Goal: Task Accomplishment & Management: Complete application form

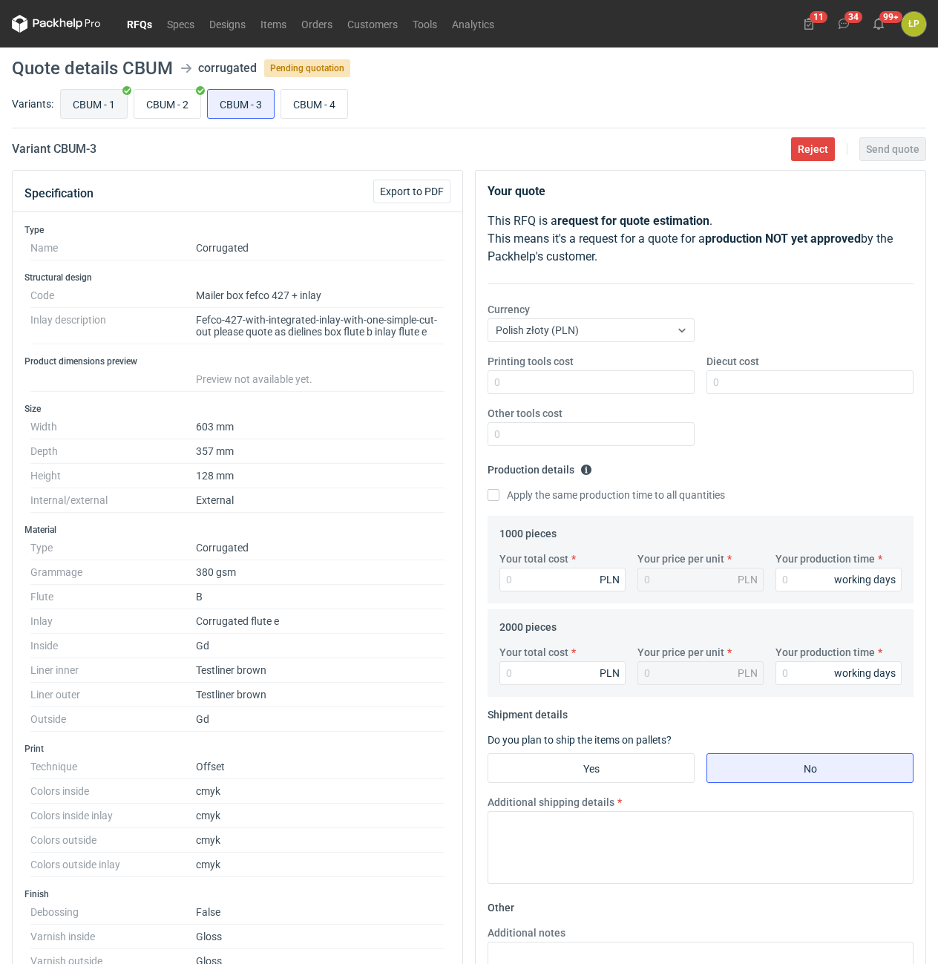
click at [109, 111] on input "CBUM - 1" at bounding box center [94, 104] width 66 height 28
radio input "true"
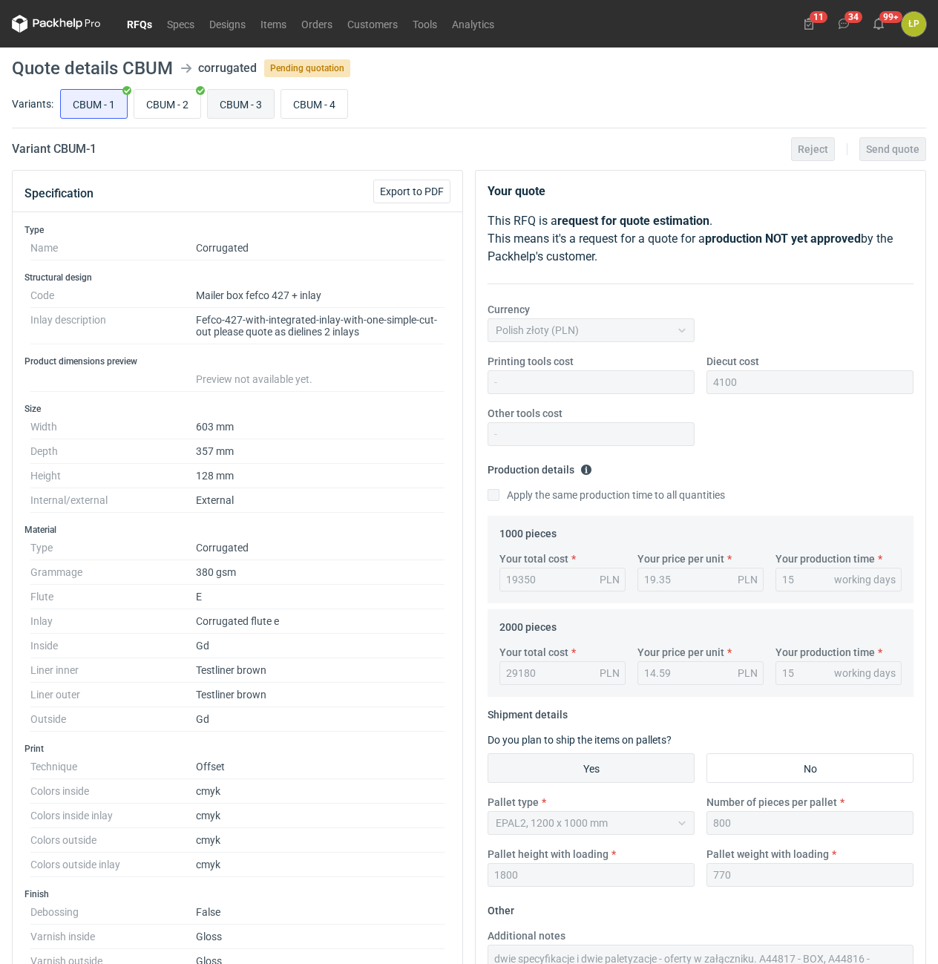
click at [233, 104] on input "CBUM - 3" at bounding box center [241, 104] width 66 height 28
radio input "true"
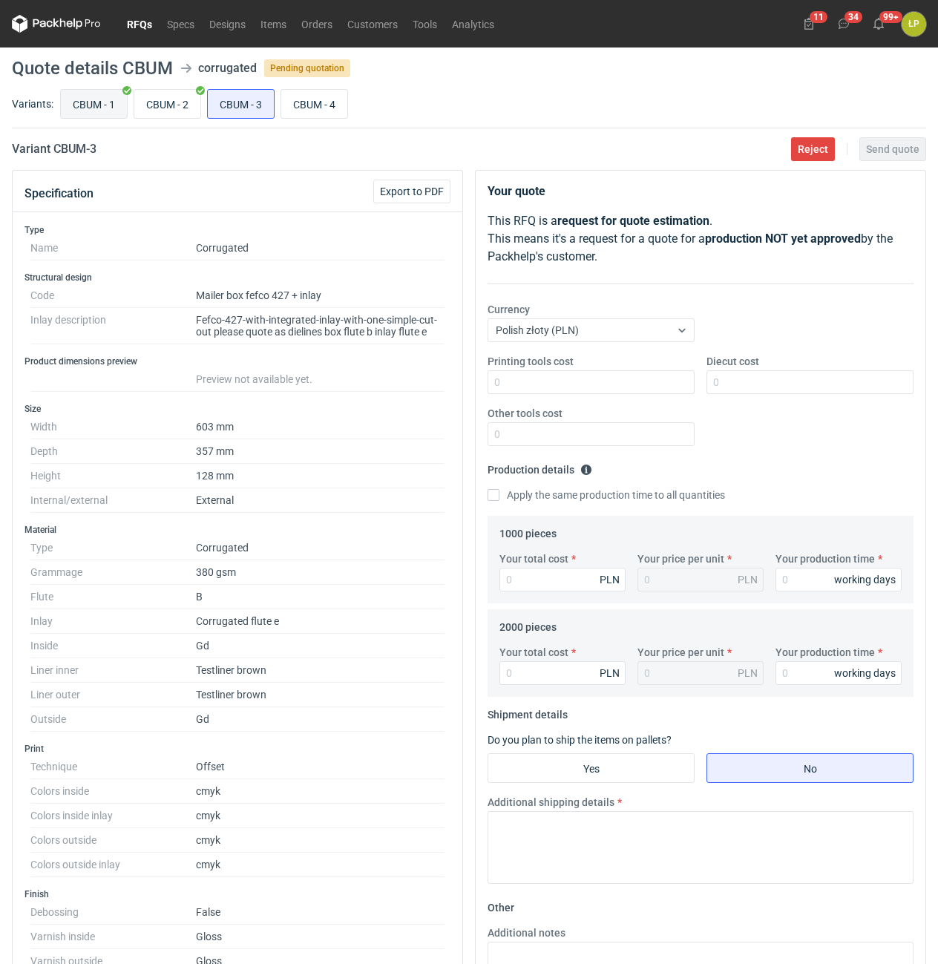
click at [115, 105] on input "CBUM - 1" at bounding box center [94, 104] width 66 height 28
radio input "true"
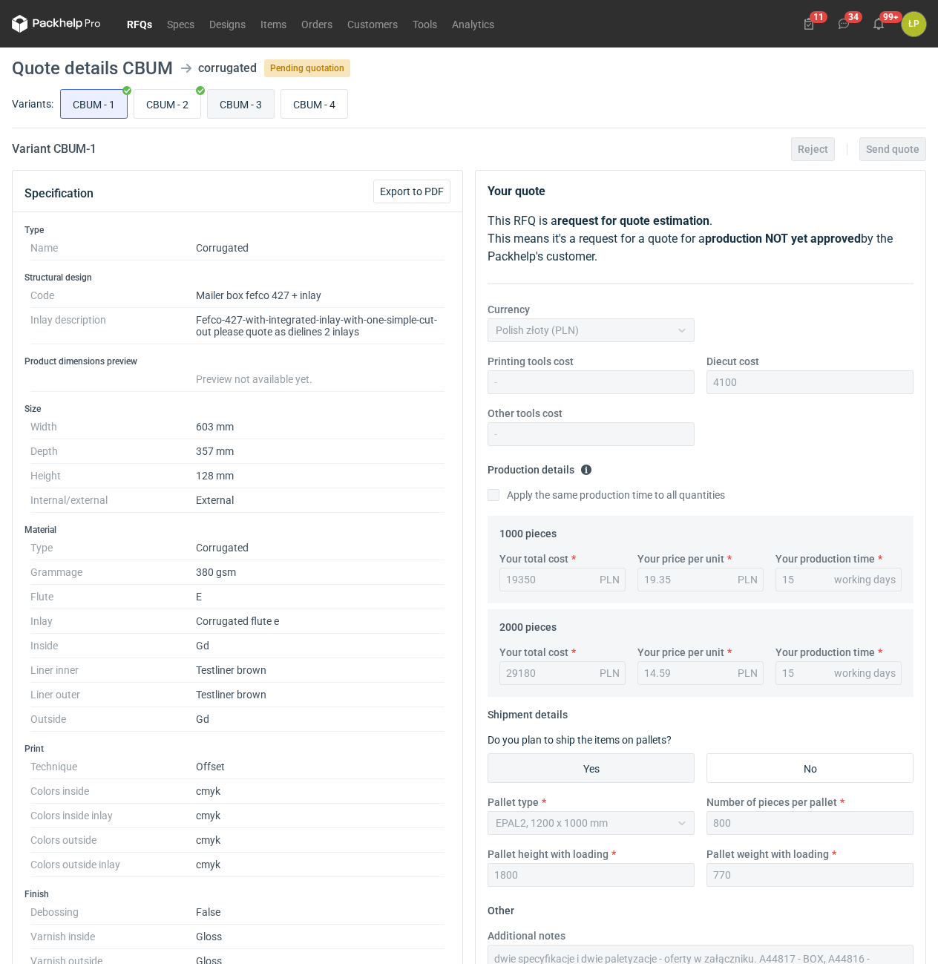
click at [232, 105] on input "CBUM - 3" at bounding box center [241, 104] width 66 height 28
radio input "true"
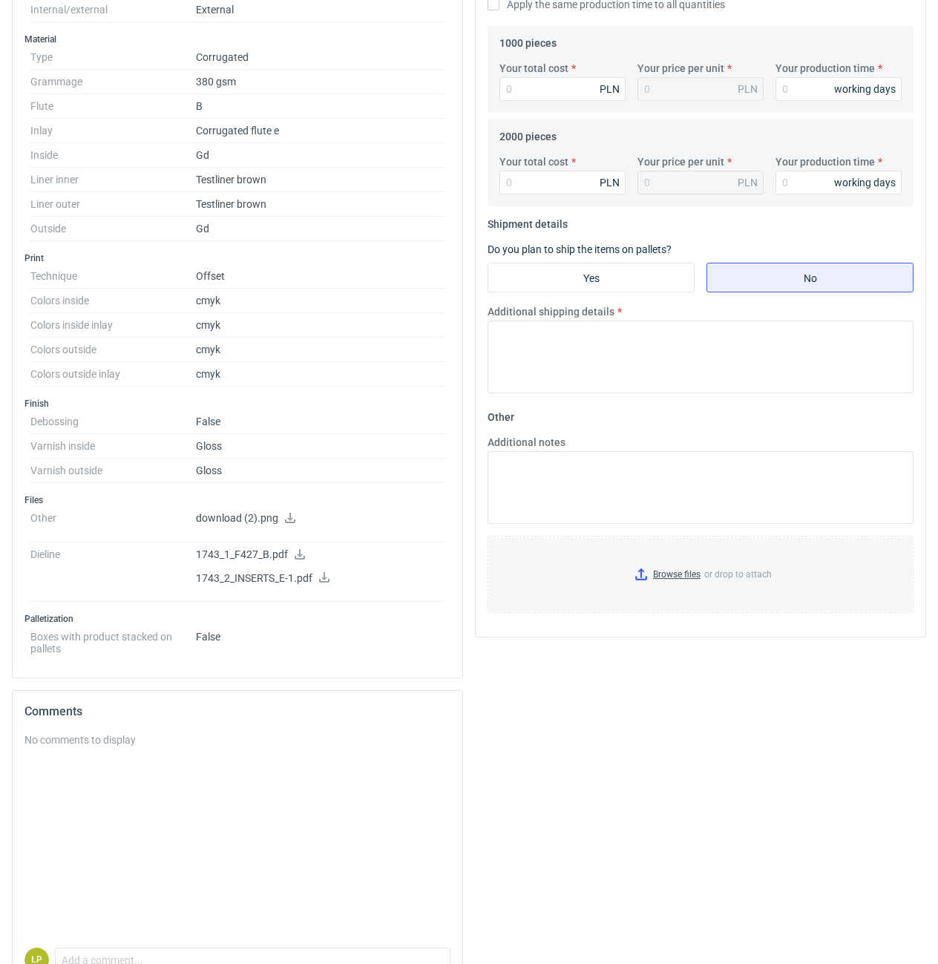
scroll to position [505, 0]
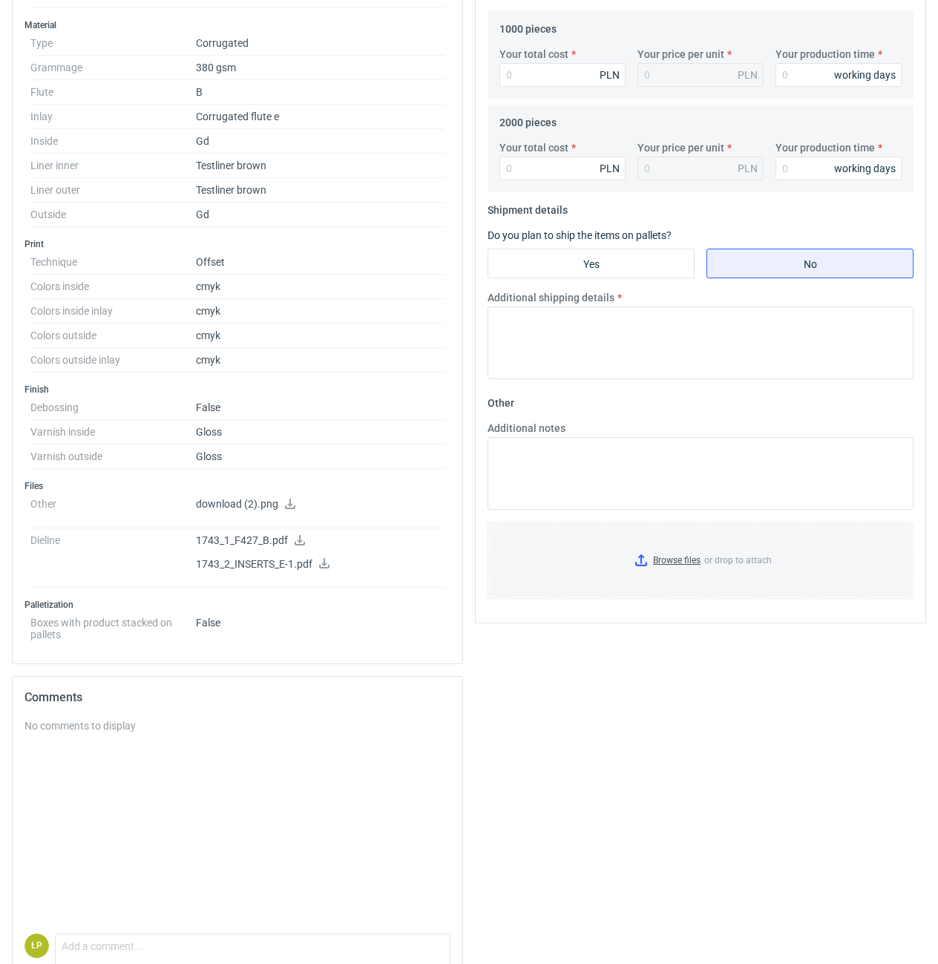
click at [300, 544] on icon at bounding box center [300, 540] width 10 height 10
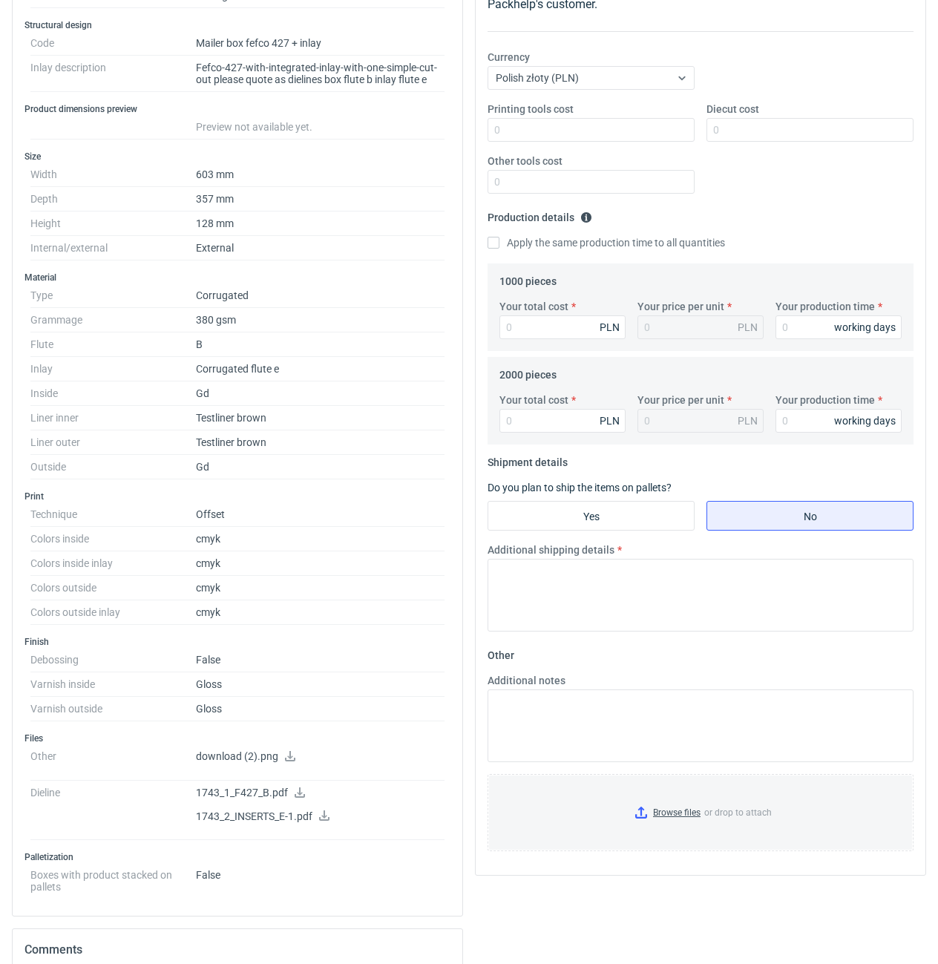
scroll to position [0, 0]
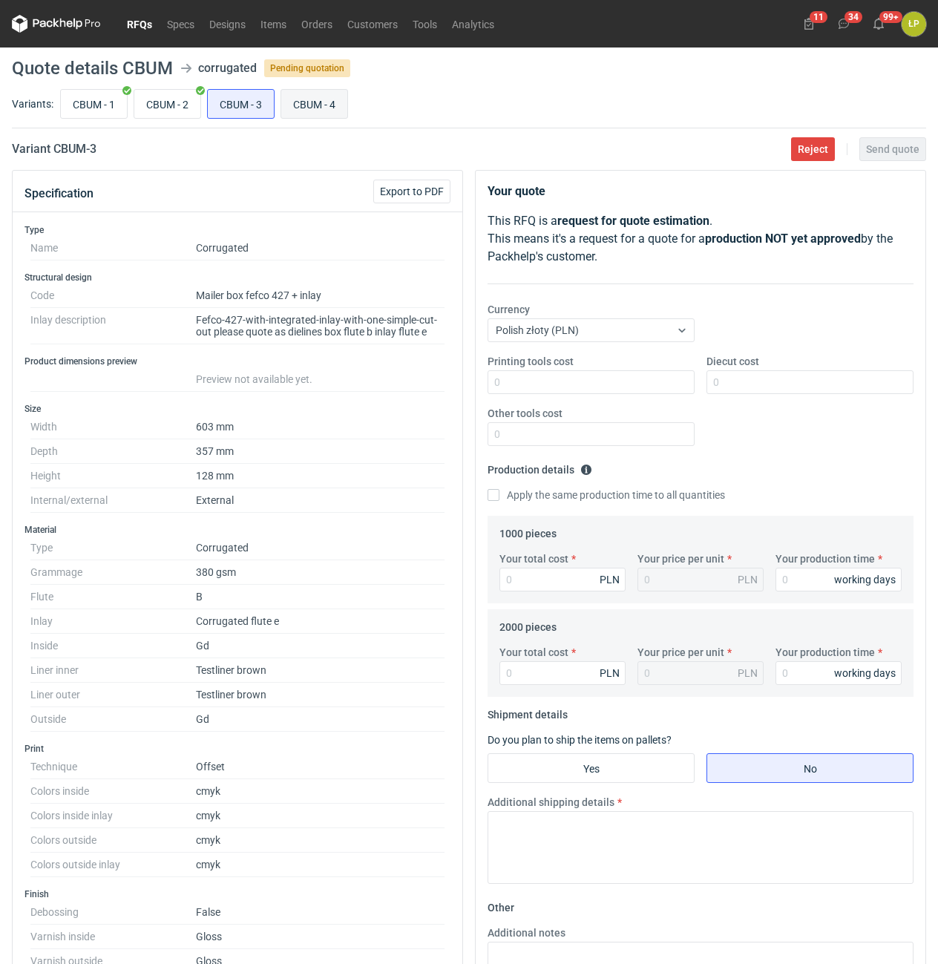
click at [309, 102] on input "CBUM - 4" at bounding box center [314, 104] width 66 height 28
radio input "true"
click at [249, 100] on input "CBUM - 3" at bounding box center [241, 104] width 66 height 28
radio input "true"
click at [304, 101] on input "CBUM - 4" at bounding box center [314, 104] width 66 height 28
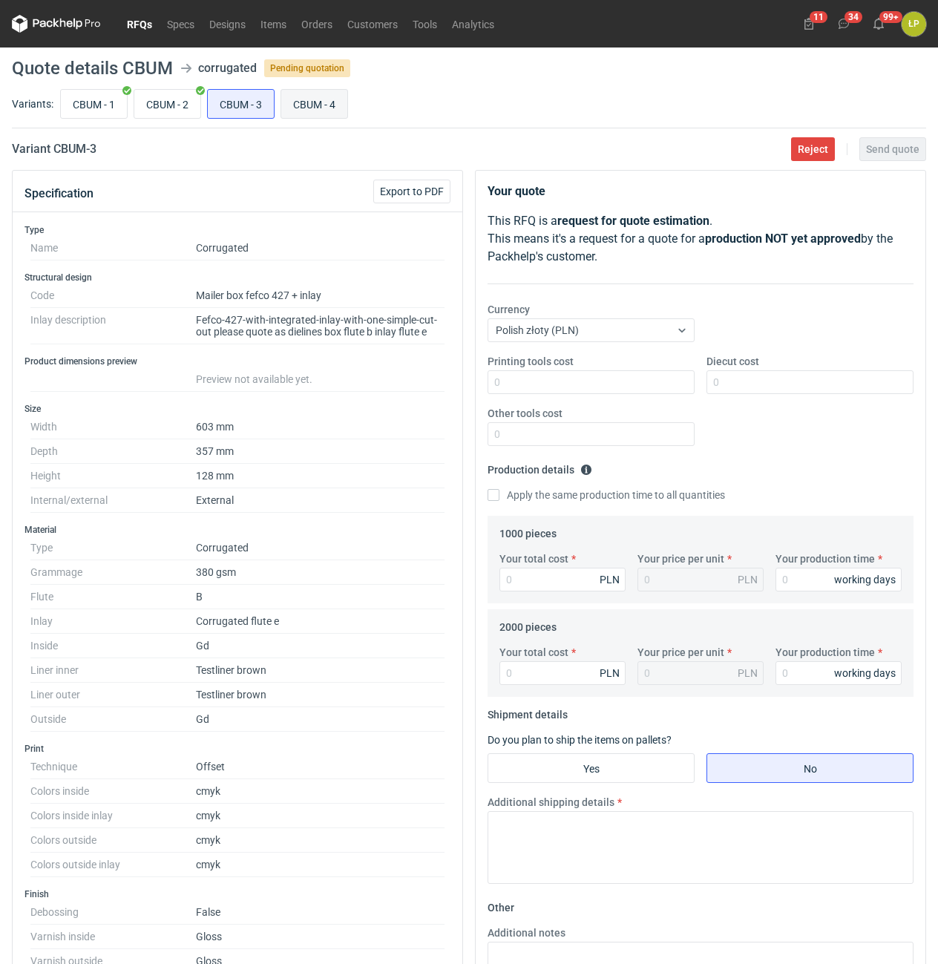
radio input "true"
click at [258, 100] on input "CBUM - 3" at bounding box center [241, 104] width 66 height 28
radio input "true"
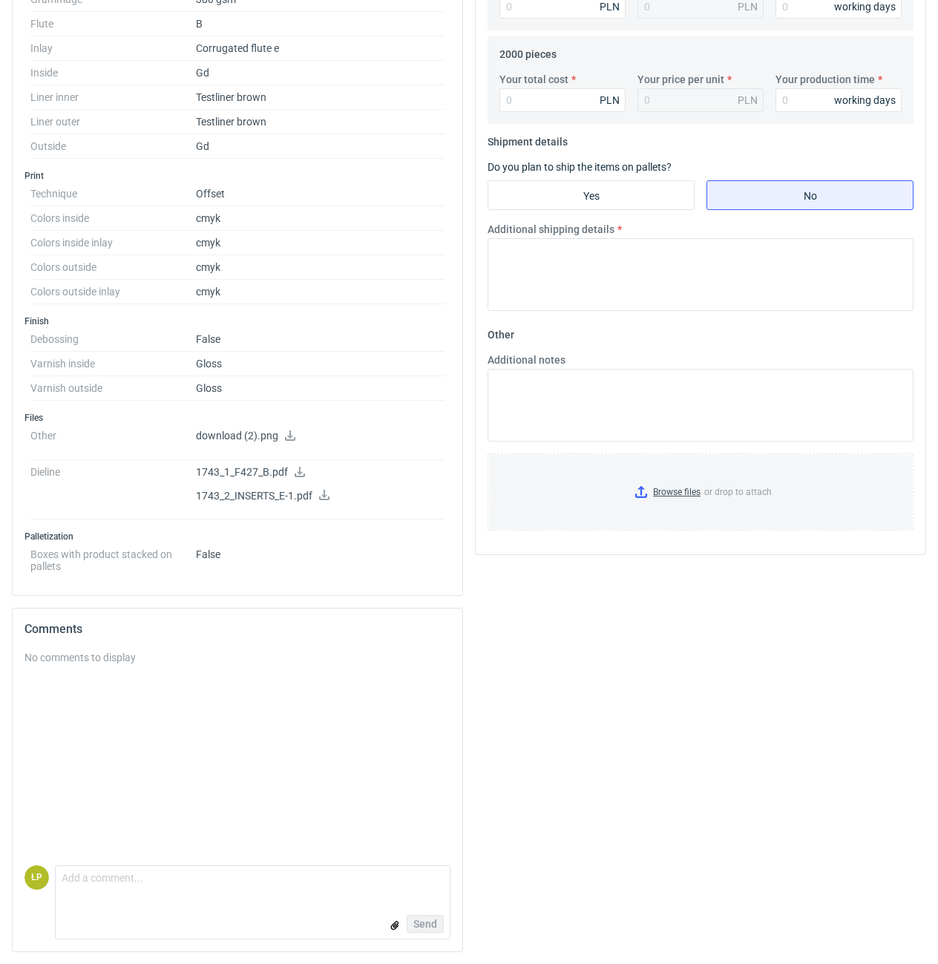
click at [324, 496] on icon at bounding box center [324, 495] width 10 height 10
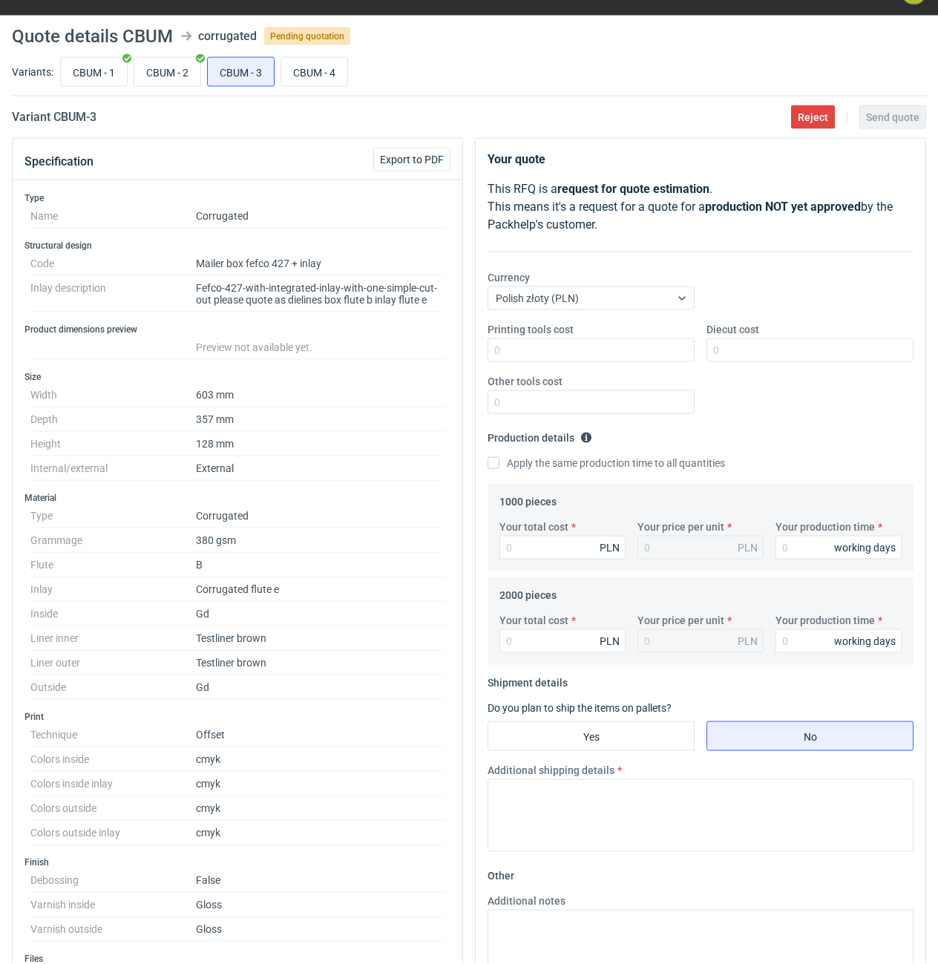
scroll to position [0, 0]
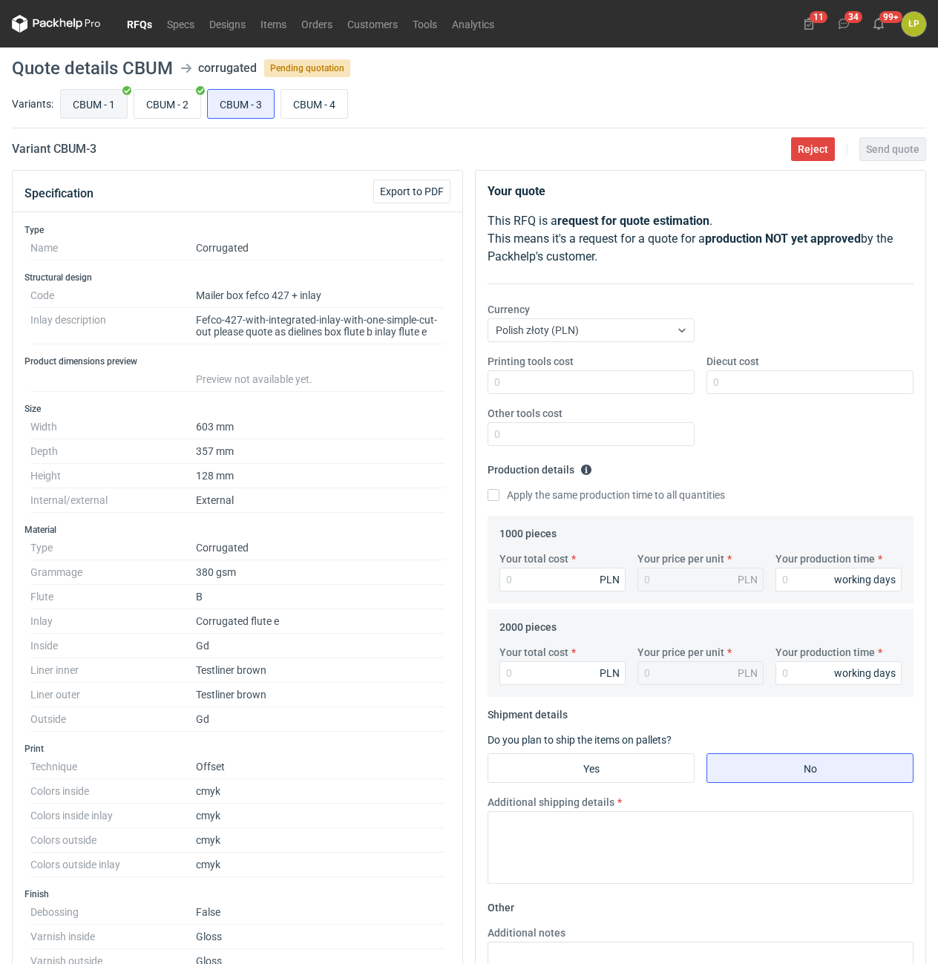
click at [97, 101] on input "CBUM - 1" at bounding box center [94, 104] width 66 height 28
radio input "true"
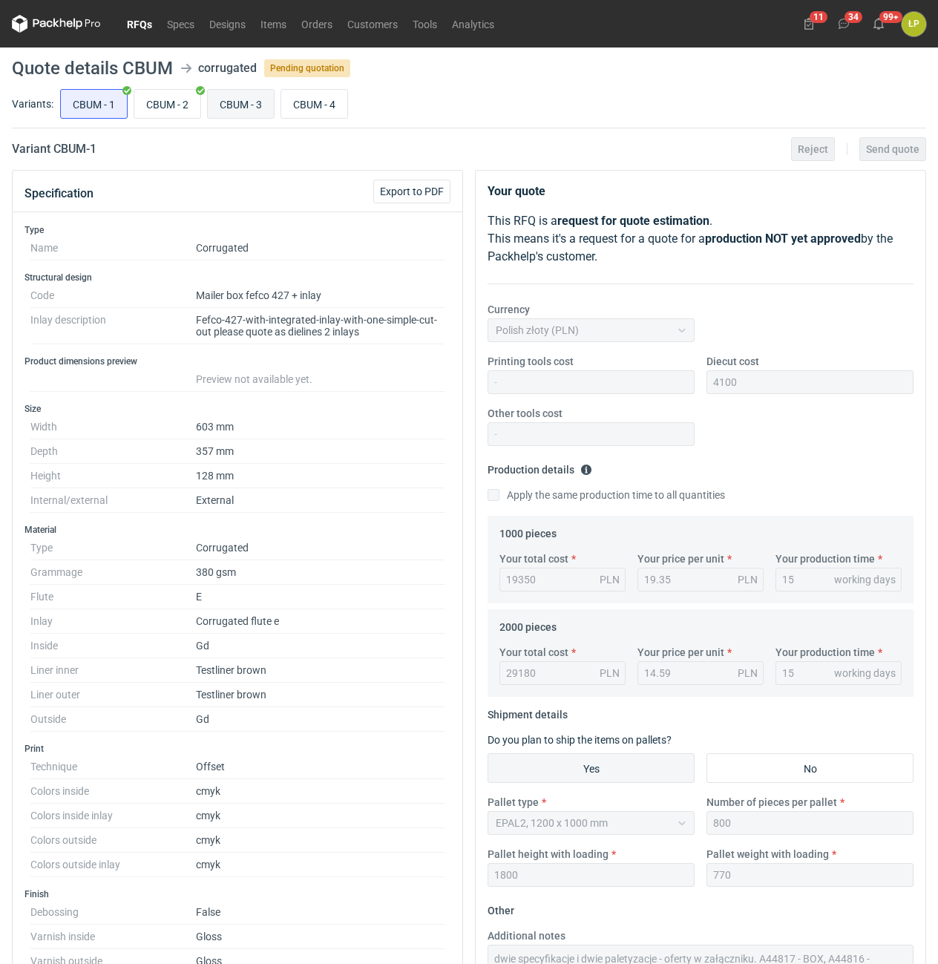
click at [232, 111] on input "CBUM - 3" at bounding box center [241, 104] width 66 height 28
radio input "true"
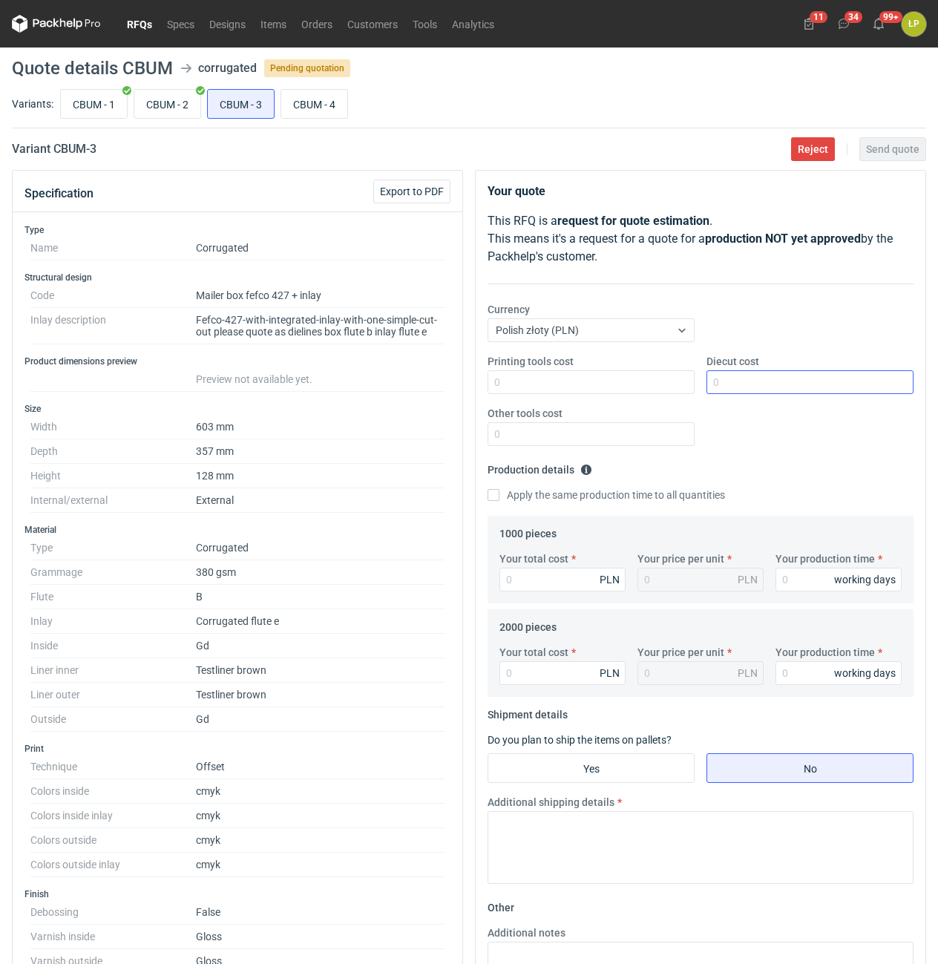
click at [727, 371] on div "Diecut cost" at bounding box center [810, 374] width 219 height 40
click at [731, 376] on input "Diecut cost" at bounding box center [810, 382] width 207 height 24
type input "4100"
click at [626, 432] on input "Other tools cost" at bounding box center [591, 434] width 207 height 24
click at [621, 384] on input "Printing tools cost" at bounding box center [591, 382] width 207 height 24
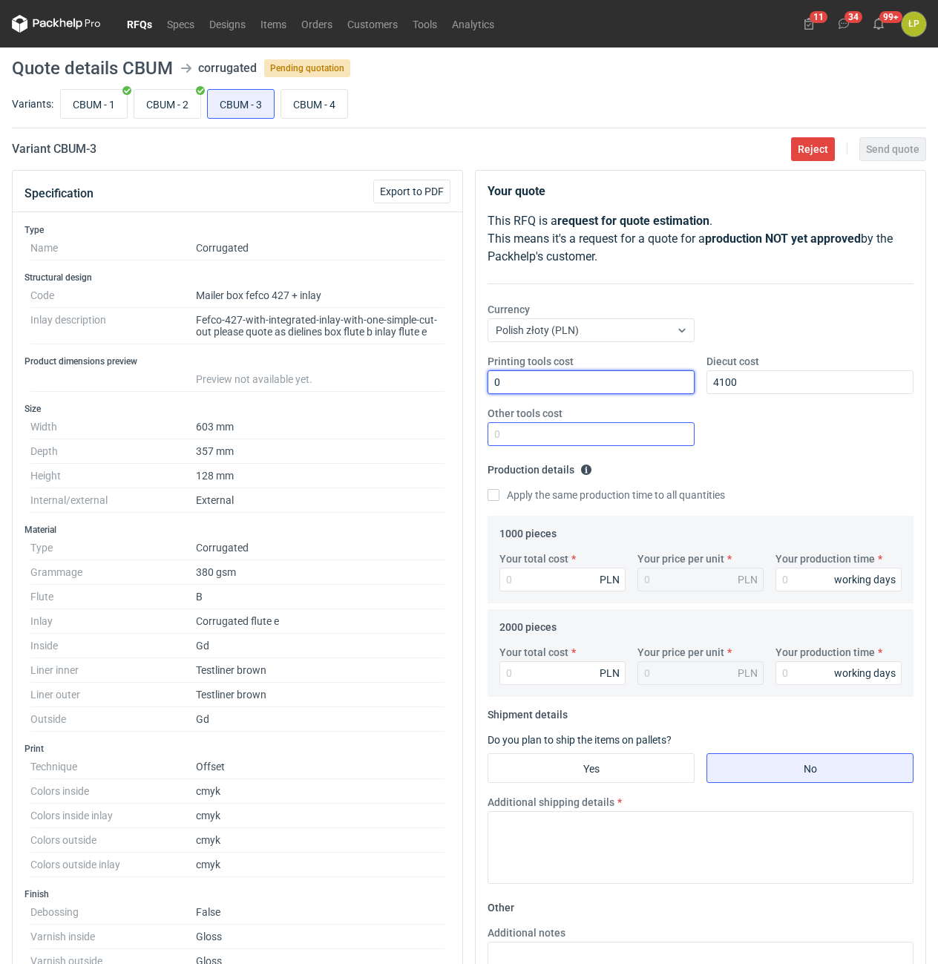
type input "0"
click at [637, 434] on input "Other tools cost" at bounding box center [591, 434] width 207 height 24
type input "0"
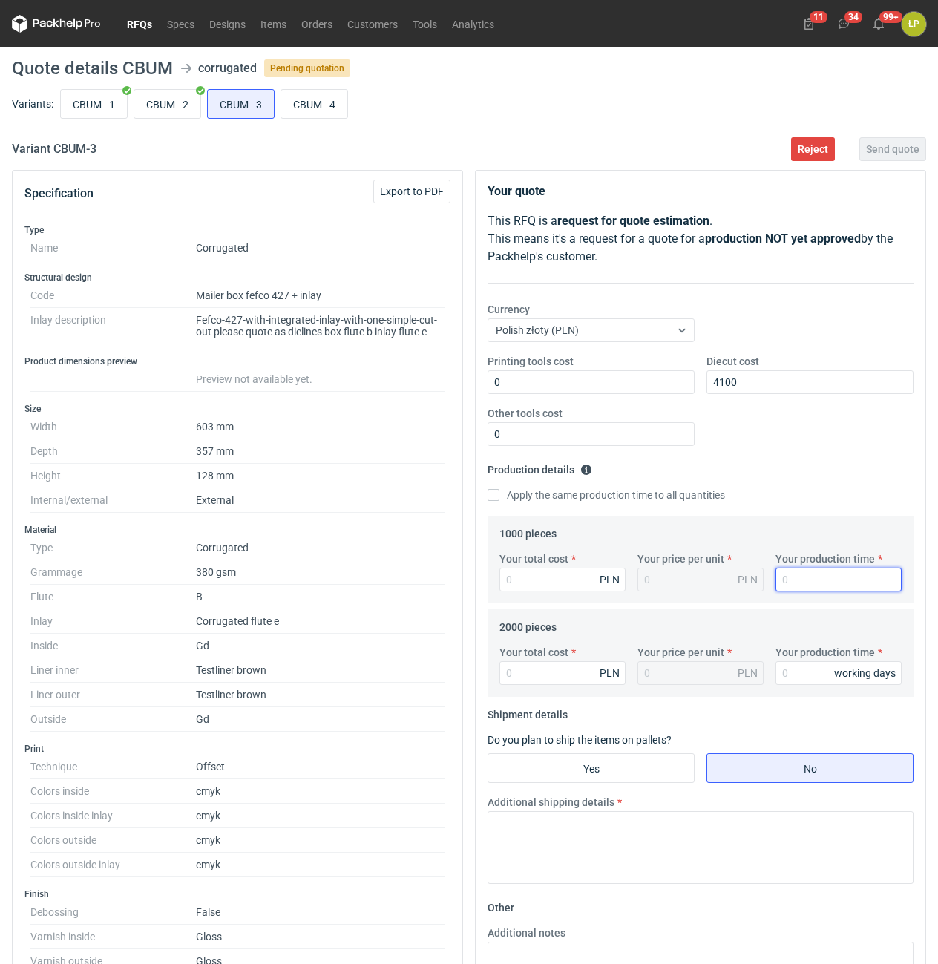
click at [796, 574] on input "Your production time" at bounding box center [839, 580] width 126 height 24
type input "15"
click at [569, 485] on fieldset "Production details Please provide the expected time of production in working da…" at bounding box center [701, 487] width 426 height 58
click at [569, 497] on label "Apply the same production time to all quantities" at bounding box center [607, 495] width 238 height 15
click at [500, 497] on input "Apply the same production time to all quantities" at bounding box center [494, 495] width 12 height 12
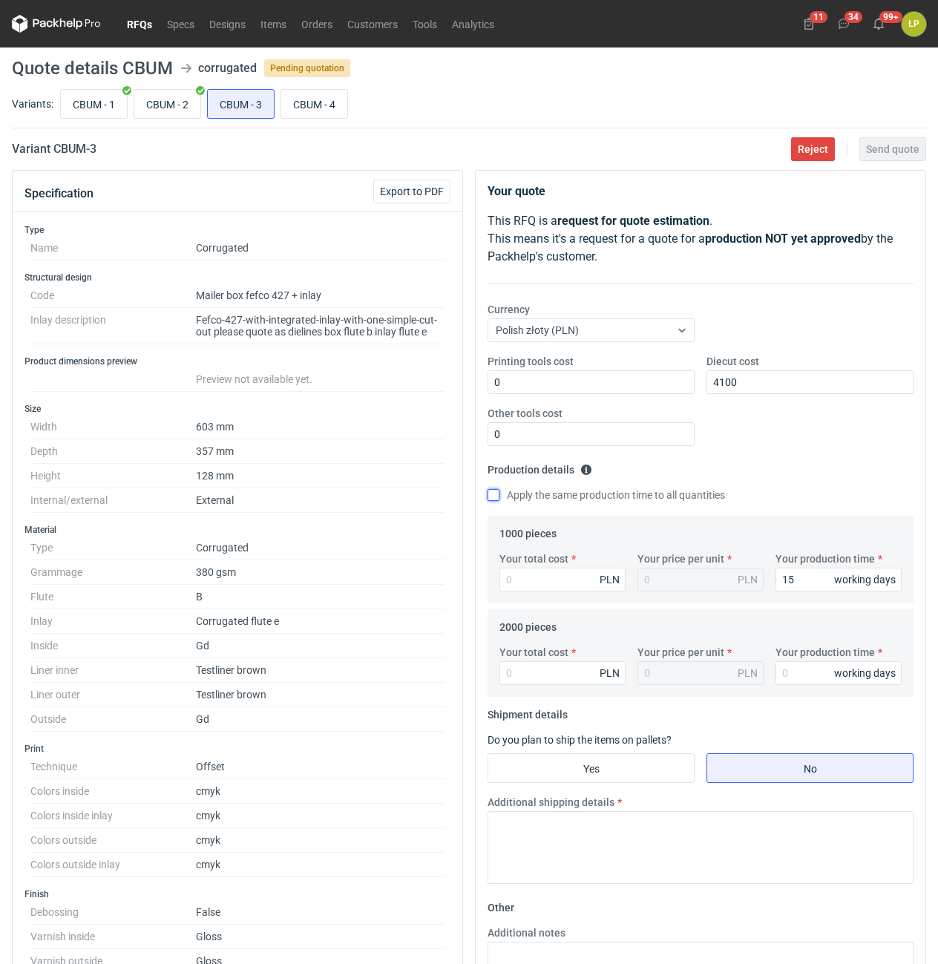
checkbox input "true"
type input "15"
click at [569, 581] on input "Your total cost" at bounding box center [563, 580] width 126 height 24
click at [102, 108] on input "CBUM - 1" at bounding box center [94, 104] width 66 height 28
radio input "true"
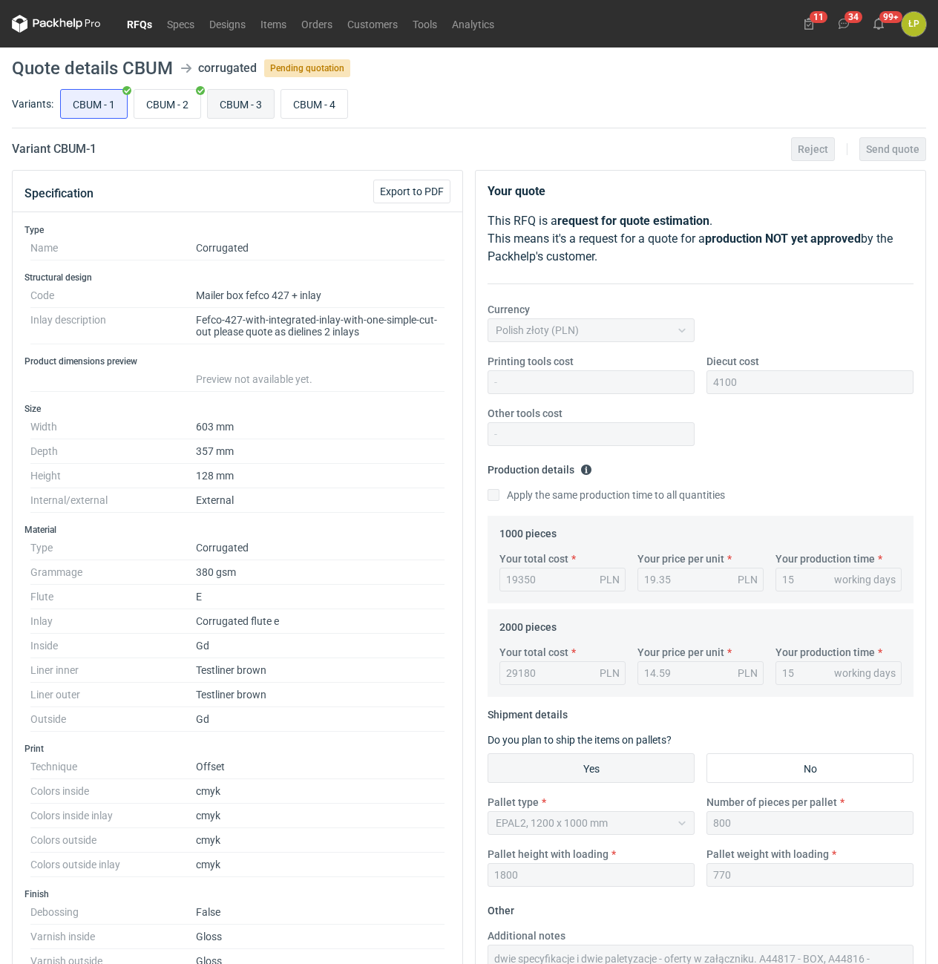
click at [247, 105] on input "CBUM - 3" at bounding box center [241, 104] width 66 height 28
radio input "true"
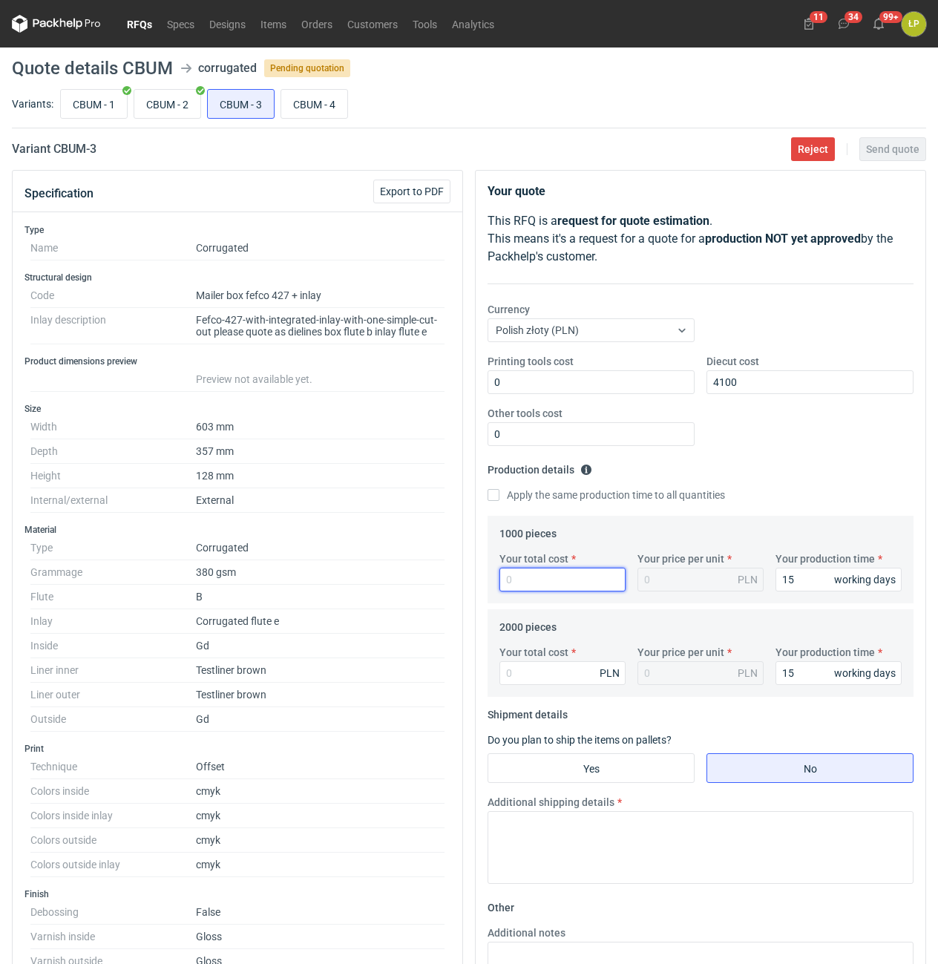
click at [535, 575] on input "Your total cost" at bounding box center [563, 580] width 126 height 24
type input "21780"
type input "21.78"
type input "21780"
click at [535, 664] on input "Your total cost" at bounding box center [563, 673] width 126 height 24
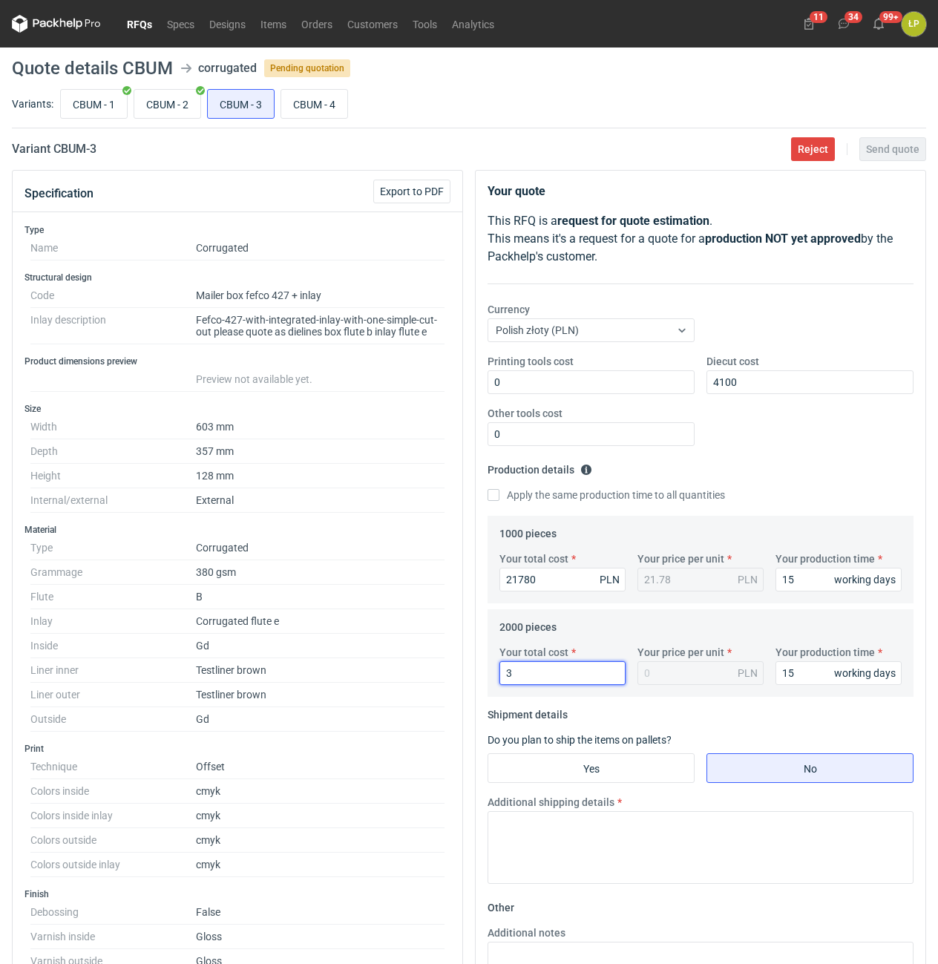
type input "34"
type input "0.02"
type input "34060"
type input "17.03"
type input "34060"
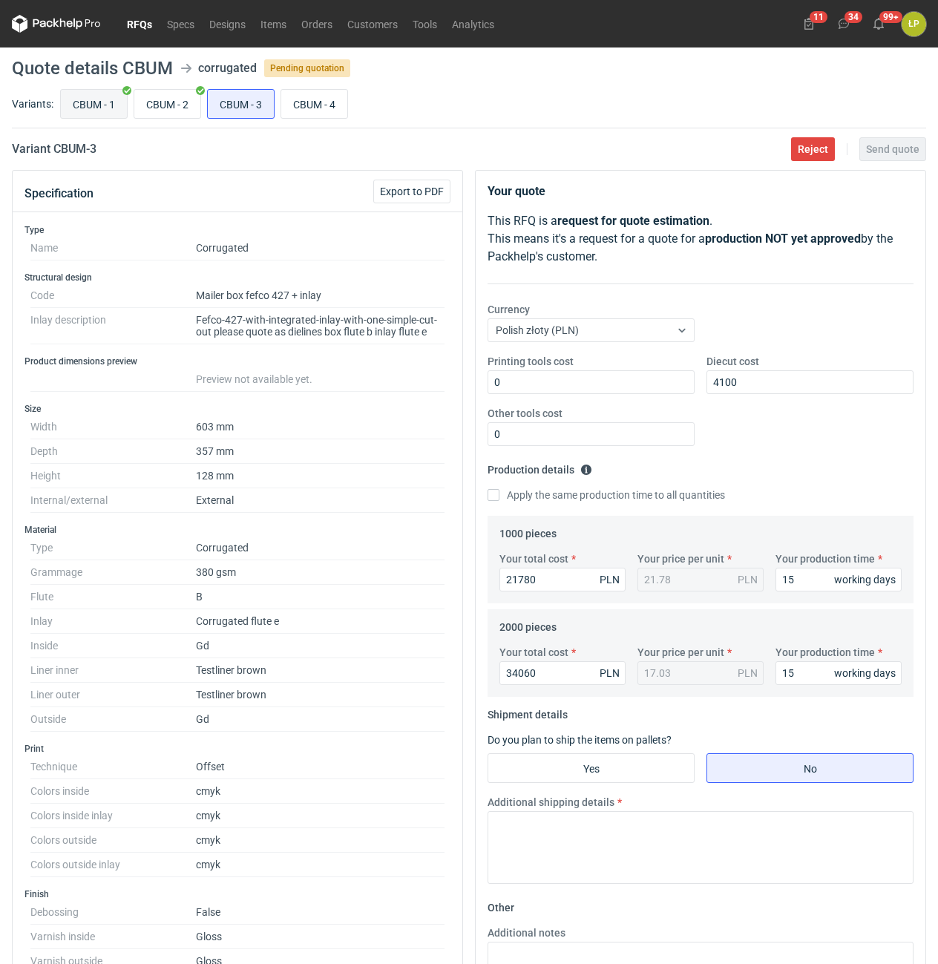
click at [111, 102] on input "CBUM - 1" at bounding box center [94, 104] width 66 height 28
radio input "true"
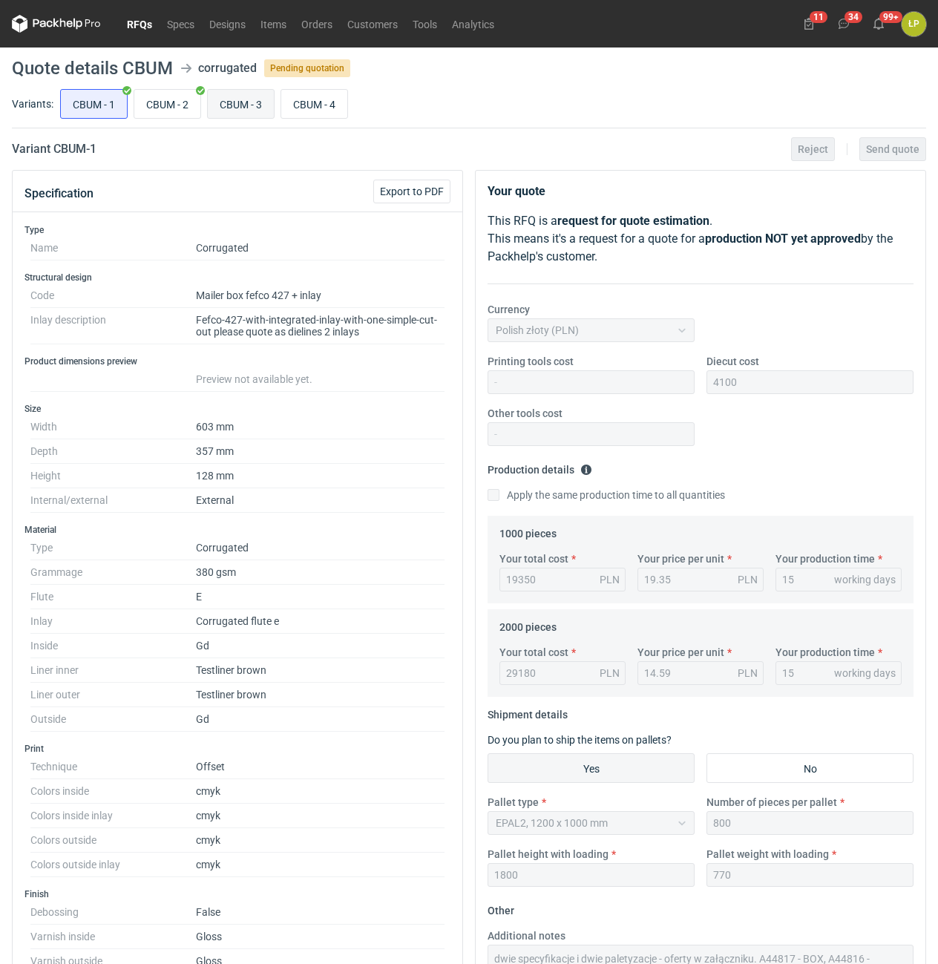
click at [226, 102] on input "CBUM - 3" at bounding box center [241, 104] width 66 height 28
radio input "true"
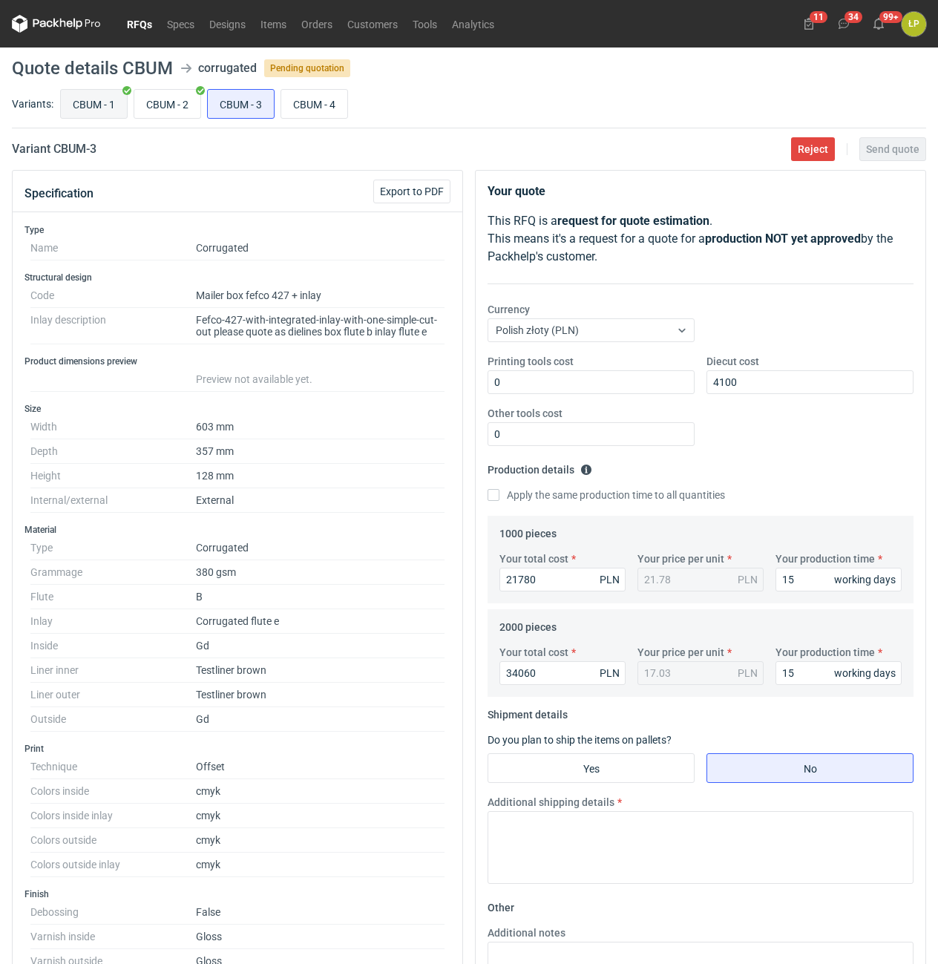
click at [109, 102] on input "CBUM - 1" at bounding box center [94, 104] width 66 height 28
radio input "true"
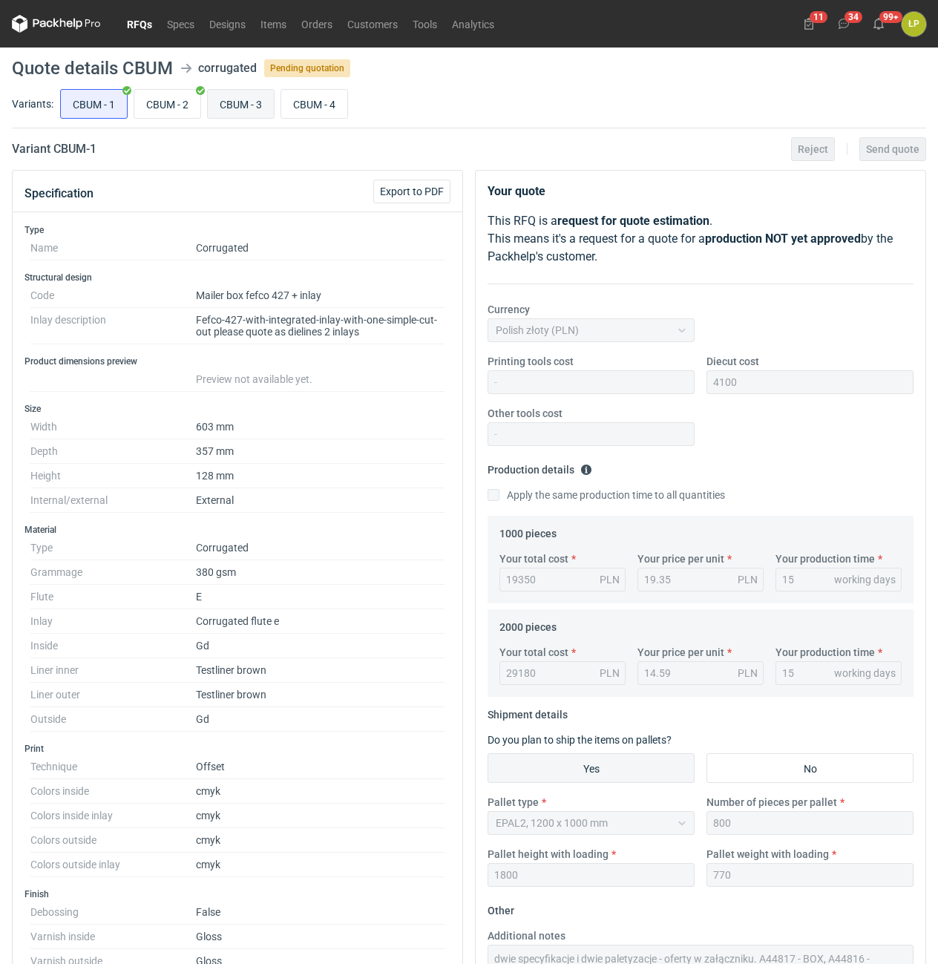
click at [224, 102] on input "CBUM - 3" at bounding box center [241, 104] width 66 height 28
radio input "true"
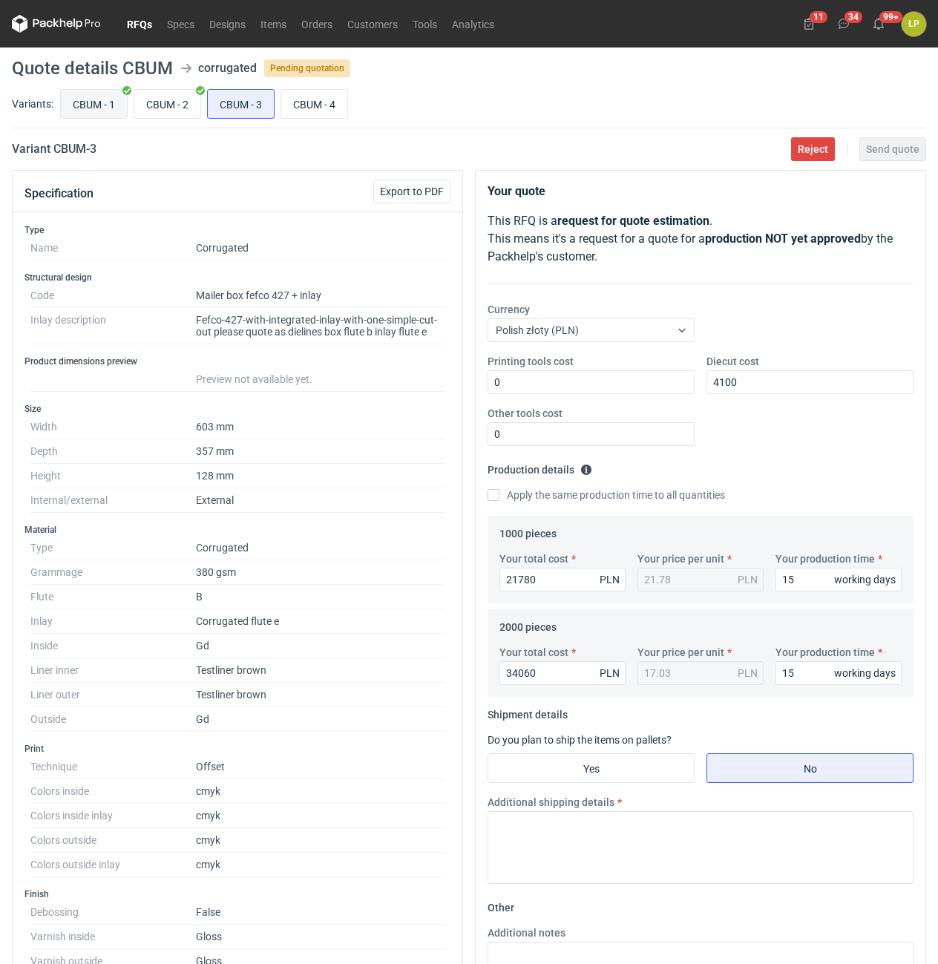
click at [103, 104] on input "CBUM - 1" at bounding box center [94, 104] width 66 height 28
radio input "true"
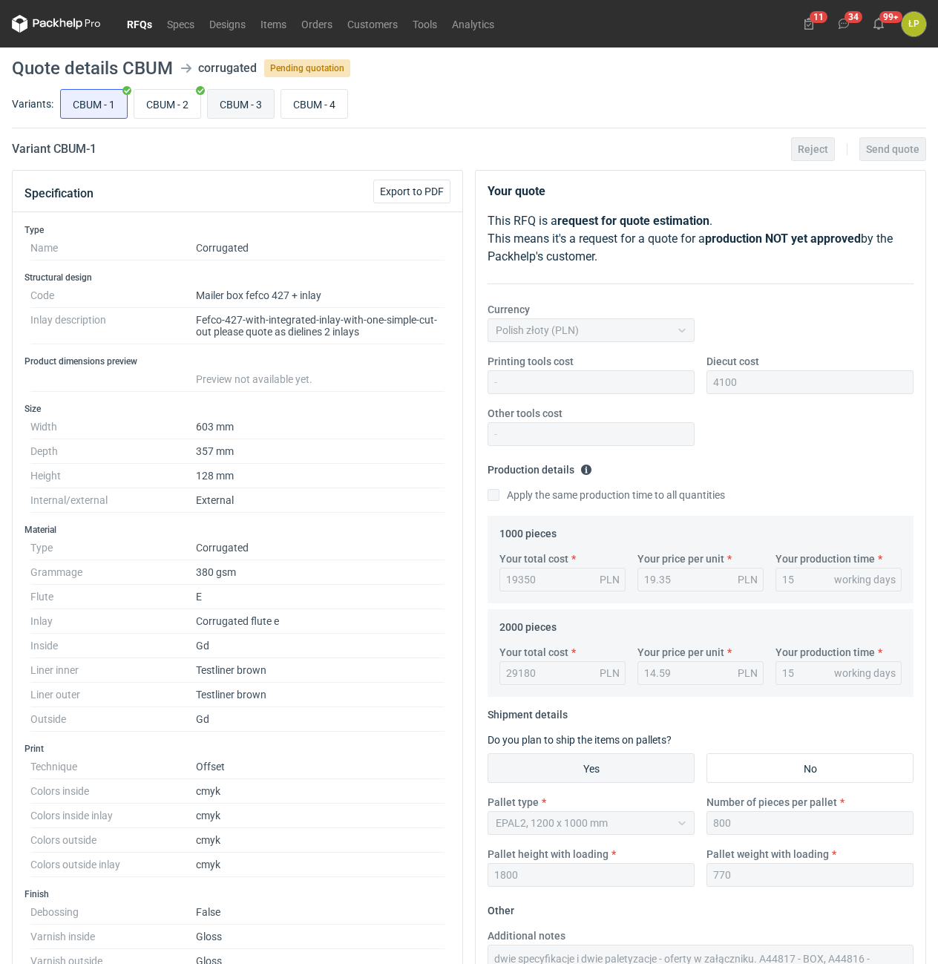
click at [231, 99] on input "CBUM - 3" at bounding box center [241, 104] width 66 height 28
radio input "true"
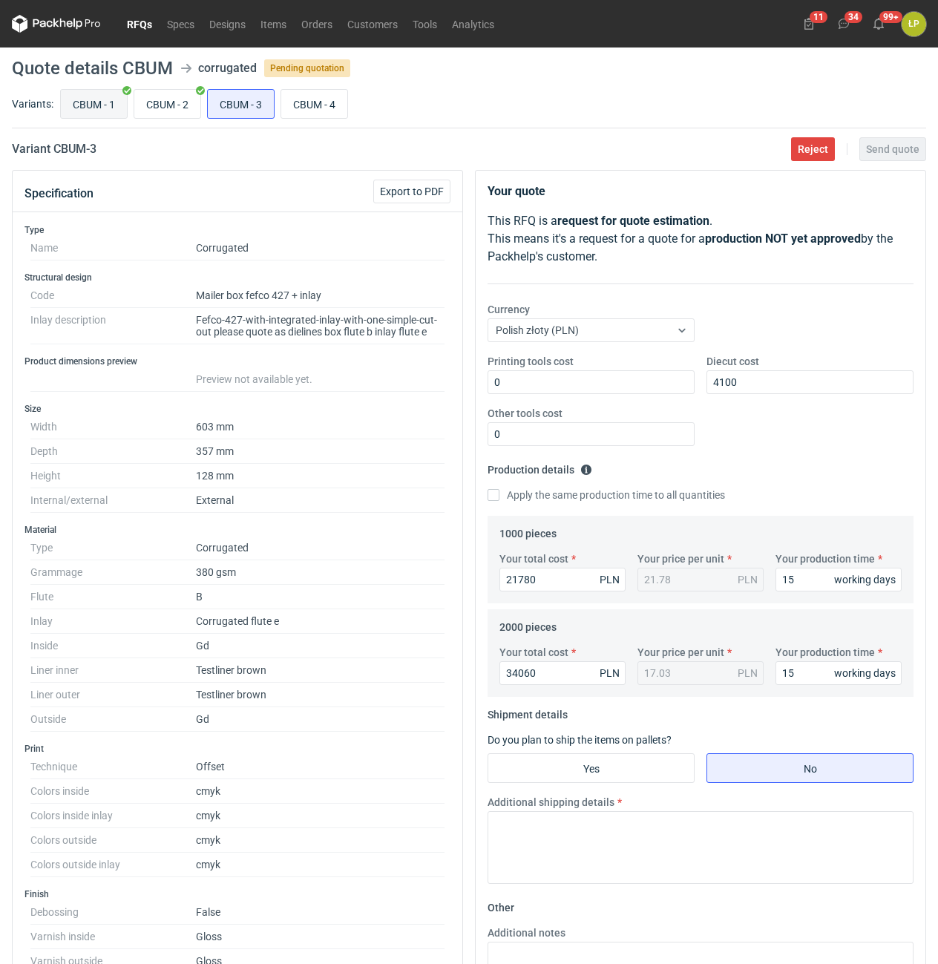
click at [107, 105] on input "CBUM - 1" at bounding box center [94, 104] width 66 height 28
radio input "true"
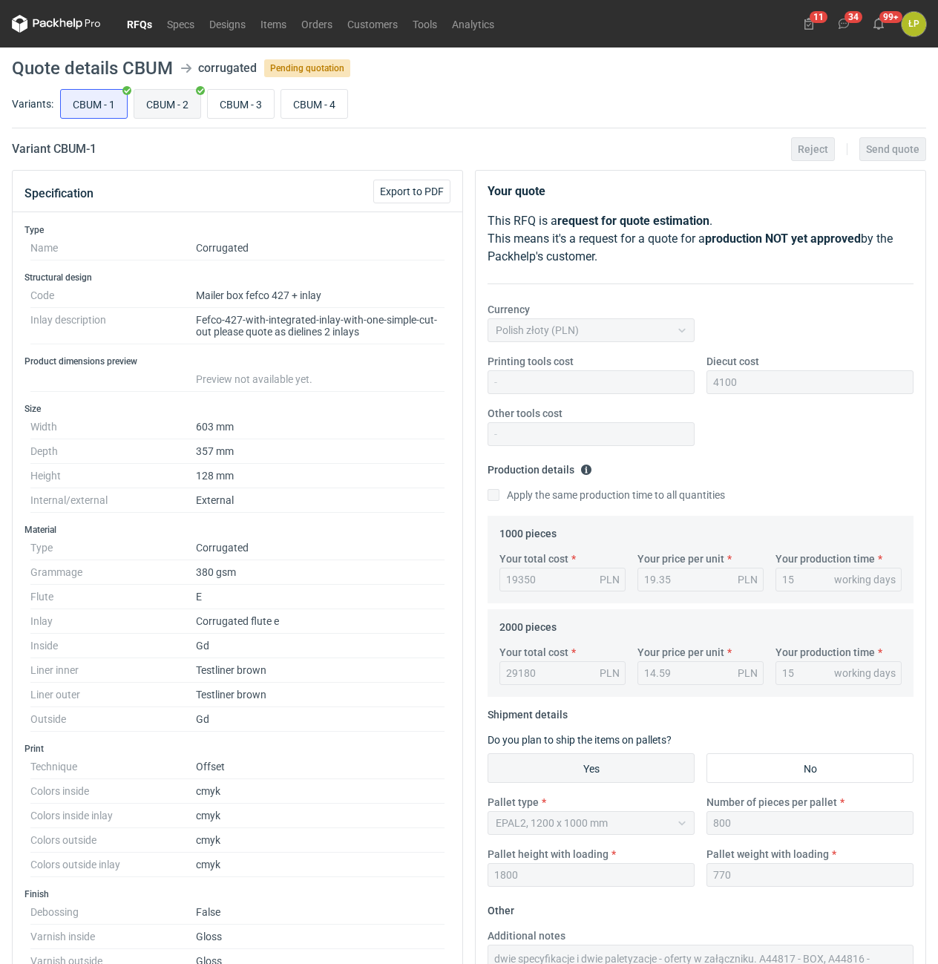
click at [180, 106] on input "CBUM - 2" at bounding box center [167, 104] width 66 height 28
radio input "true"
click at [233, 106] on input "CBUM - 3" at bounding box center [241, 104] width 66 height 28
radio input "true"
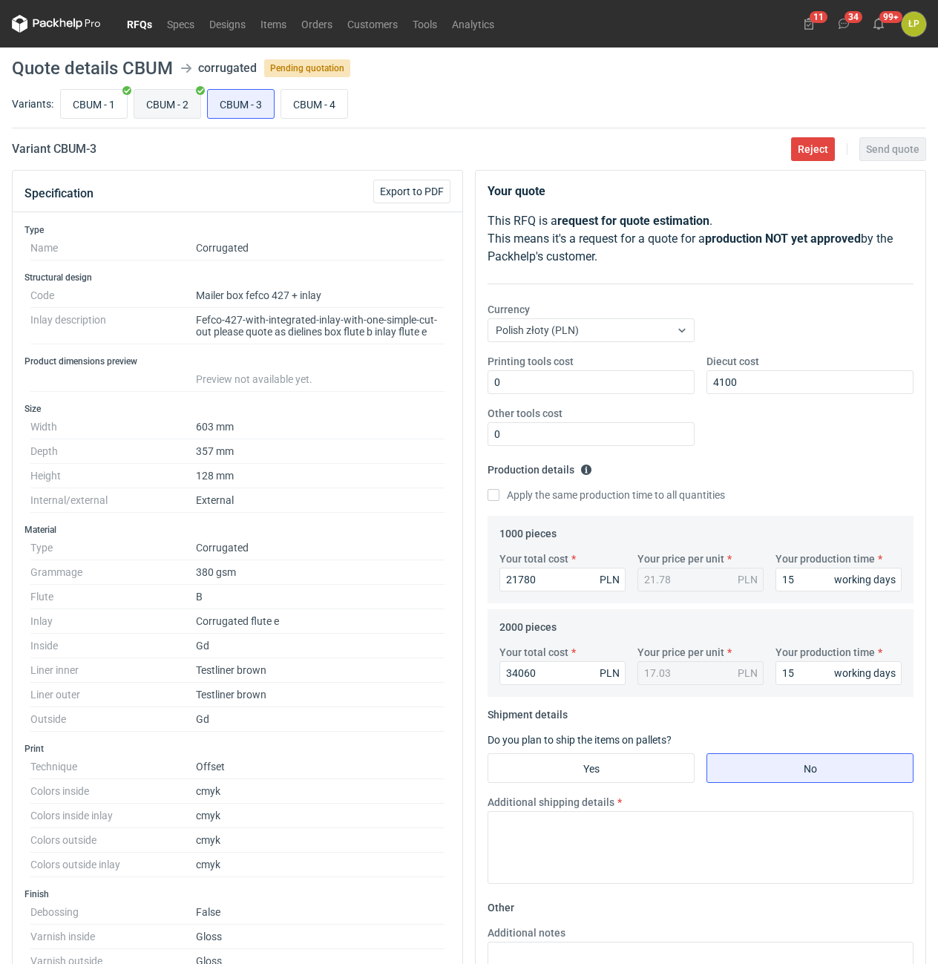
click at [181, 112] on input "CBUM - 2" at bounding box center [167, 104] width 66 height 28
radio input "true"
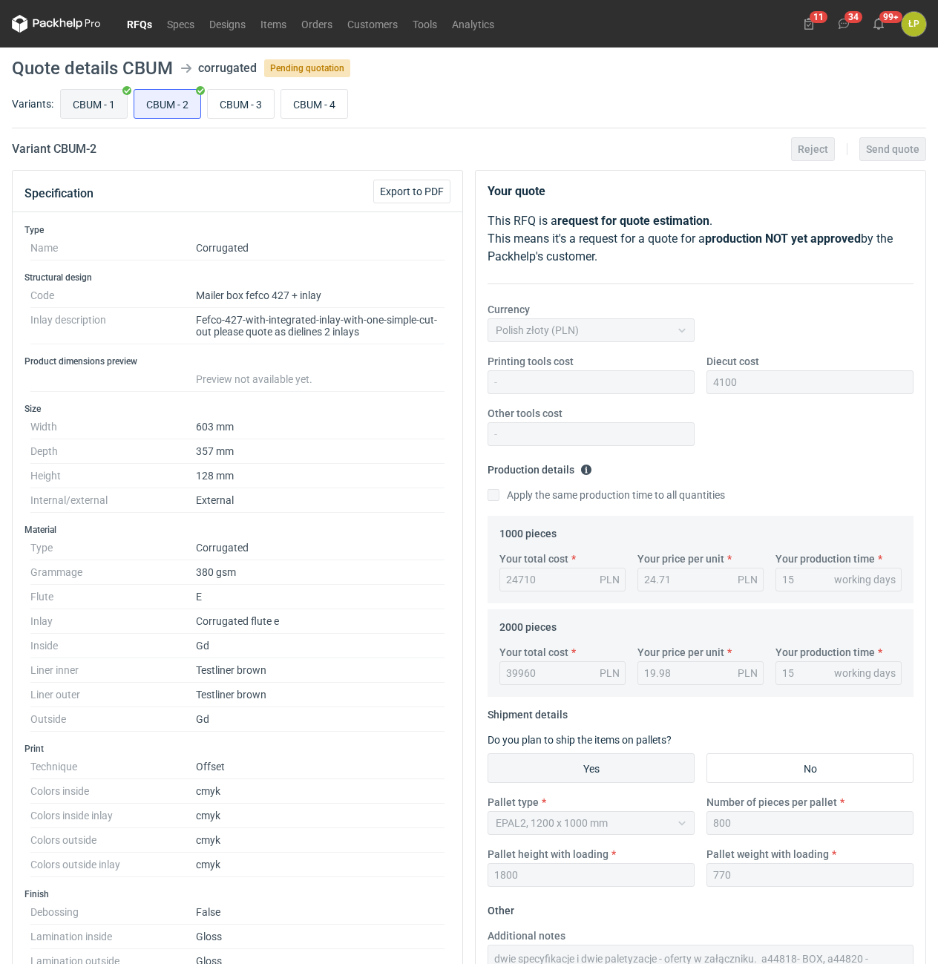
click at [105, 102] on input "CBUM - 1" at bounding box center [94, 104] width 66 height 28
radio input "true"
click at [248, 107] on input "CBUM - 3" at bounding box center [241, 104] width 66 height 28
radio input "true"
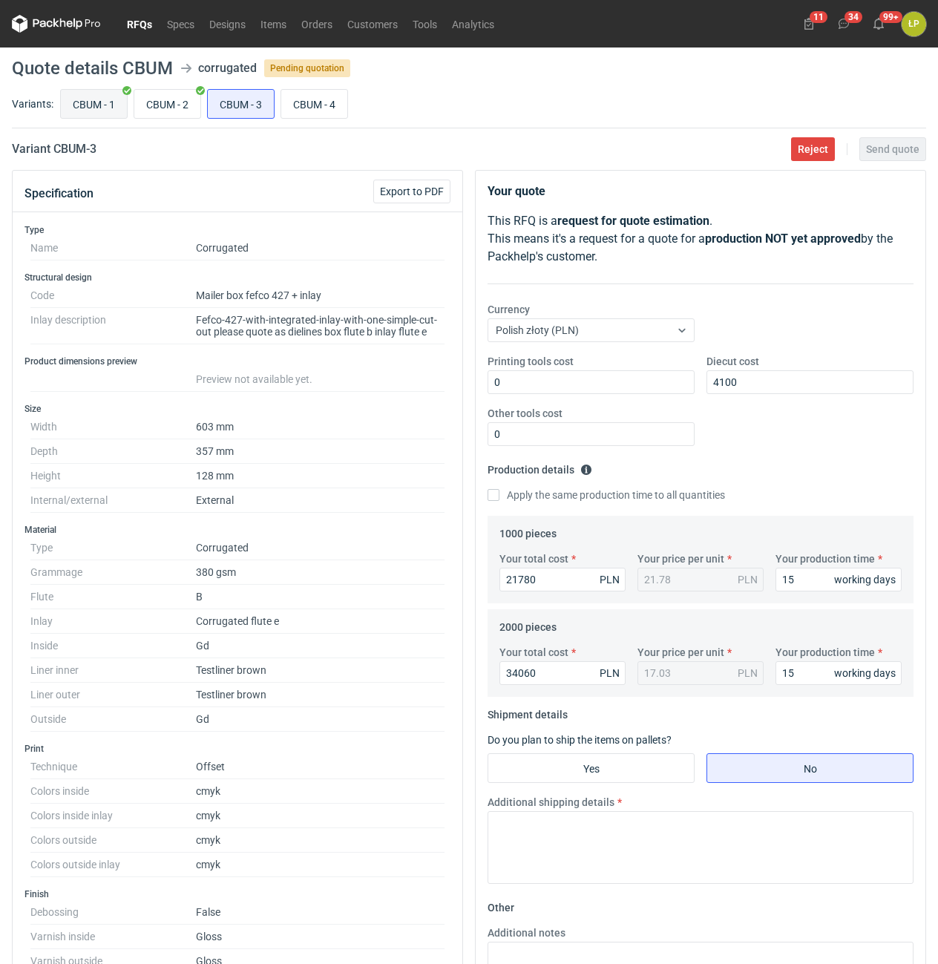
click at [105, 107] on input "CBUM - 1" at bounding box center [94, 104] width 66 height 28
radio input "true"
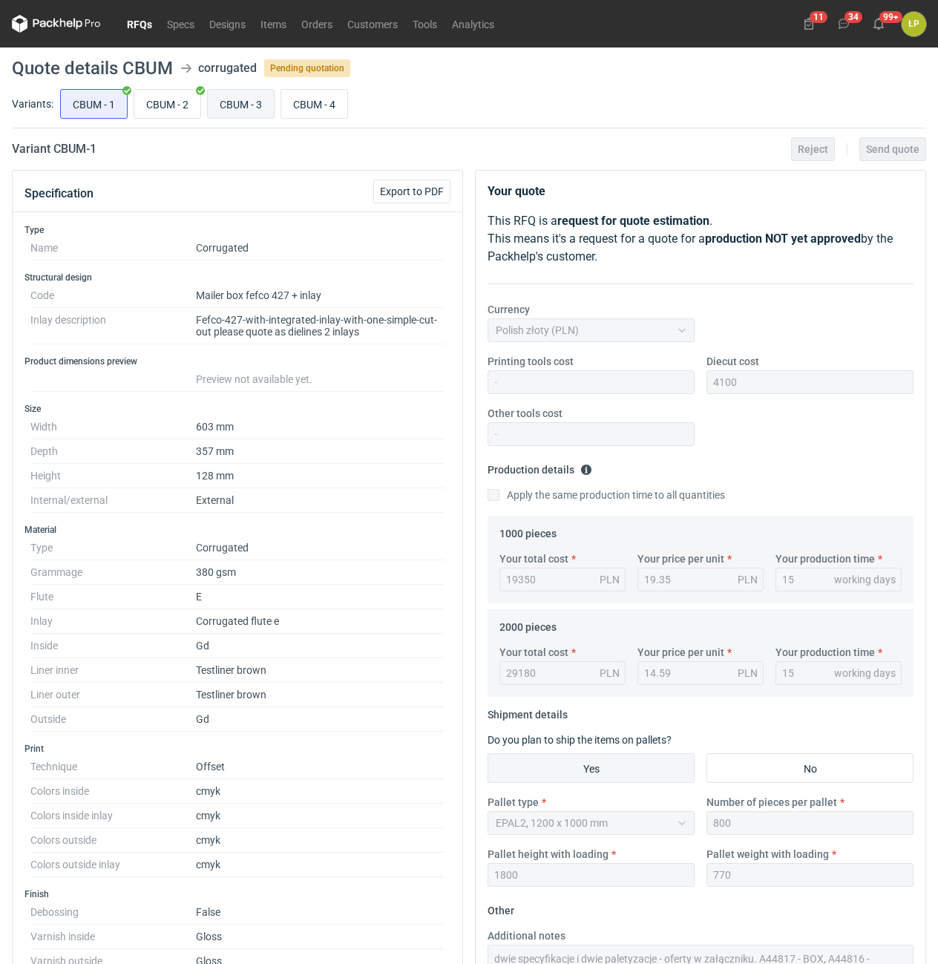
click at [241, 106] on input "CBUM - 3" at bounding box center [241, 104] width 66 height 28
radio input "true"
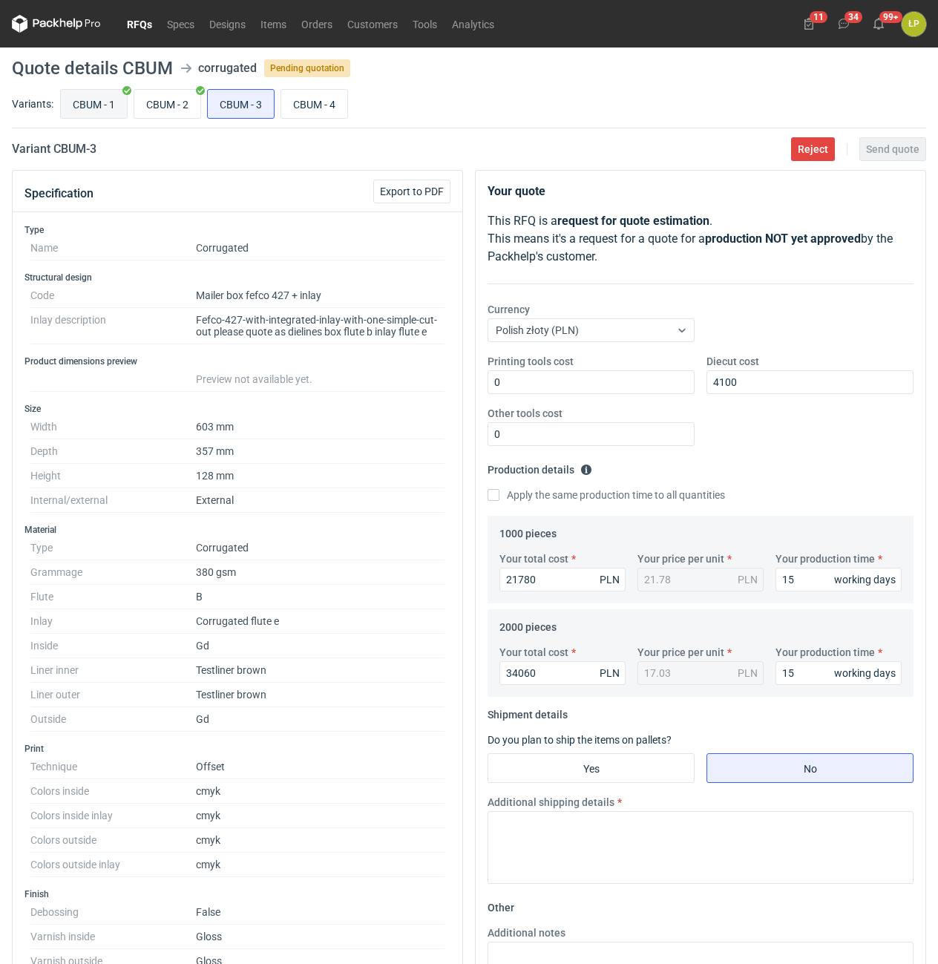
click at [105, 107] on input "CBUM - 1" at bounding box center [94, 104] width 66 height 28
radio input "true"
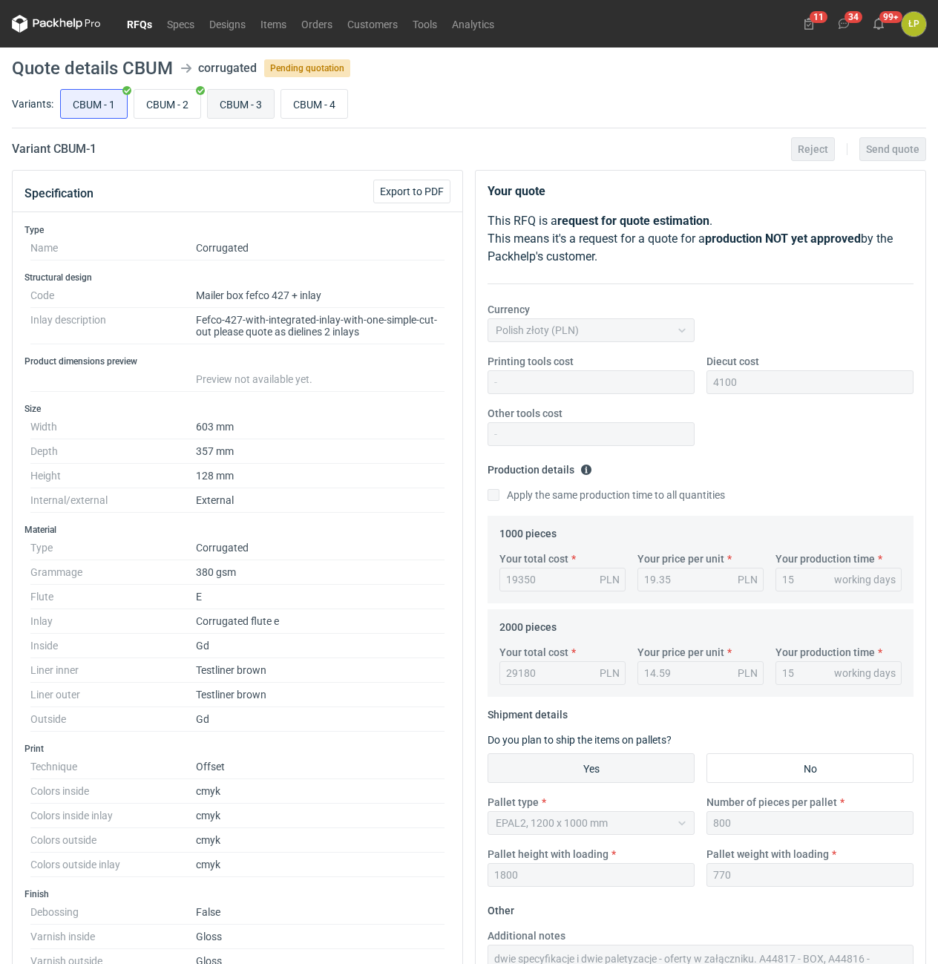
click at [228, 104] on input "CBUM - 3" at bounding box center [241, 104] width 66 height 28
radio input "true"
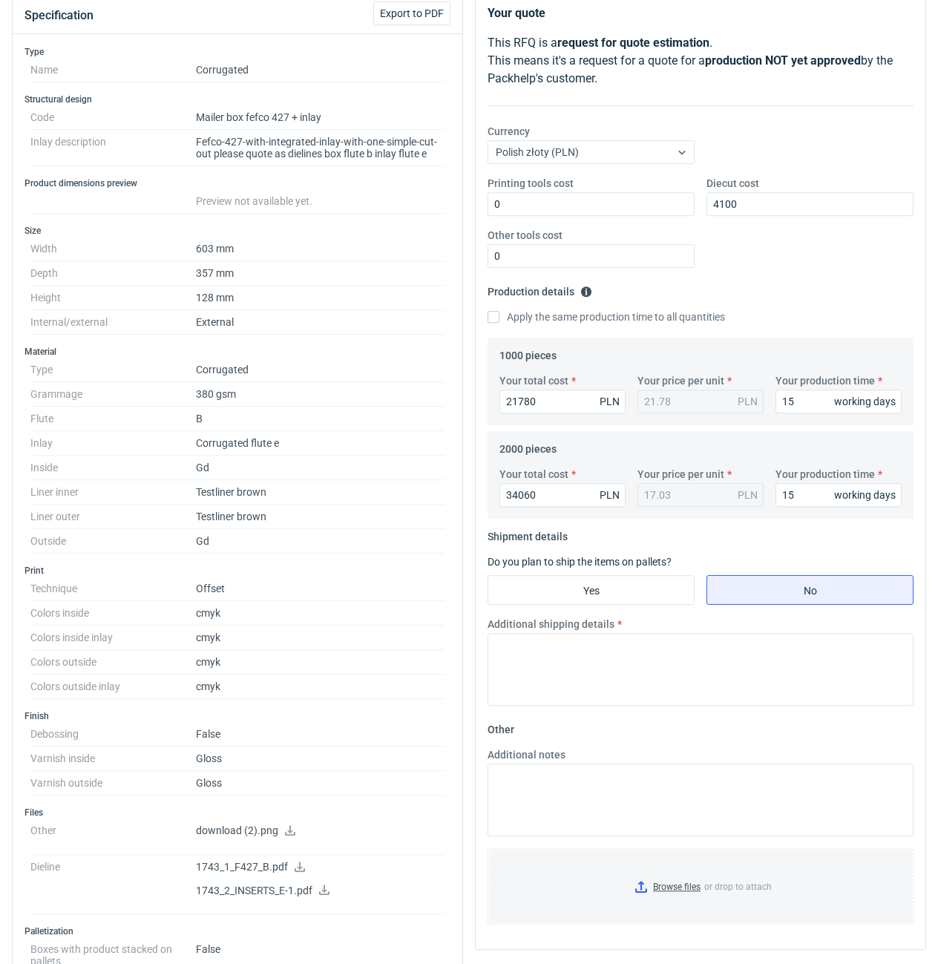
scroll to position [379, 0]
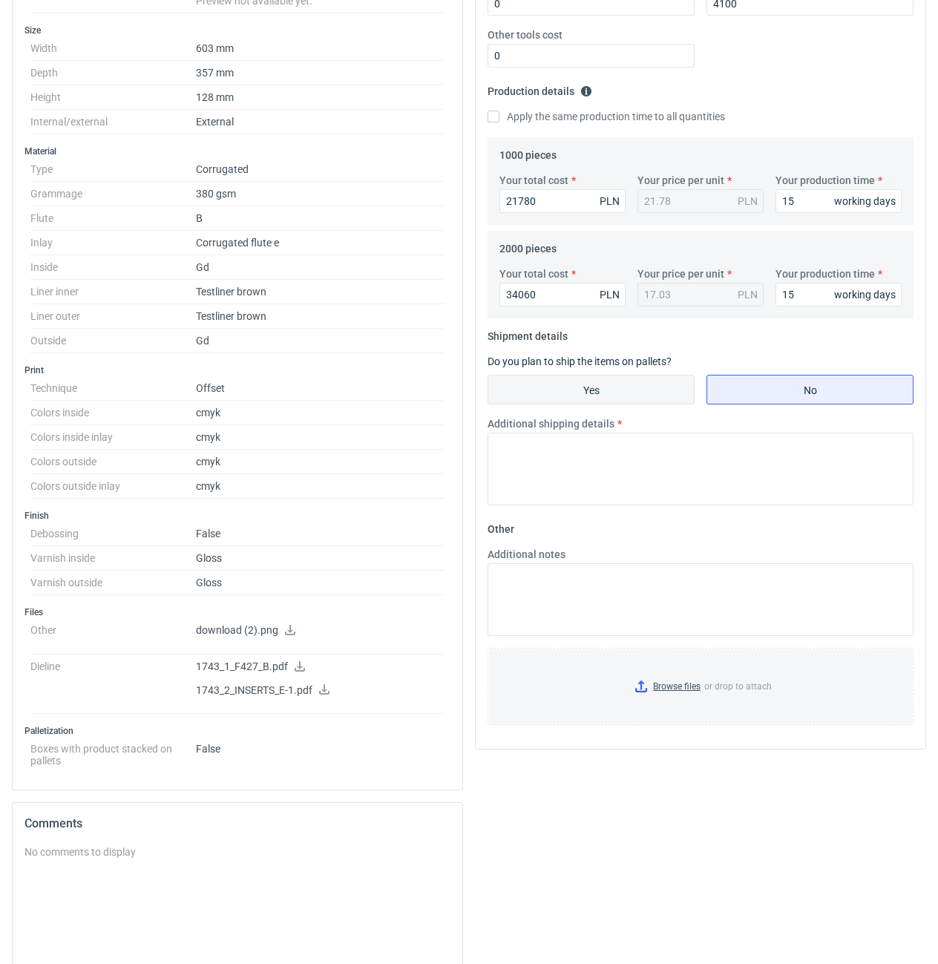
click at [582, 402] on input "Yes" at bounding box center [591, 390] width 206 height 28
radio input "true"
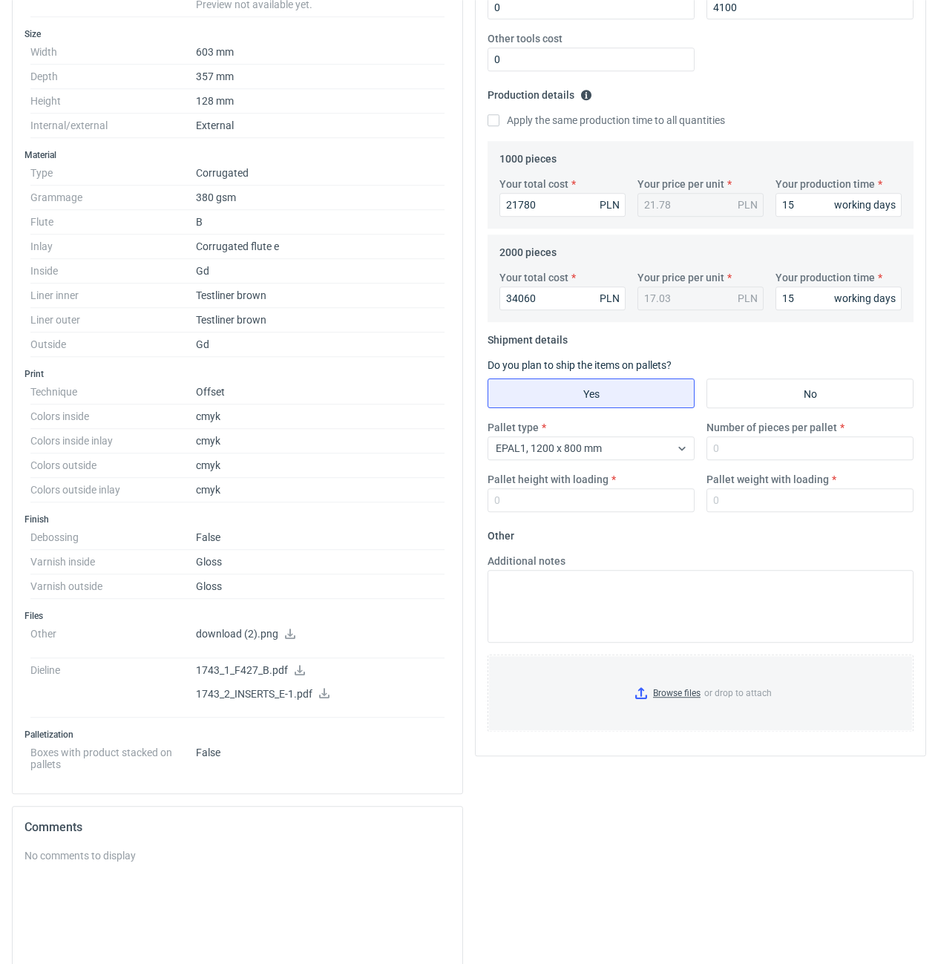
scroll to position [0, 0]
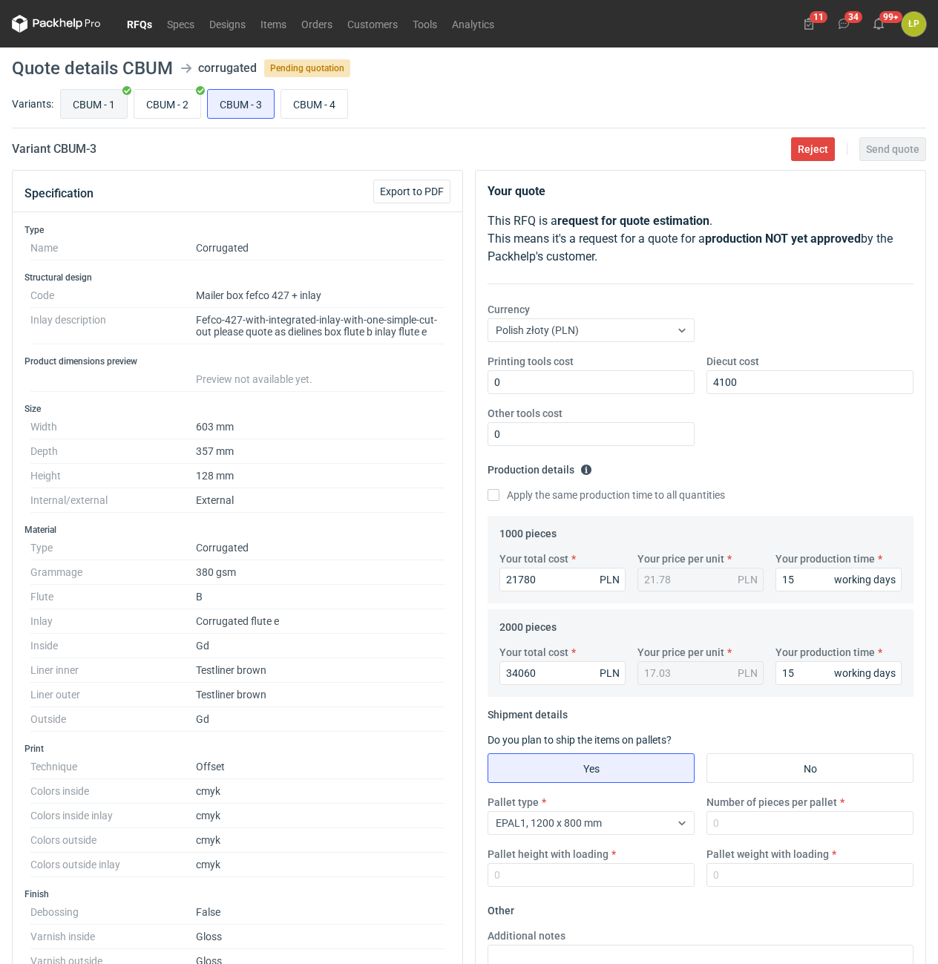
click at [114, 114] on input "CBUM - 1" at bounding box center [94, 104] width 66 height 28
radio input "true"
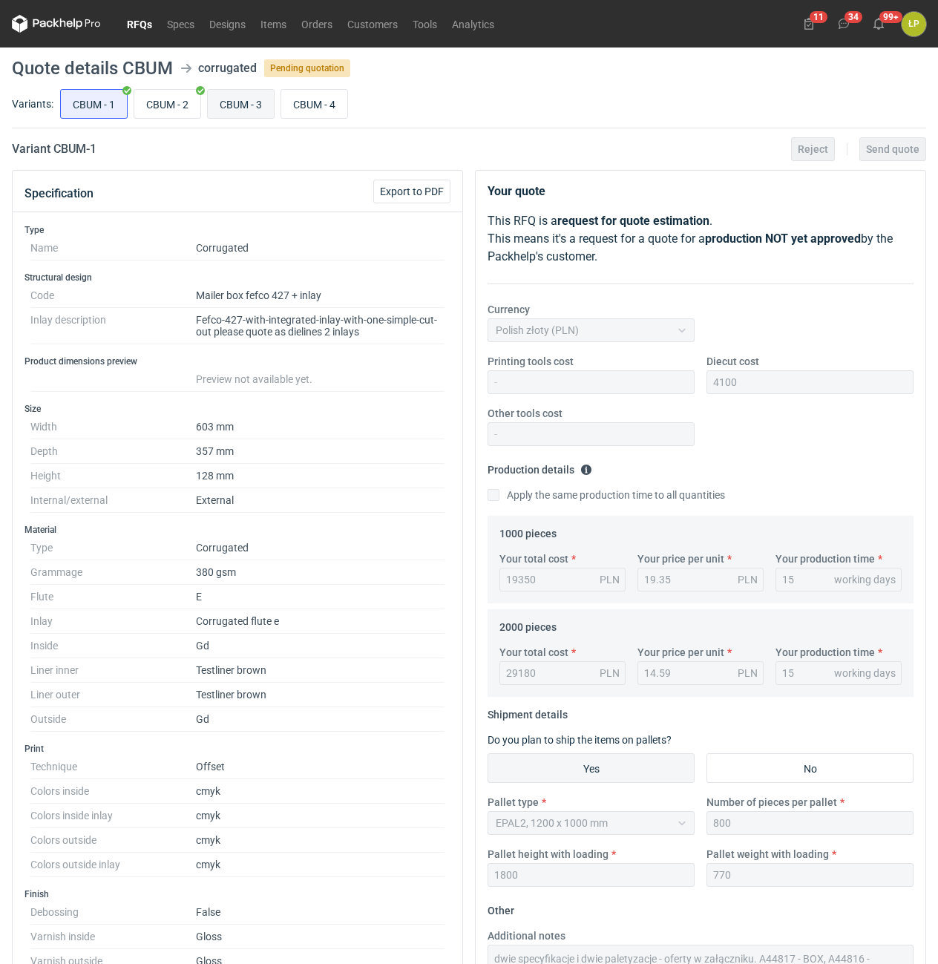
click at [229, 104] on input "CBUM - 3" at bounding box center [241, 104] width 66 height 28
radio input "true"
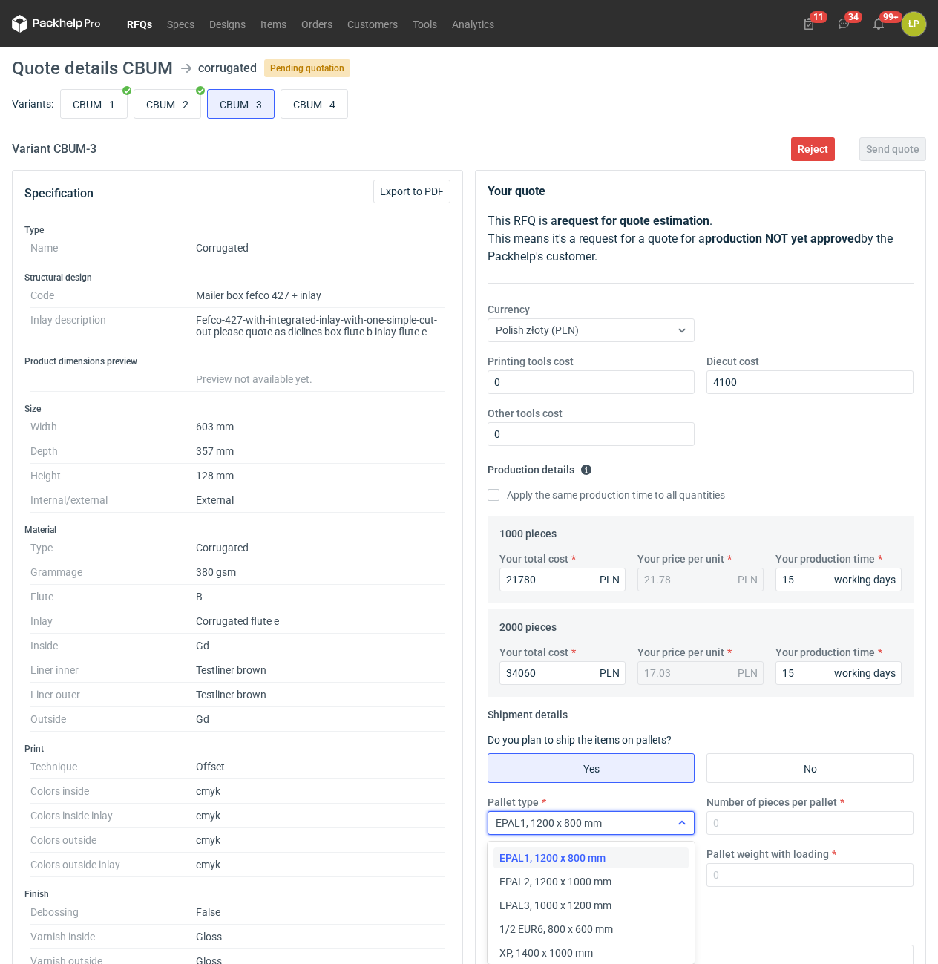
click at [611, 828] on div "EPAL1, 1200 x 800 mm" at bounding box center [579, 823] width 182 height 21
click at [612, 875] on div "EPAL2, 1200 x 1000 mm" at bounding box center [591, 881] width 183 height 15
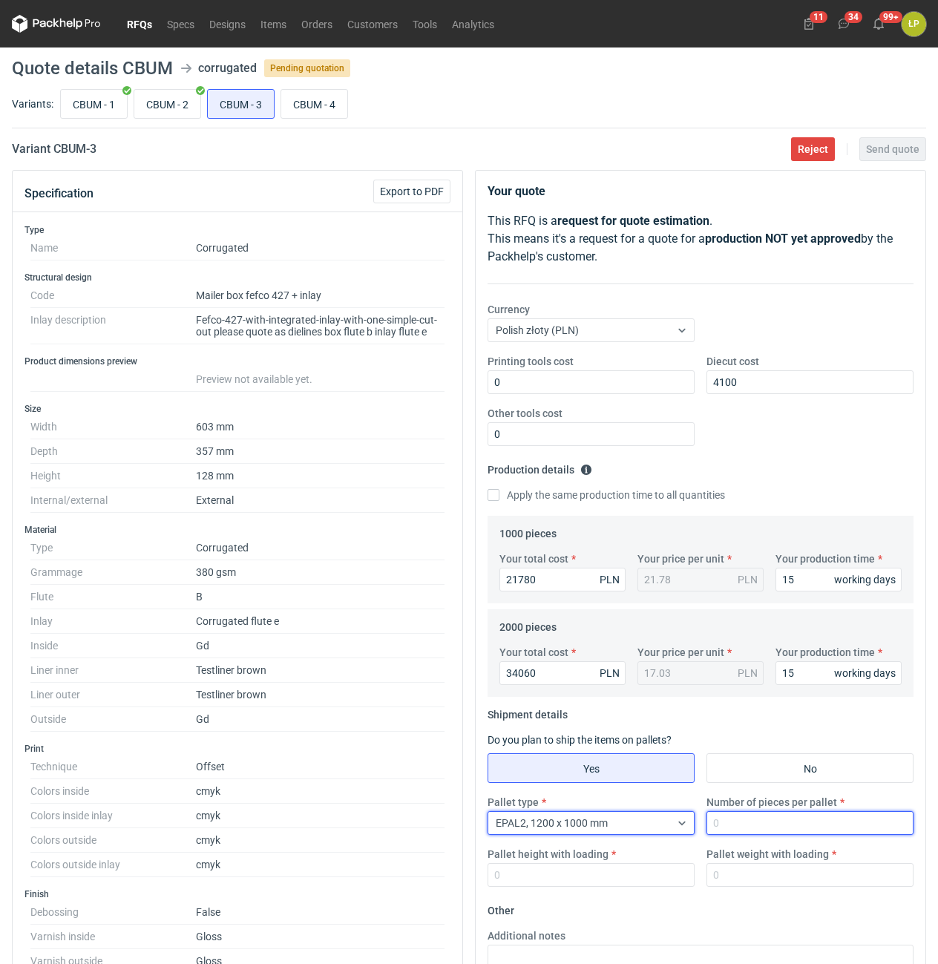
click at [733, 834] on input "Number of pieces per pallet" at bounding box center [810, 823] width 207 height 24
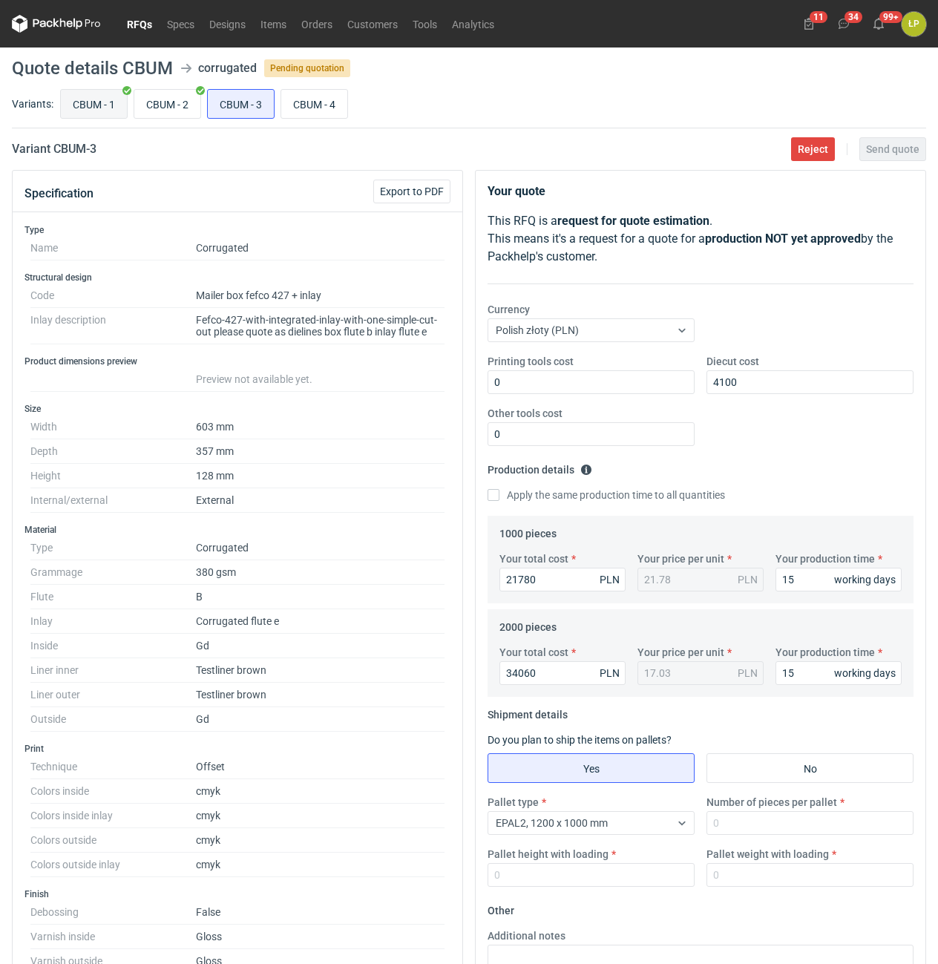
click at [108, 99] on input "CBUM - 1" at bounding box center [94, 104] width 66 height 28
radio input "true"
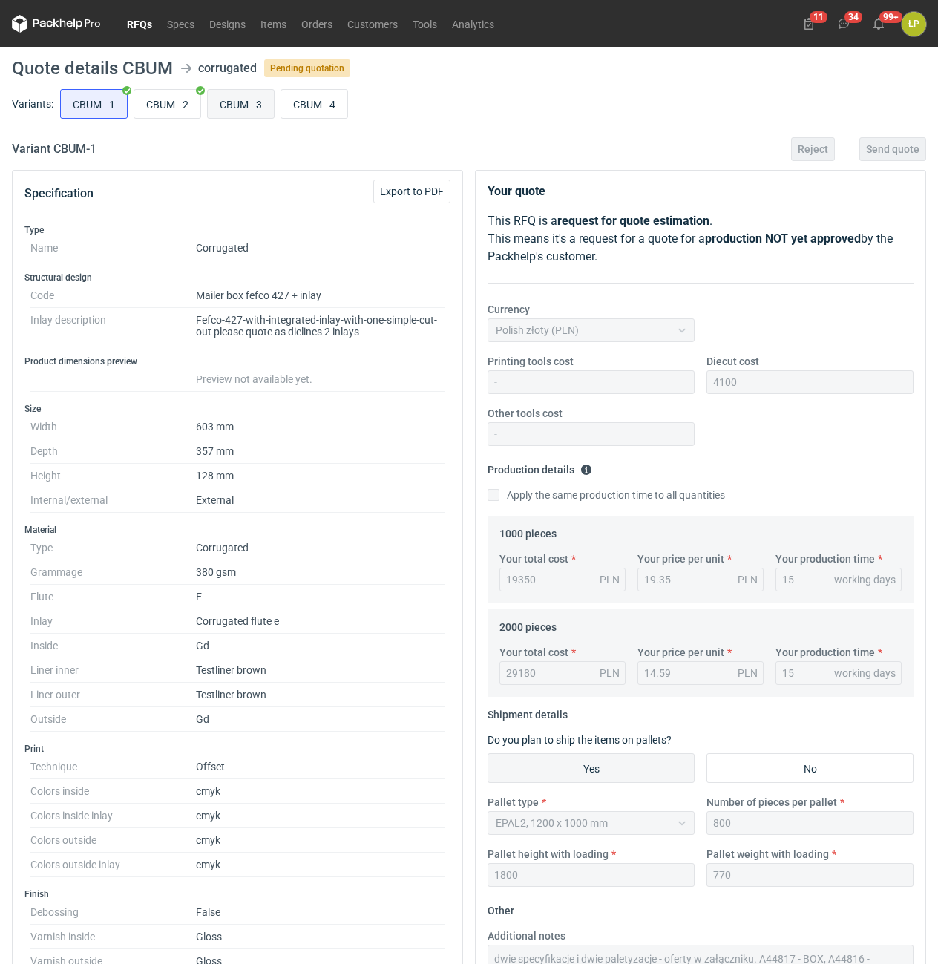
click at [224, 99] on input "CBUM - 3" at bounding box center [241, 104] width 66 height 28
radio input "true"
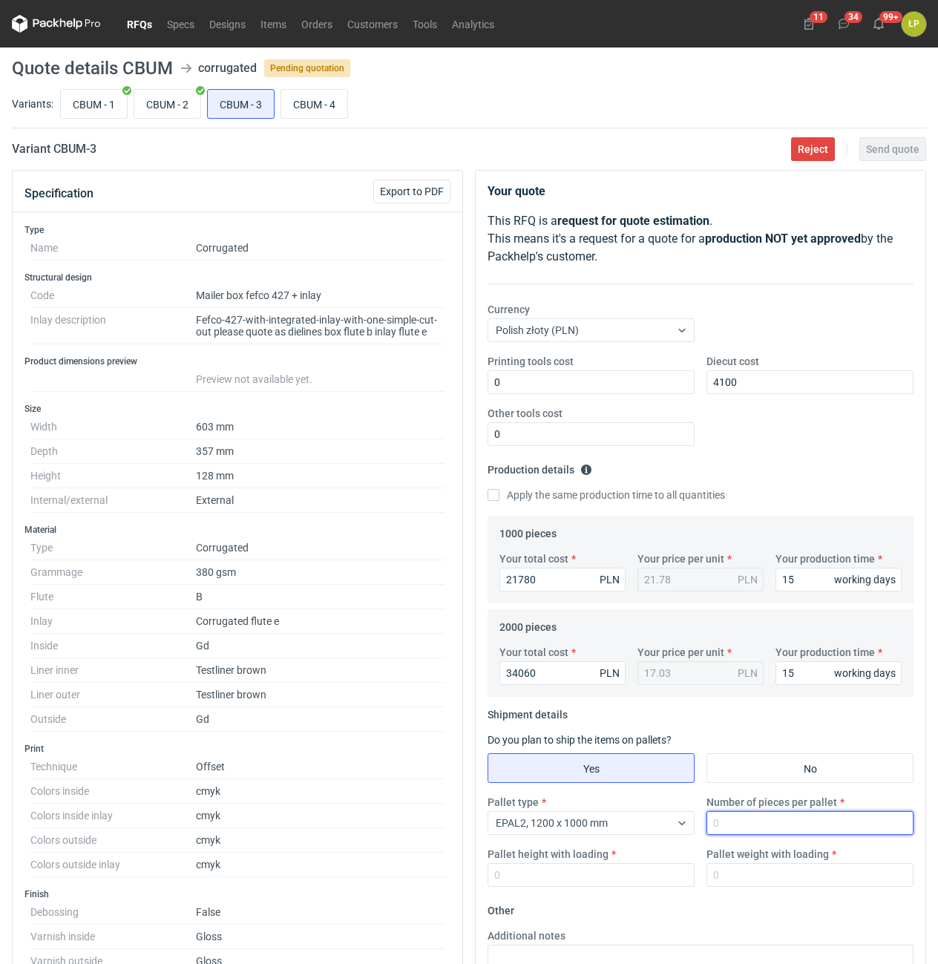
click at [742, 823] on input "Number of pieces per pallet" at bounding box center [810, 823] width 207 height 24
type input "800"
click at [630, 865] on input "Pallet height with loading" at bounding box center [591, 875] width 207 height 24
type input "1800"
click at [107, 94] on input "CBUM - 1" at bounding box center [94, 104] width 66 height 28
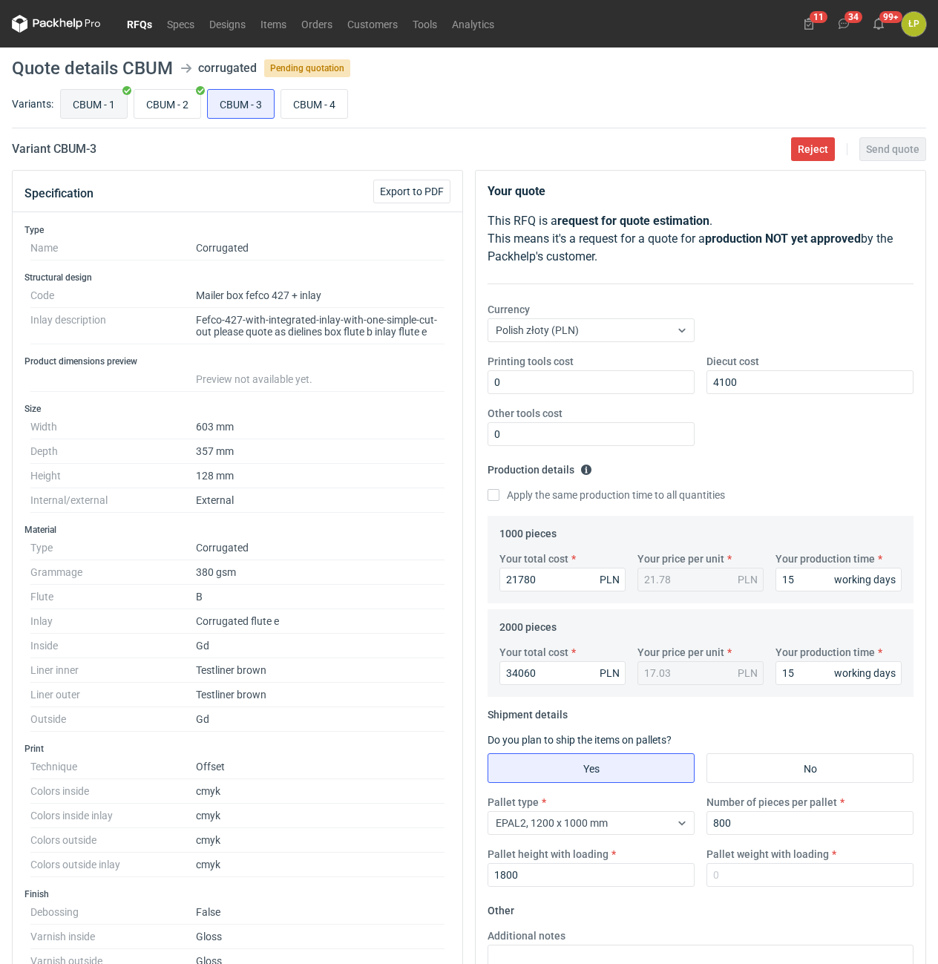
radio input "true"
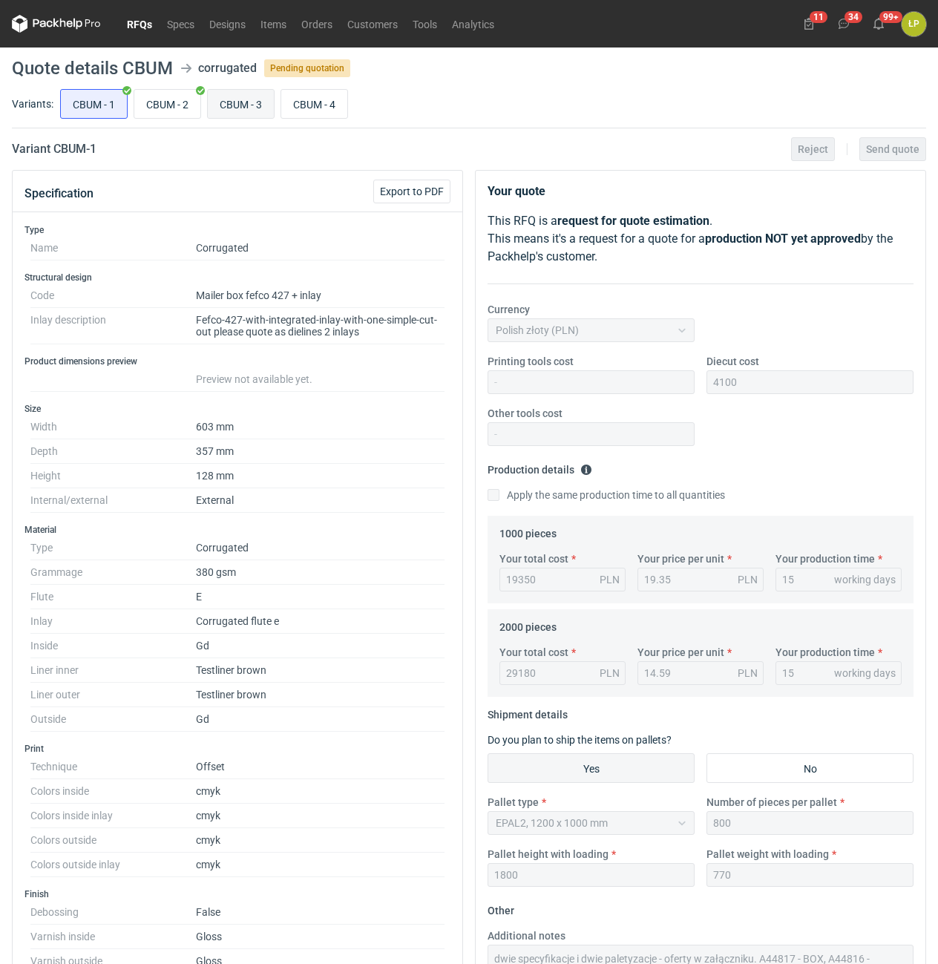
click at [232, 97] on input "CBUM - 3" at bounding box center [241, 104] width 66 height 28
radio input "true"
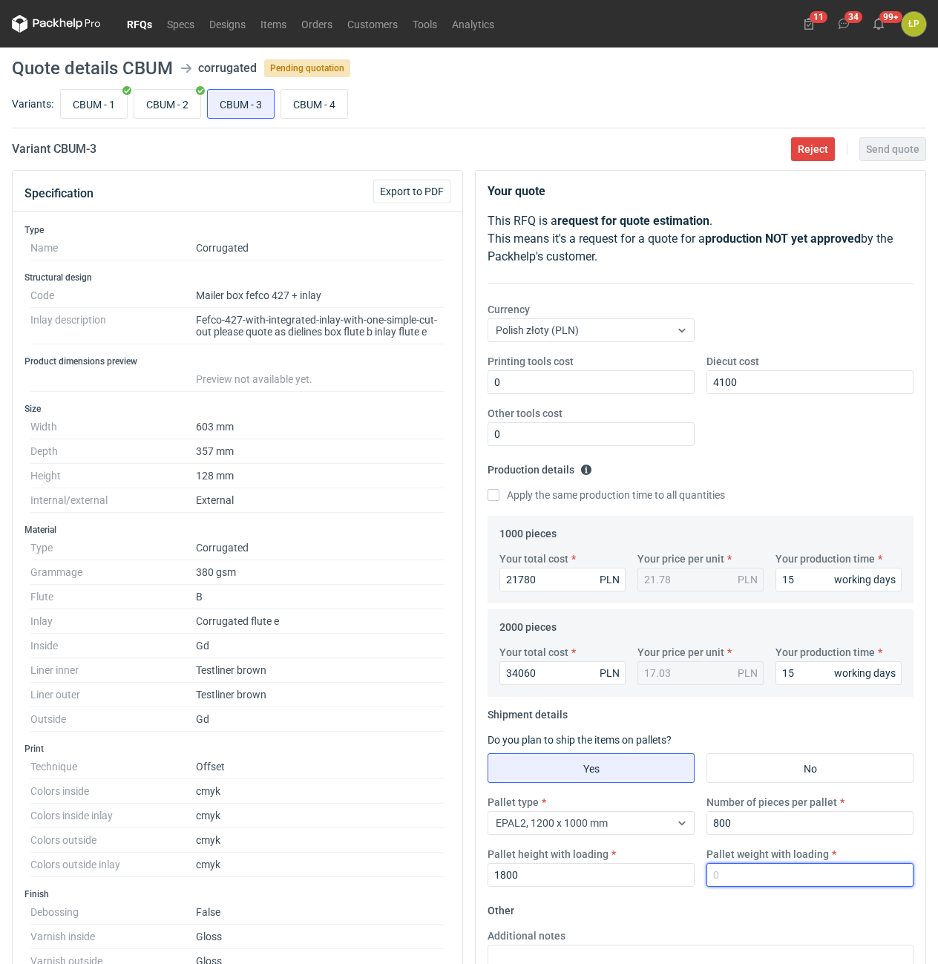
click at [733, 867] on input "Pallet weight with loading" at bounding box center [810, 875] width 207 height 24
type input "500"
click at [893, 163] on main "Quote details CBUM corrugated Pending quotation Variants: CBUM - 1 CBUM - 2 CBU…" at bounding box center [469, 793] width 926 height 1490
click at [894, 156] on button "Send quote" at bounding box center [893, 149] width 67 height 24
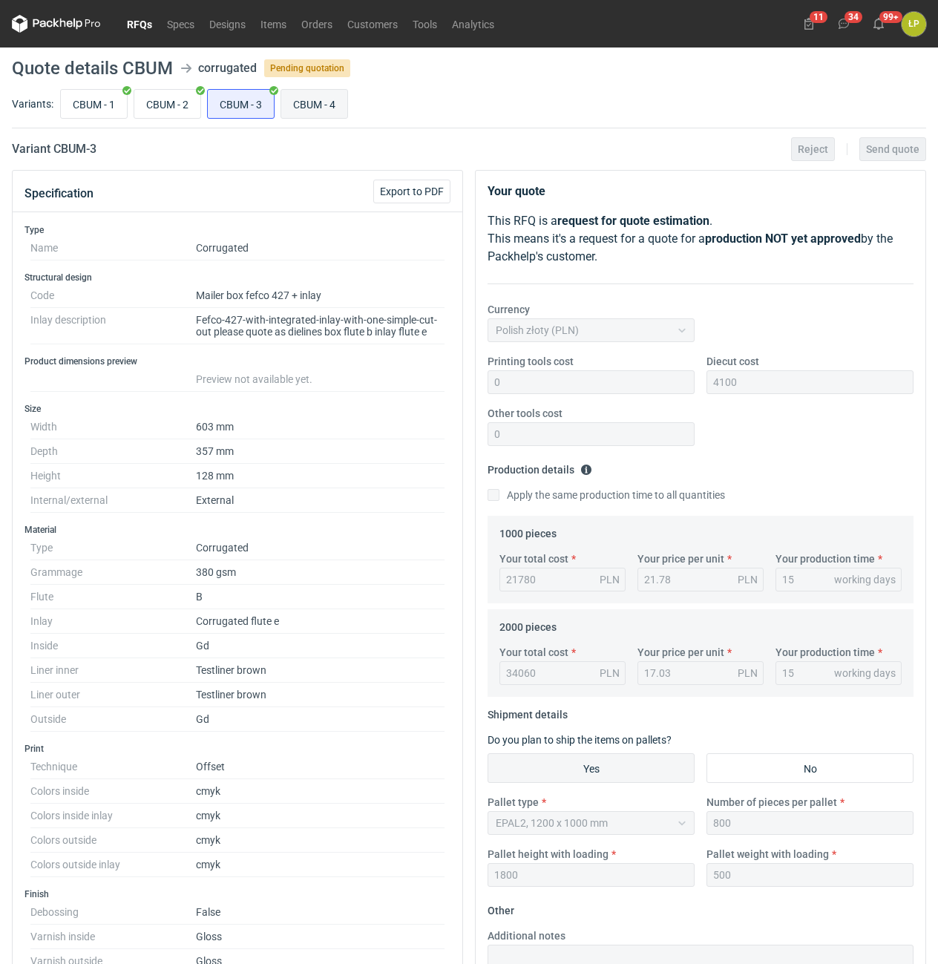
click at [324, 105] on input "CBUM - 4" at bounding box center [314, 104] width 66 height 28
radio input "true"
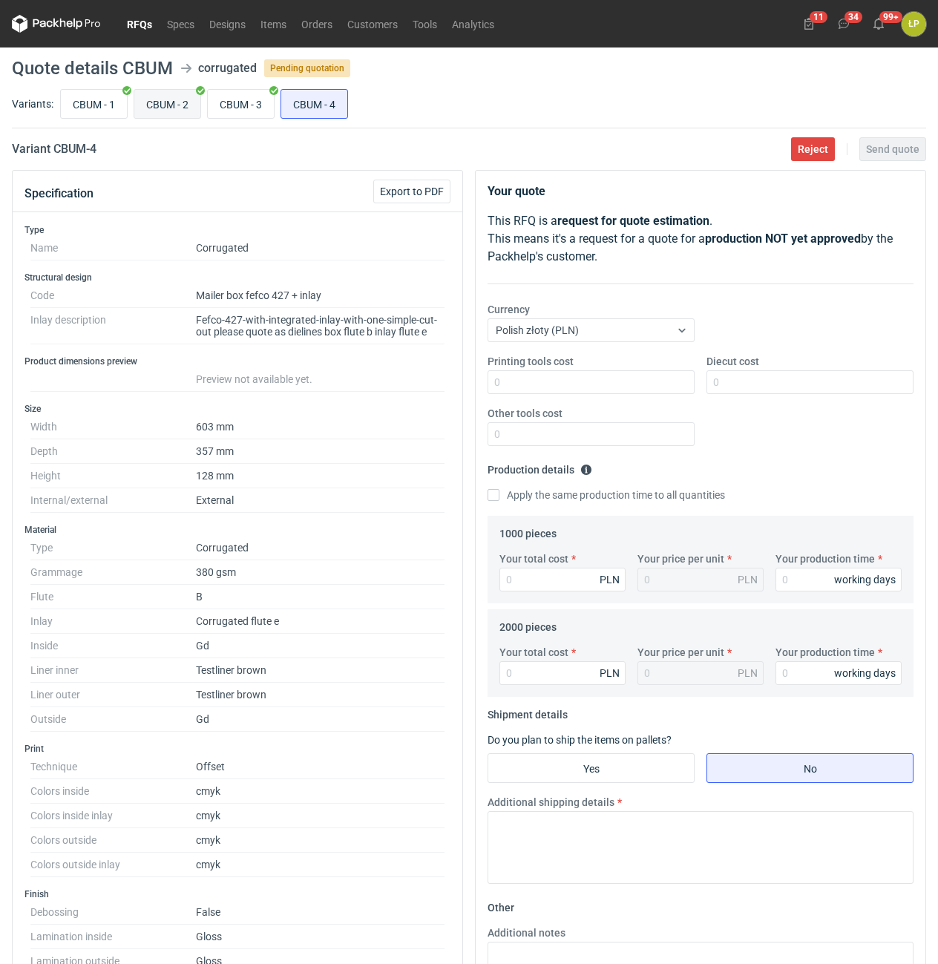
click at [183, 111] on input "CBUM - 2" at bounding box center [167, 104] width 66 height 28
radio input "true"
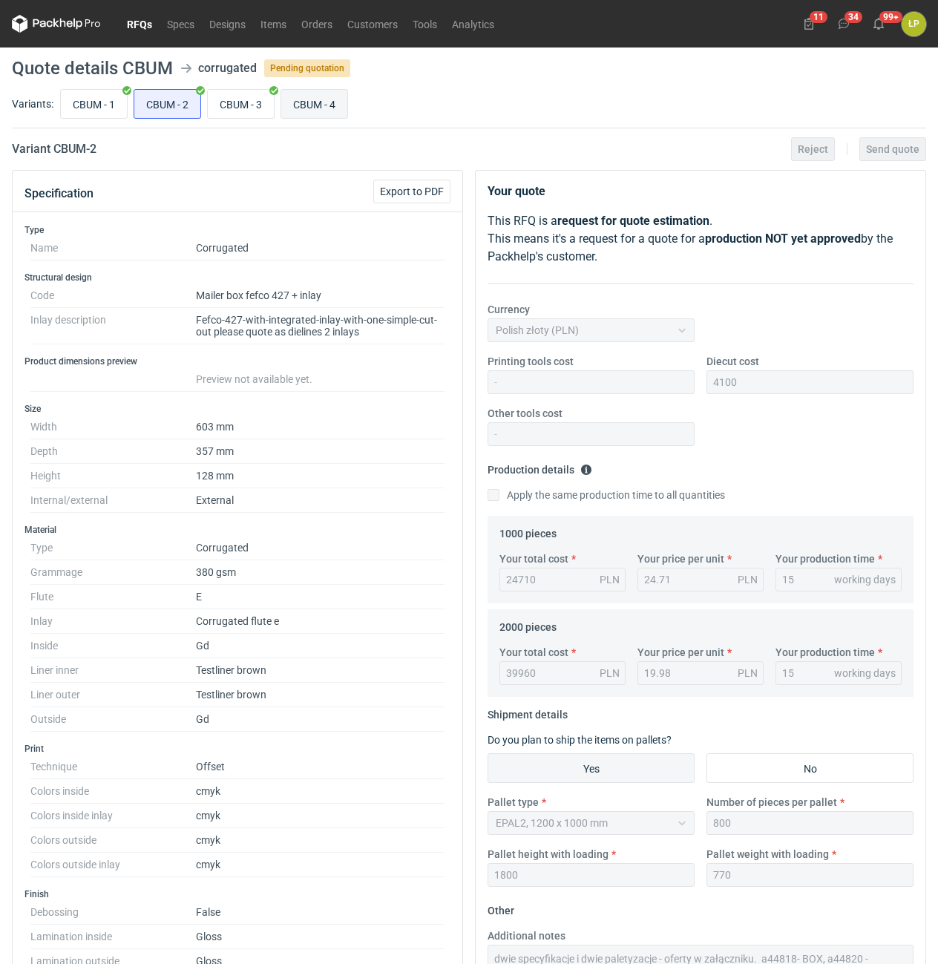
click at [288, 102] on input "CBUM - 4" at bounding box center [314, 104] width 66 height 28
radio input "true"
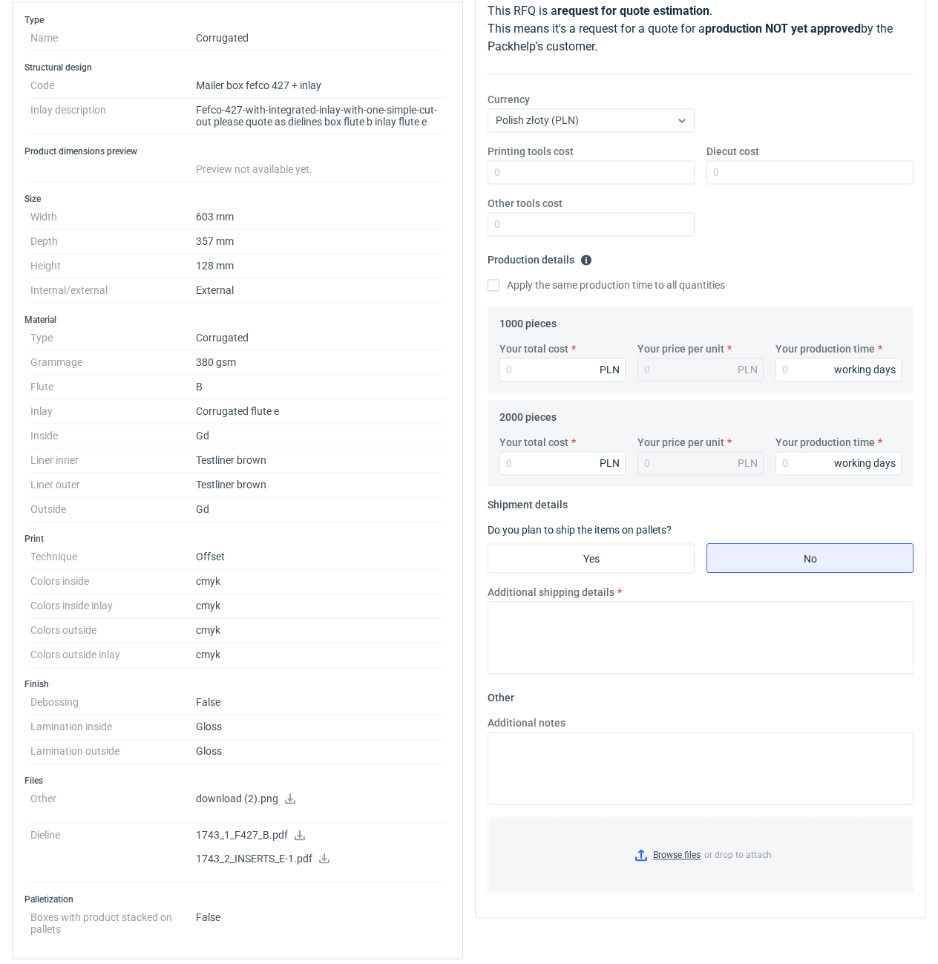
scroll to position [252, 0]
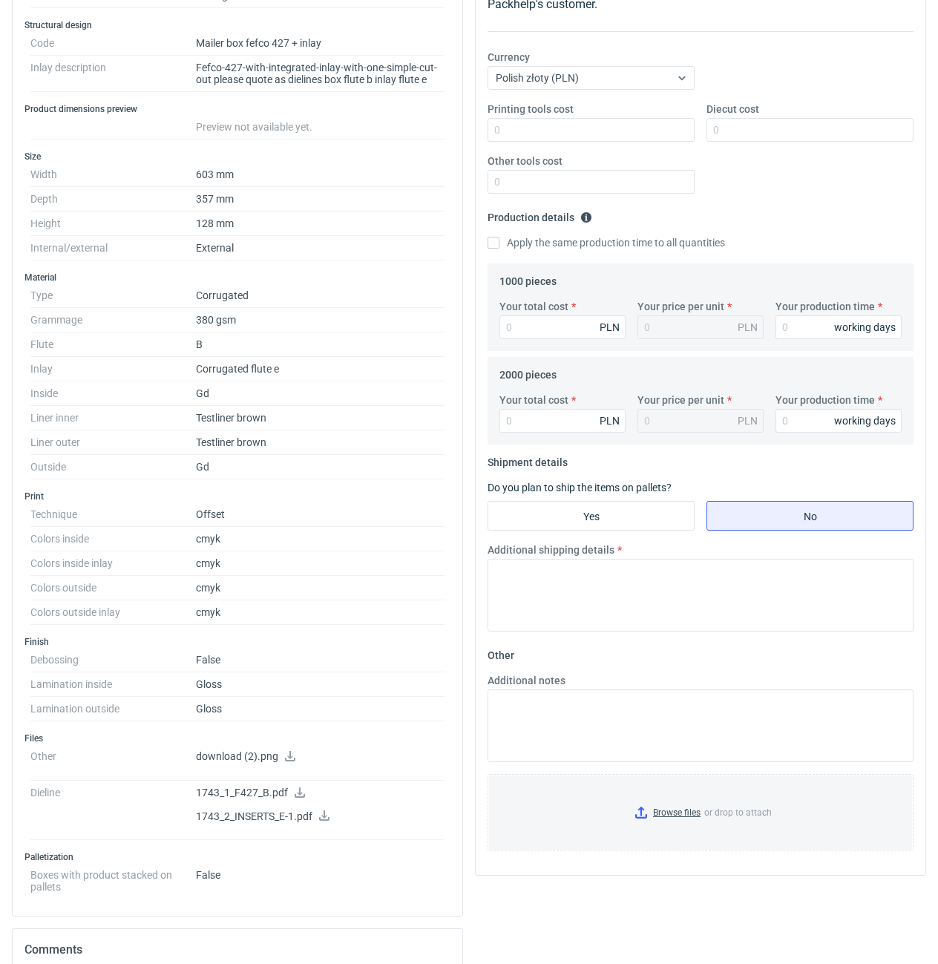
click at [299, 791] on icon at bounding box center [300, 793] width 10 height 10
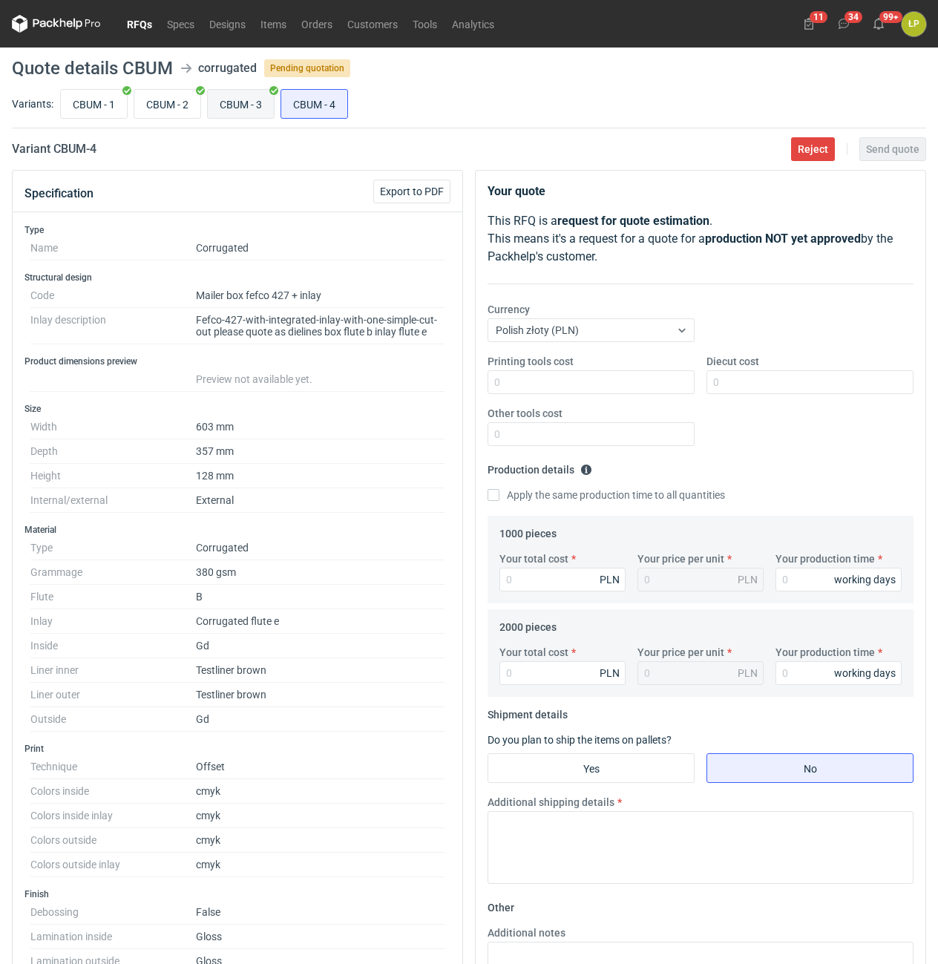
click at [252, 113] on input "CBUM - 3" at bounding box center [241, 104] width 66 height 28
radio input "true"
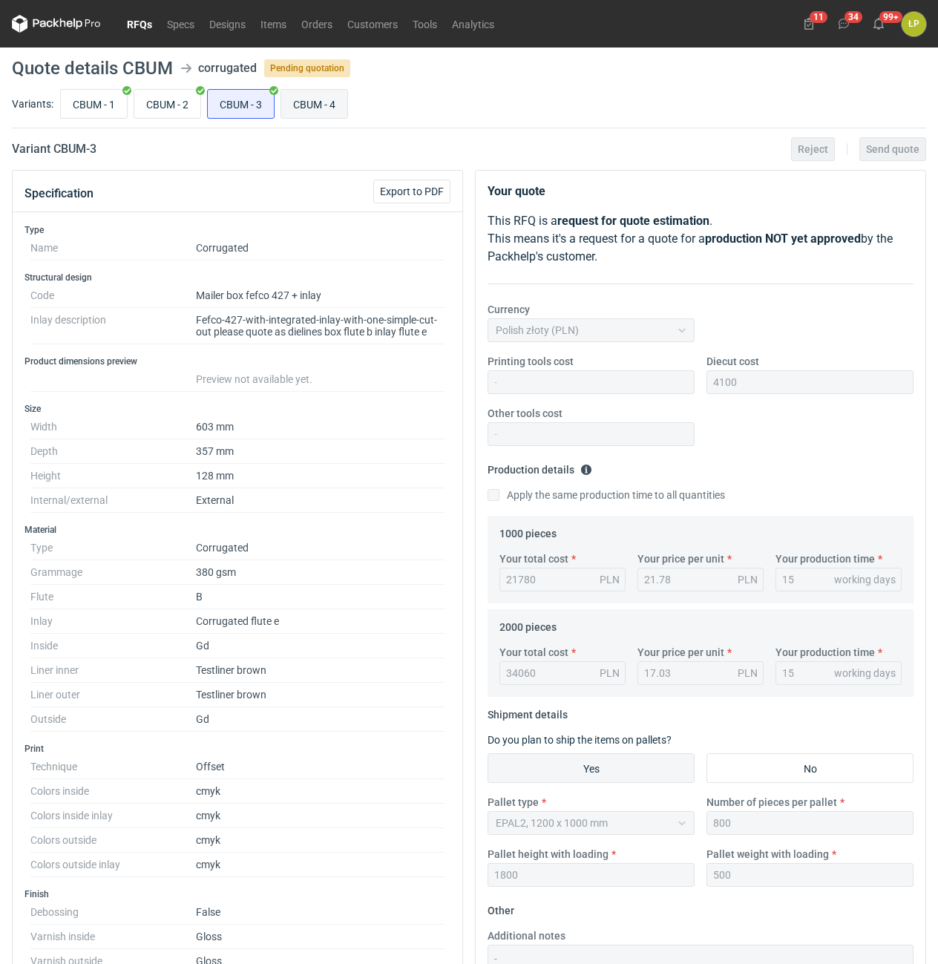
click at [310, 102] on input "CBUM - 4" at bounding box center [314, 104] width 66 height 28
radio input "true"
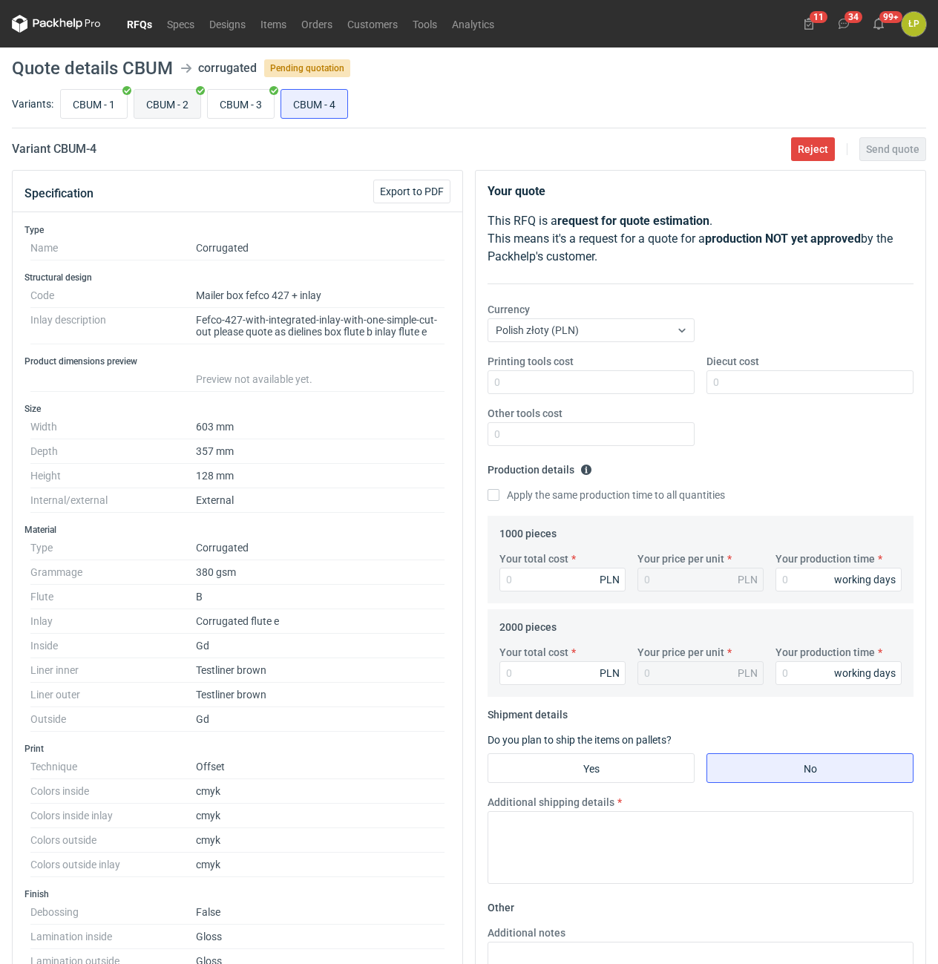
click at [162, 100] on input "CBUM - 2" at bounding box center [167, 104] width 66 height 28
radio input "true"
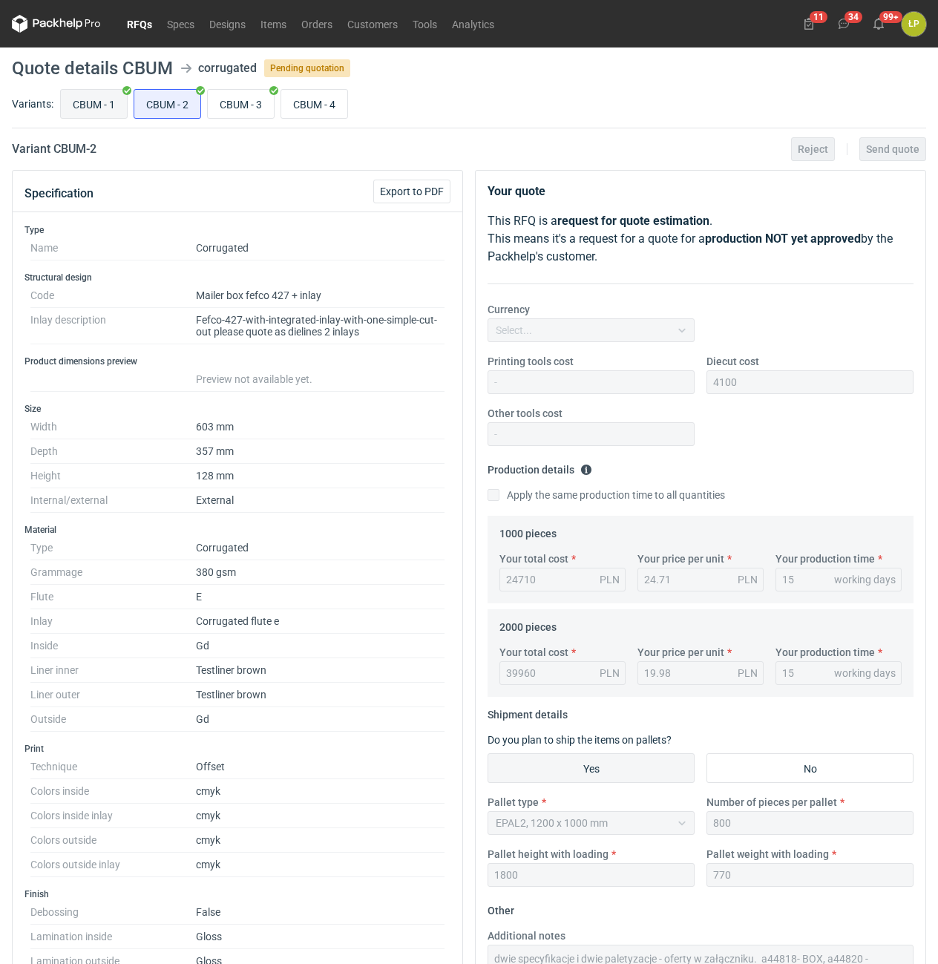
click at [115, 102] on input "CBUM - 1" at bounding box center [94, 104] width 66 height 28
radio input "true"
click at [284, 100] on input "CBUM - 4" at bounding box center [314, 104] width 66 height 28
radio input "true"
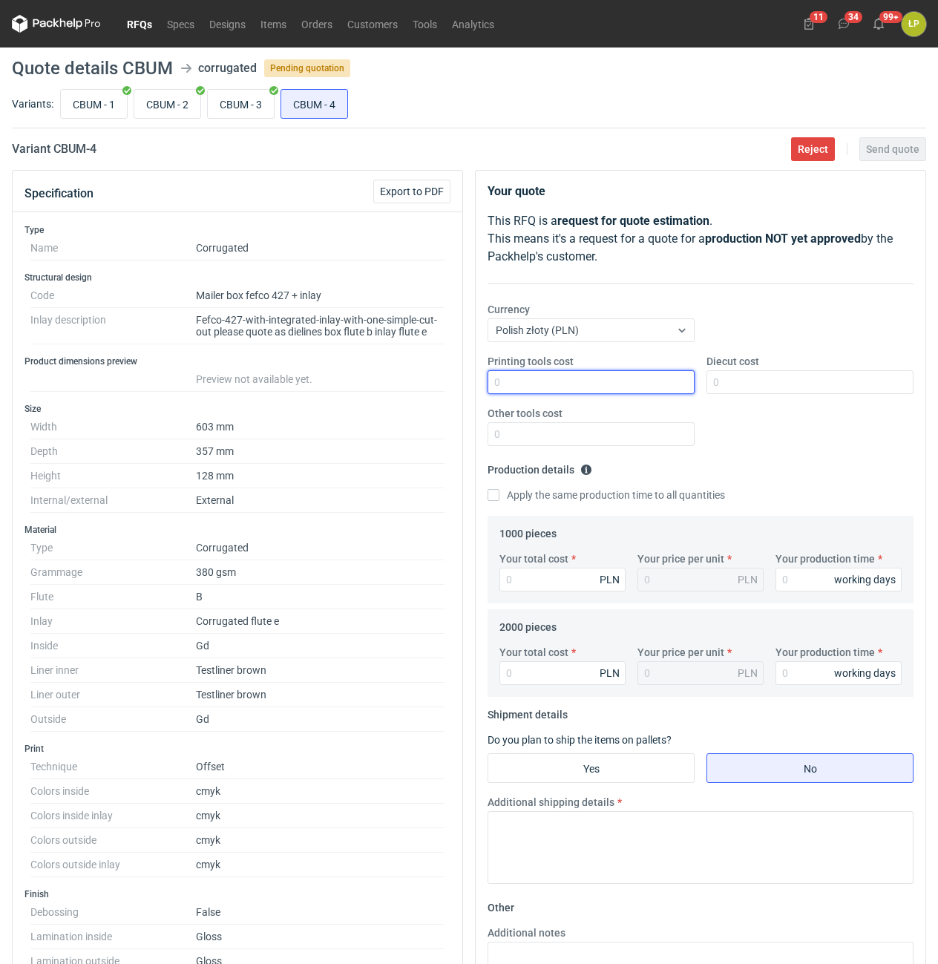
click at [650, 378] on input "Printing tools cost" at bounding box center [591, 382] width 207 height 24
type input "0"
drag, startPoint x: 658, startPoint y: 422, endPoint x: 655, endPoint y: 430, distance: 8.5
click at [657, 424] on div "Other tools cost" at bounding box center [591, 426] width 219 height 40
click at [655, 430] on input "Other tools cost" at bounding box center [591, 434] width 207 height 24
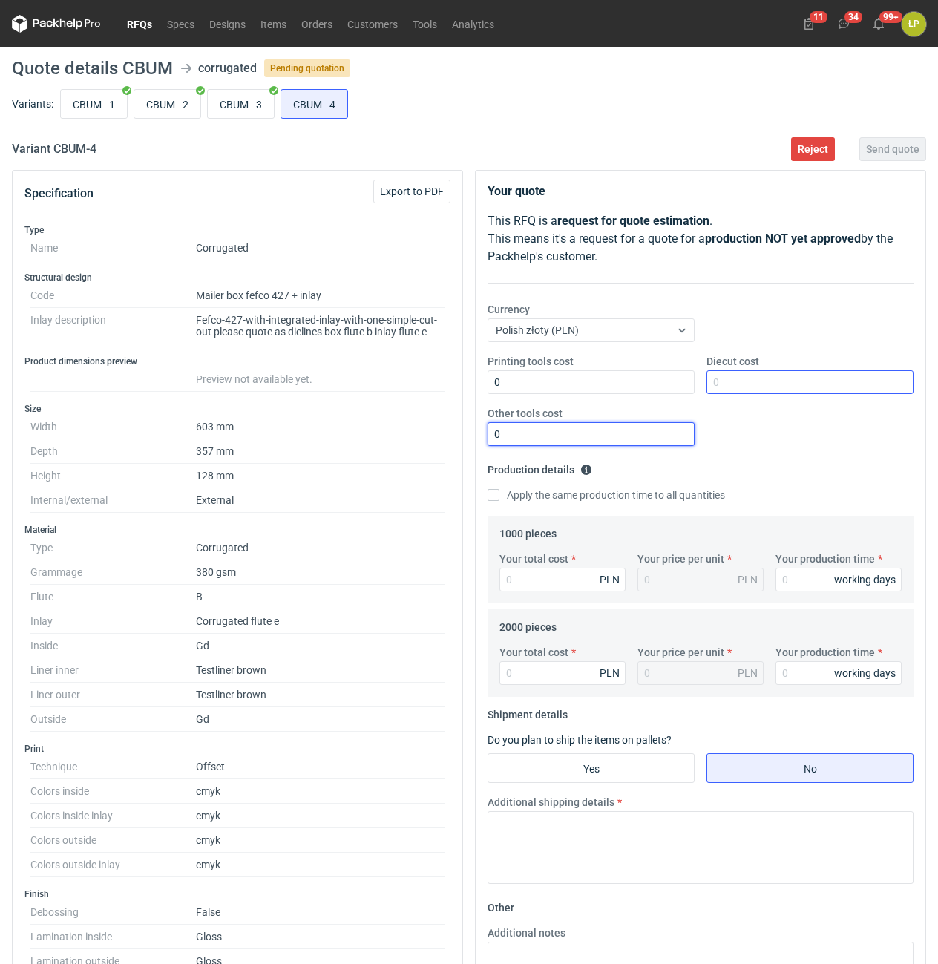
type input "0"
click at [738, 388] on input "Diecut cost" at bounding box center [810, 382] width 207 height 24
type input "4100"
click at [799, 455] on div "Printing tools cost 0 Diecut cost 4100 Other tools cost 0" at bounding box center [701, 406] width 438 height 104
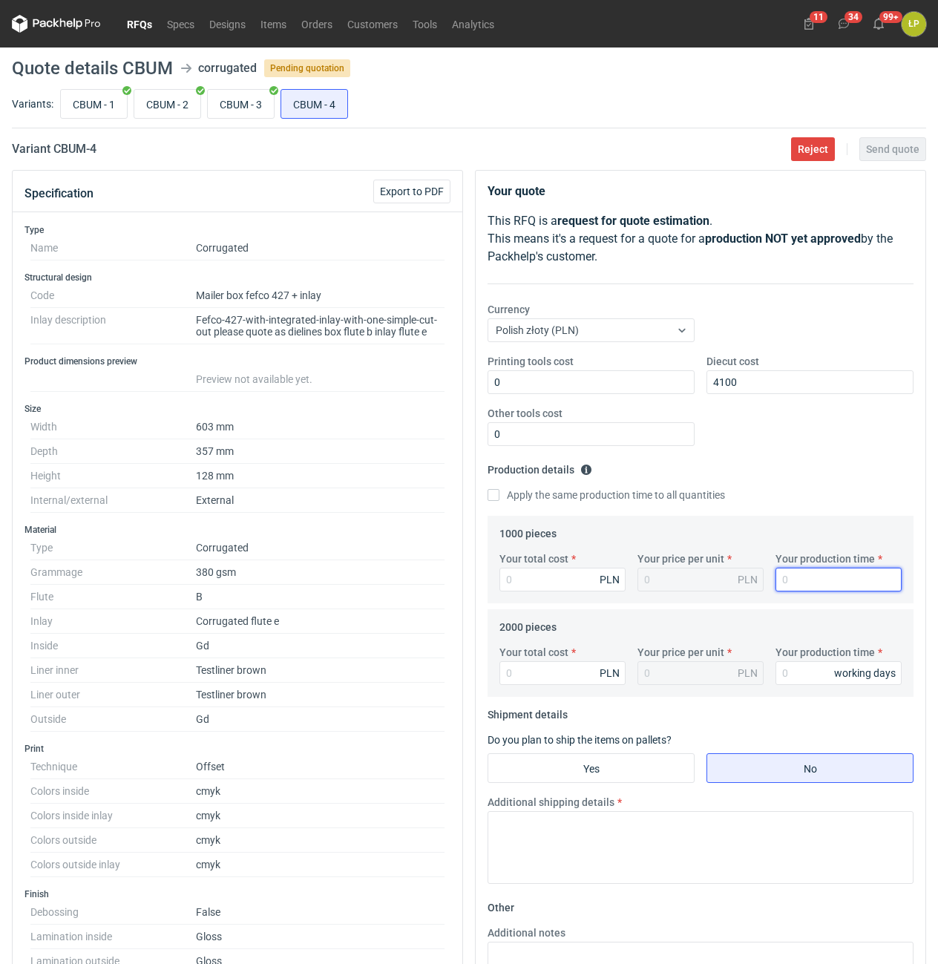
click at [796, 592] on input "Your production time" at bounding box center [839, 580] width 126 height 24
type input "15"
click at [623, 494] on label "Apply the same production time to all quantities" at bounding box center [607, 495] width 238 height 15
click at [500, 494] on input "Apply the same production time to all quantities" at bounding box center [494, 495] width 12 height 12
checkbox input "true"
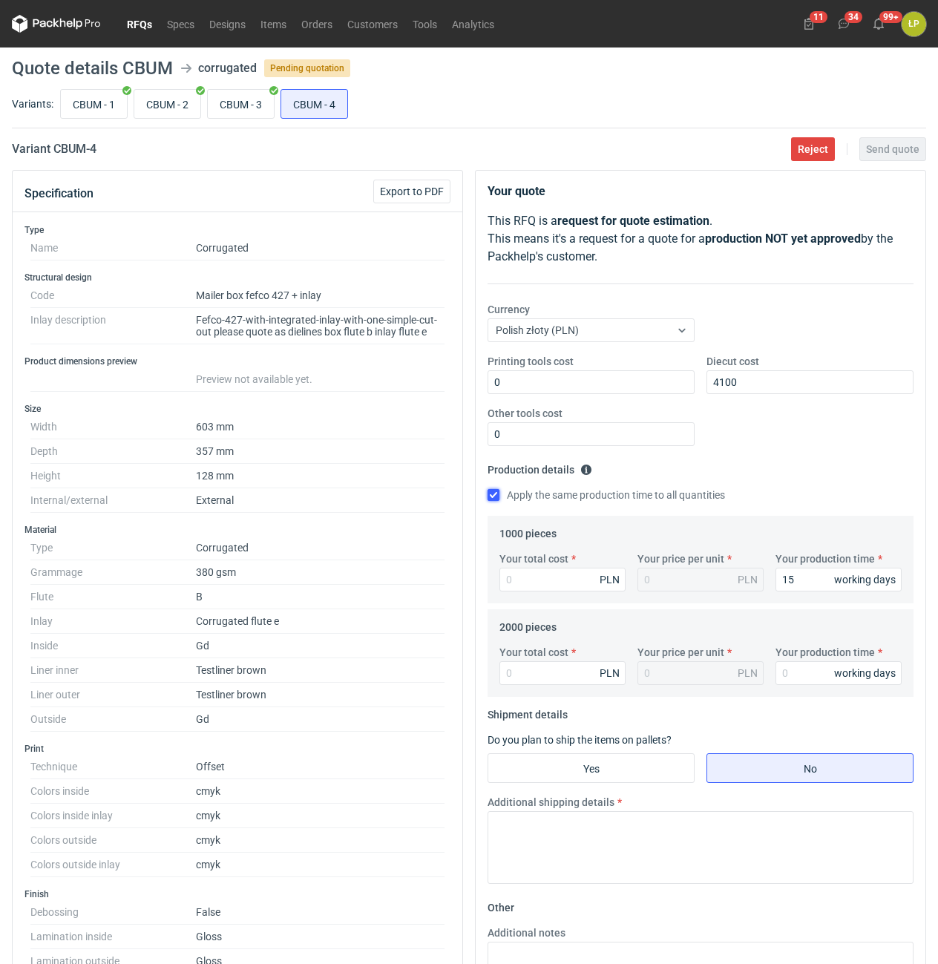
type input "15"
click at [510, 574] on input "Your total cost" at bounding box center [563, 580] width 126 height 24
type input "25"
type input "0.03"
type input "25220"
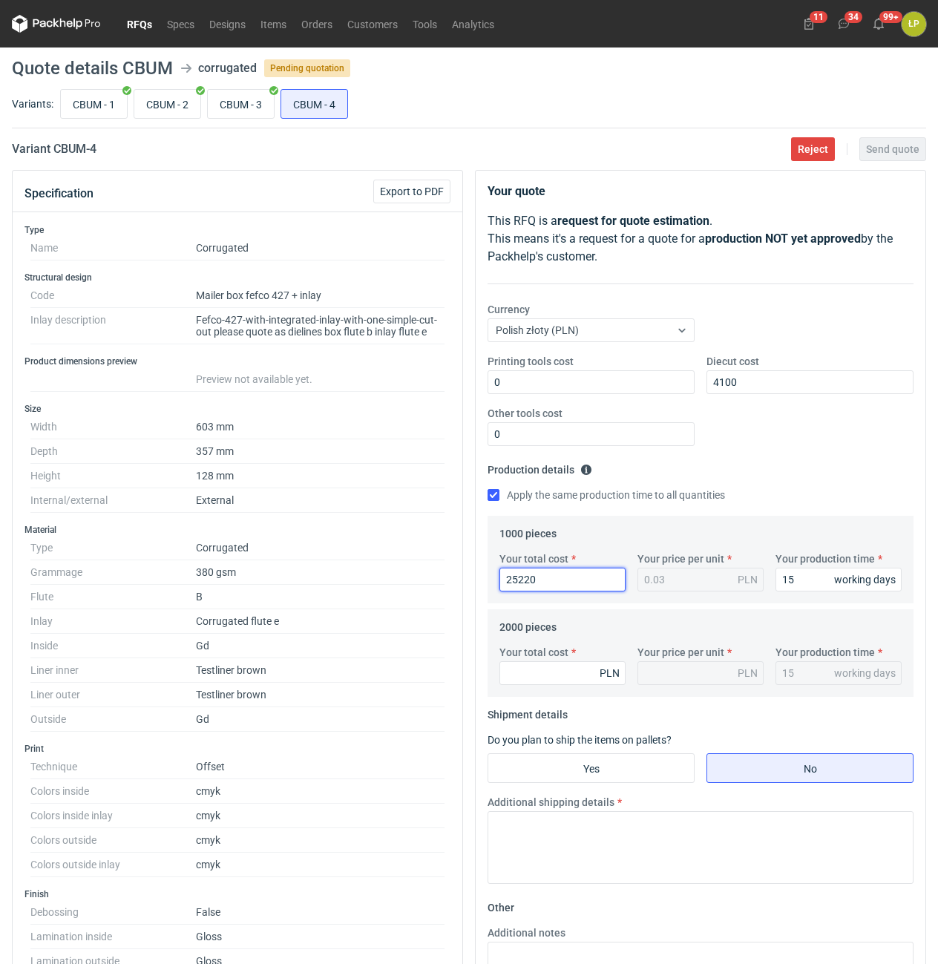
type input "25.22"
type input "25220"
click at [517, 661] on div "Your total cost PLN" at bounding box center [563, 665] width 138 height 40
click at [519, 669] on input "Your total cost" at bounding box center [563, 673] width 126 height 24
type input "41"
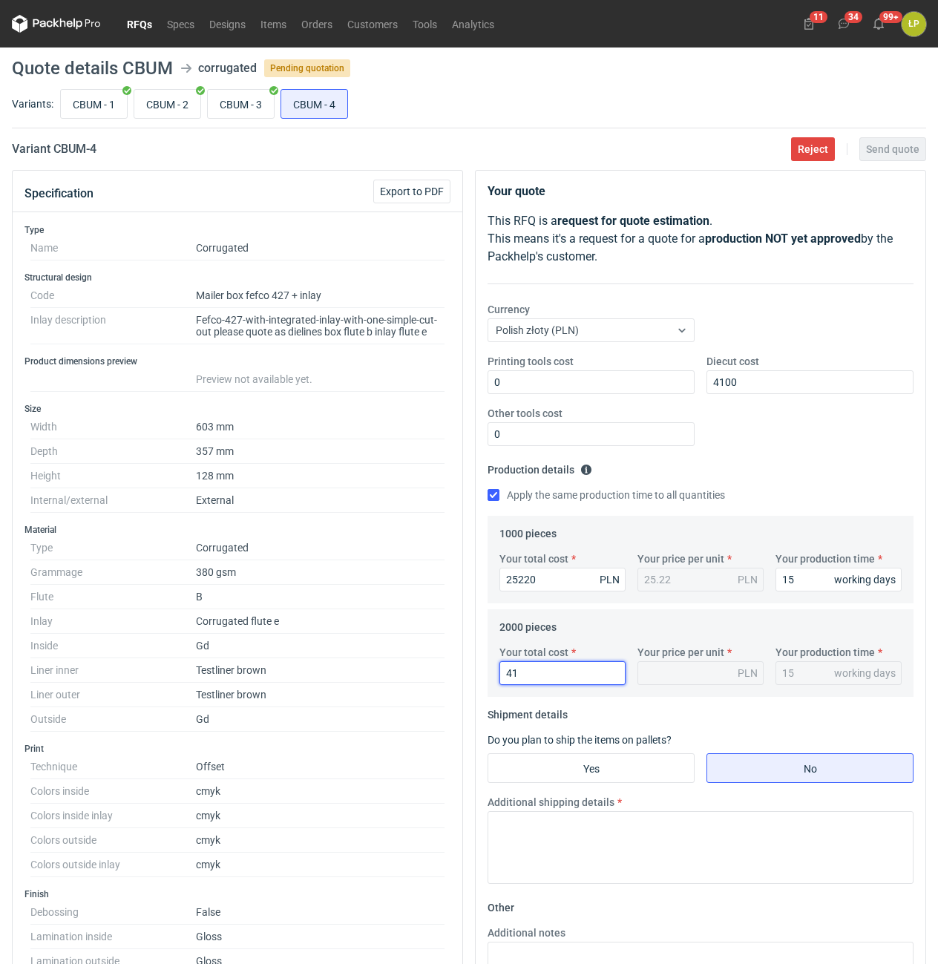
type input "0.02"
type input "41040"
type input "20.52"
type input "41040"
click at [251, 107] on input "CBUM - 3" at bounding box center [241, 104] width 66 height 28
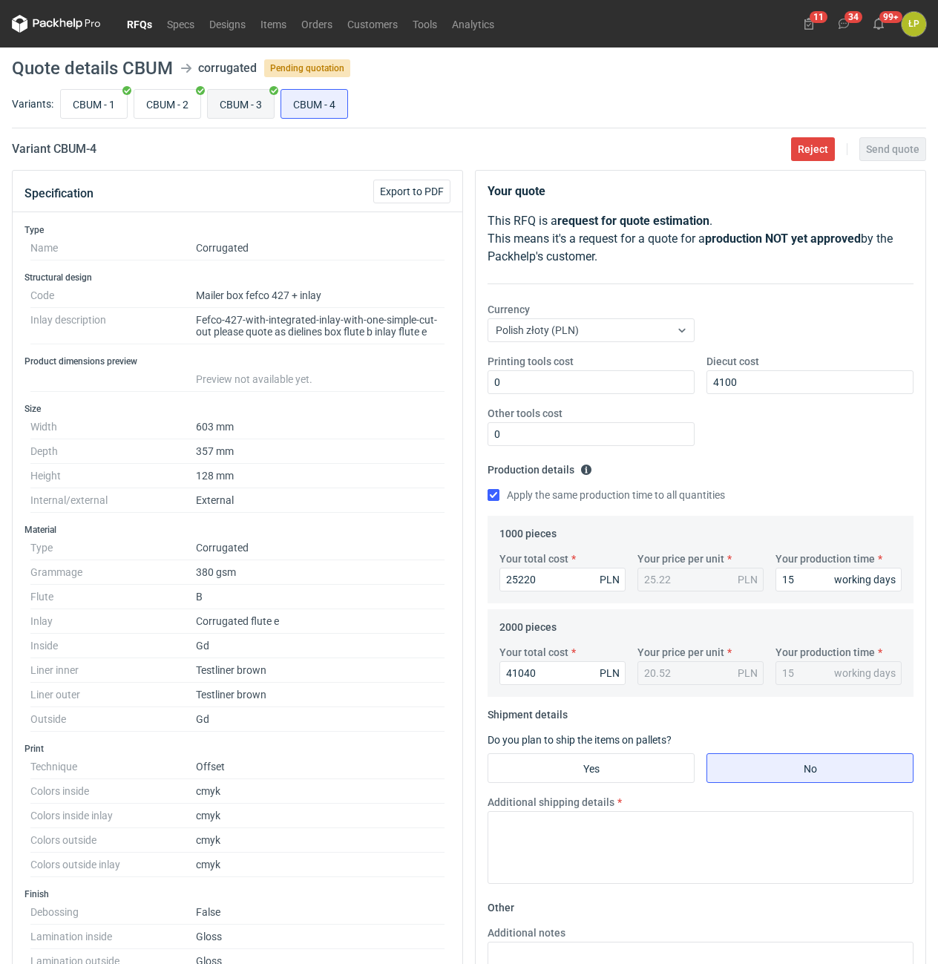
radio input "true"
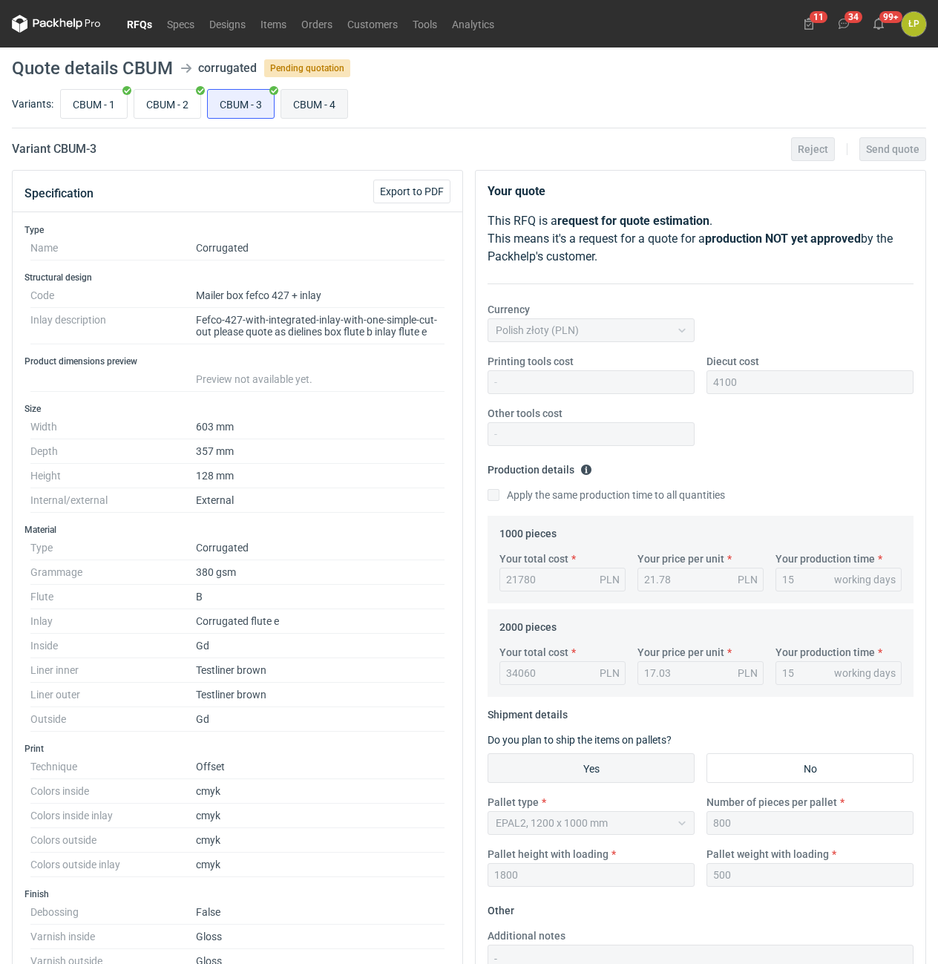
click at [301, 108] on input "CBUM - 4" at bounding box center [314, 104] width 66 height 28
radio input "true"
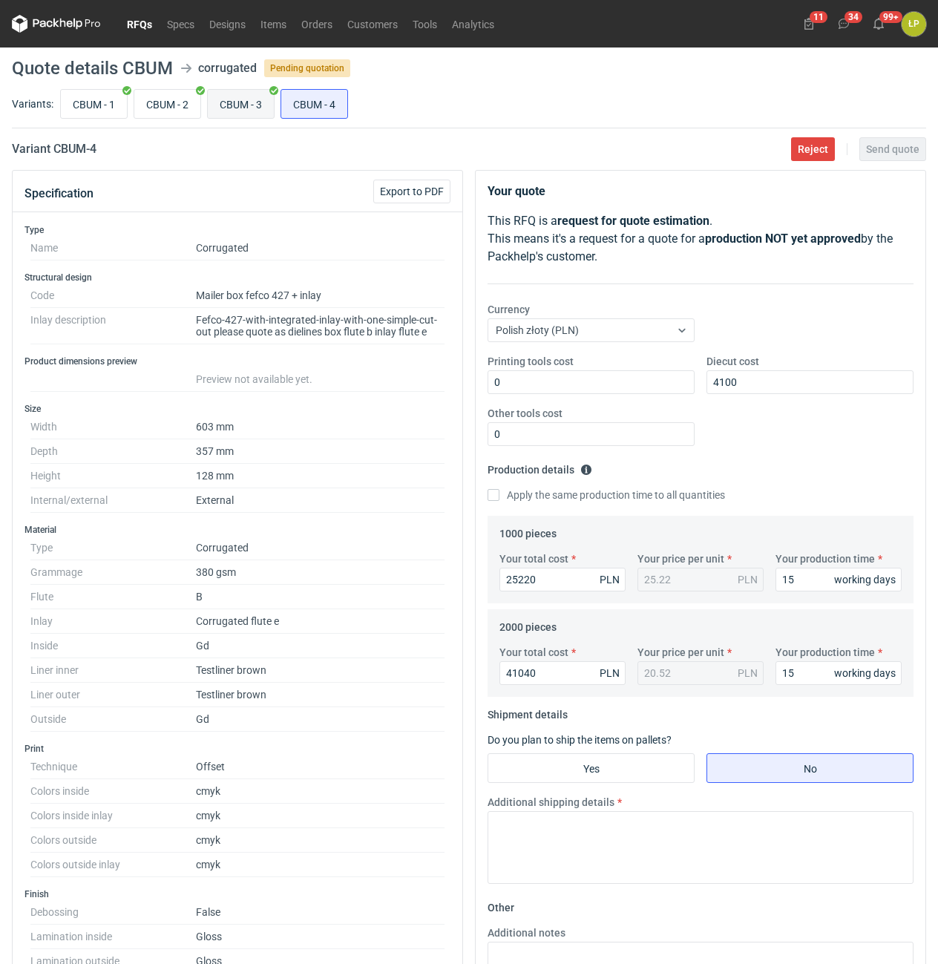
click at [258, 103] on input "CBUM - 3" at bounding box center [241, 104] width 66 height 28
radio input "true"
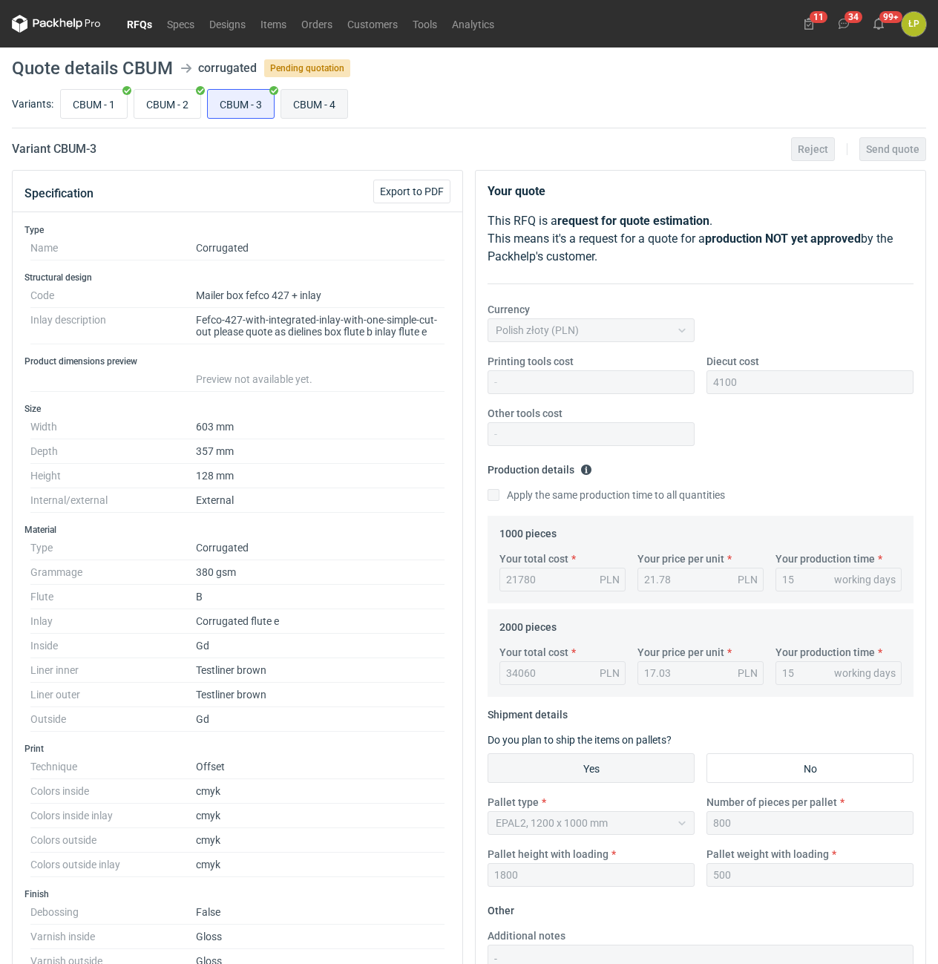
click at [295, 102] on input "CBUM - 4" at bounding box center [314, 104] width 66 height 28
radio input "true"
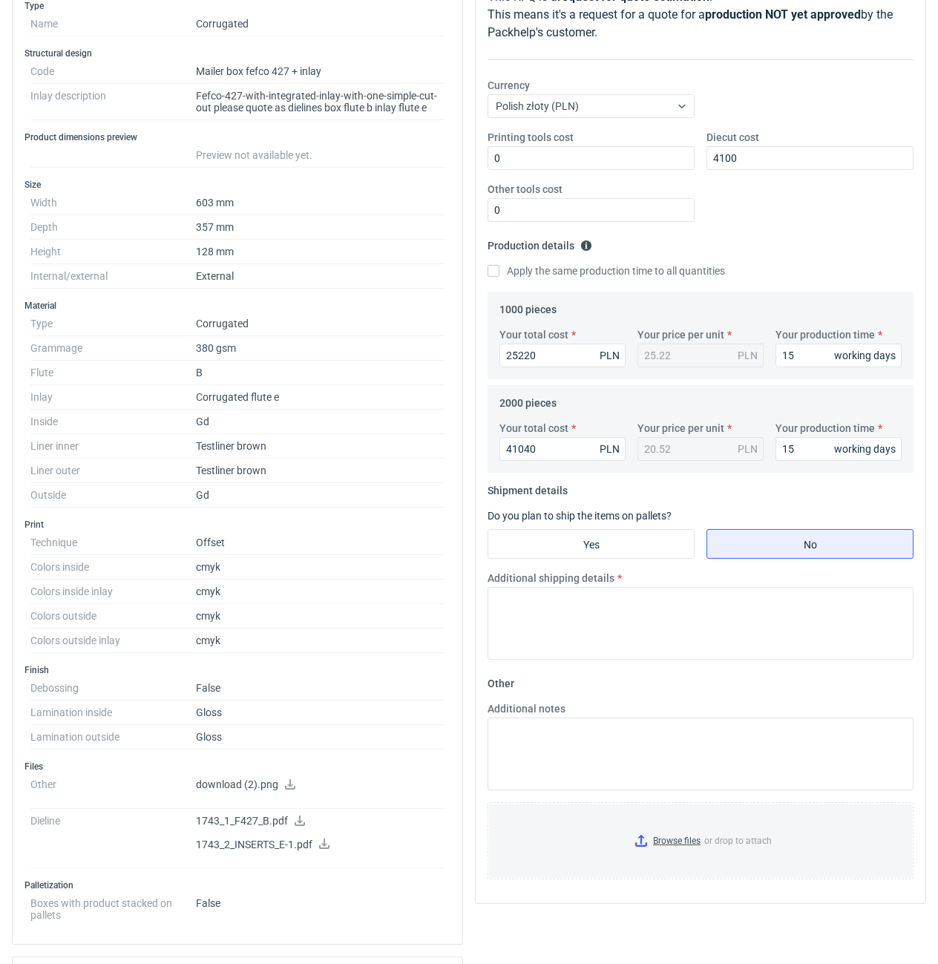
scroll to position [505, 0]
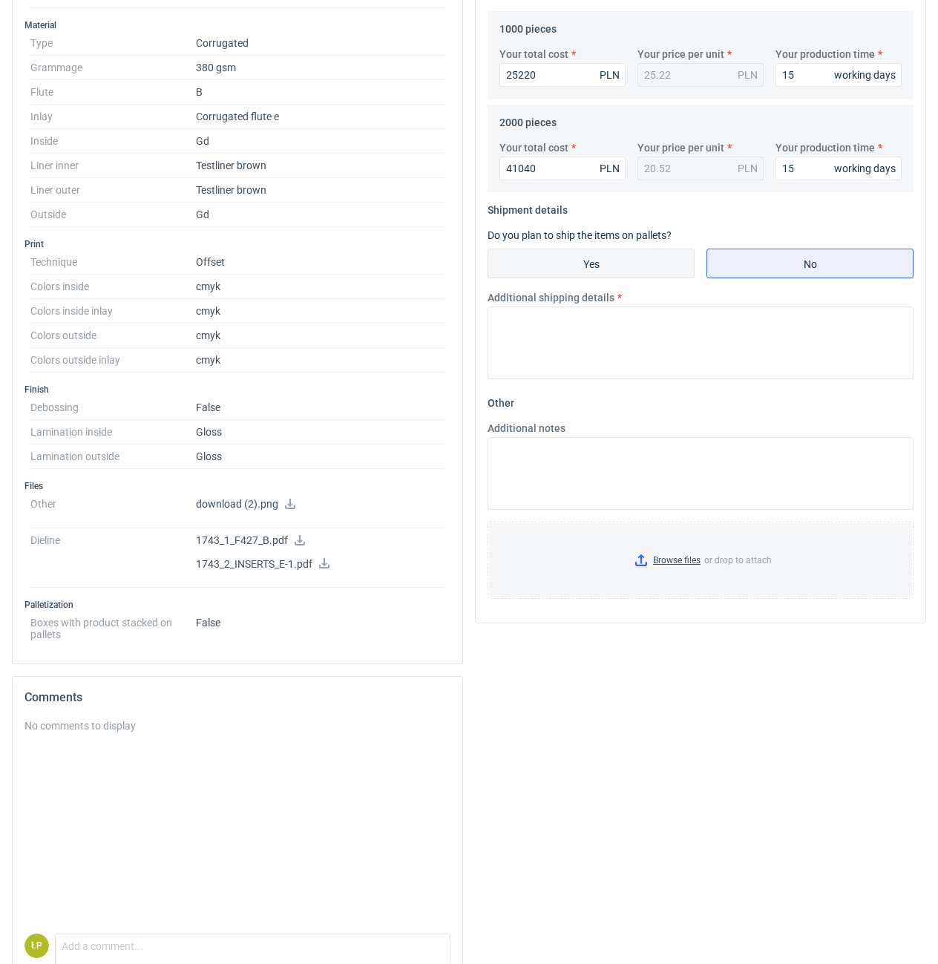
click at [587, 273] on input "Yes" at bounding box center [591, 263] width 206 height 28
radio input "true"
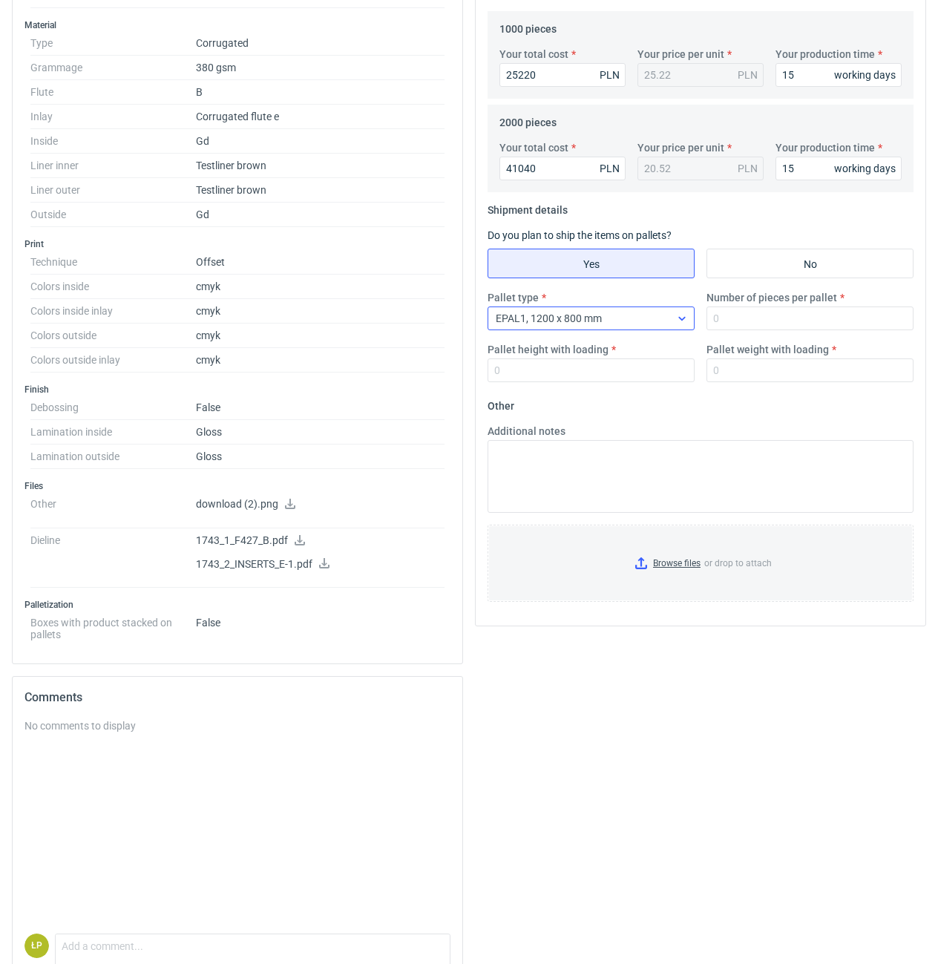
click at [616, 321] on div "EPAL1, 1200 x 800 mm" at bounding box center [579, 318] width 182 height 21
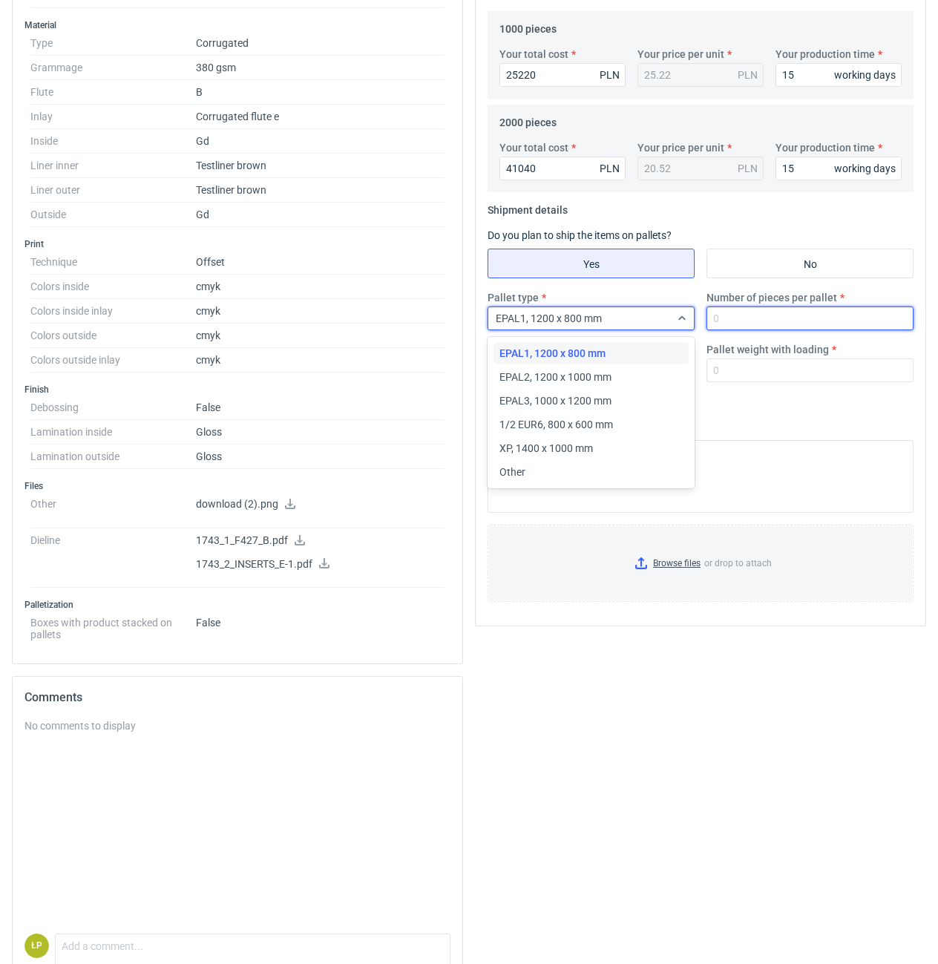
click at [721, 321] on input "Number of pieces per pallet" at bounding box center [810, 319] width 207 height 24
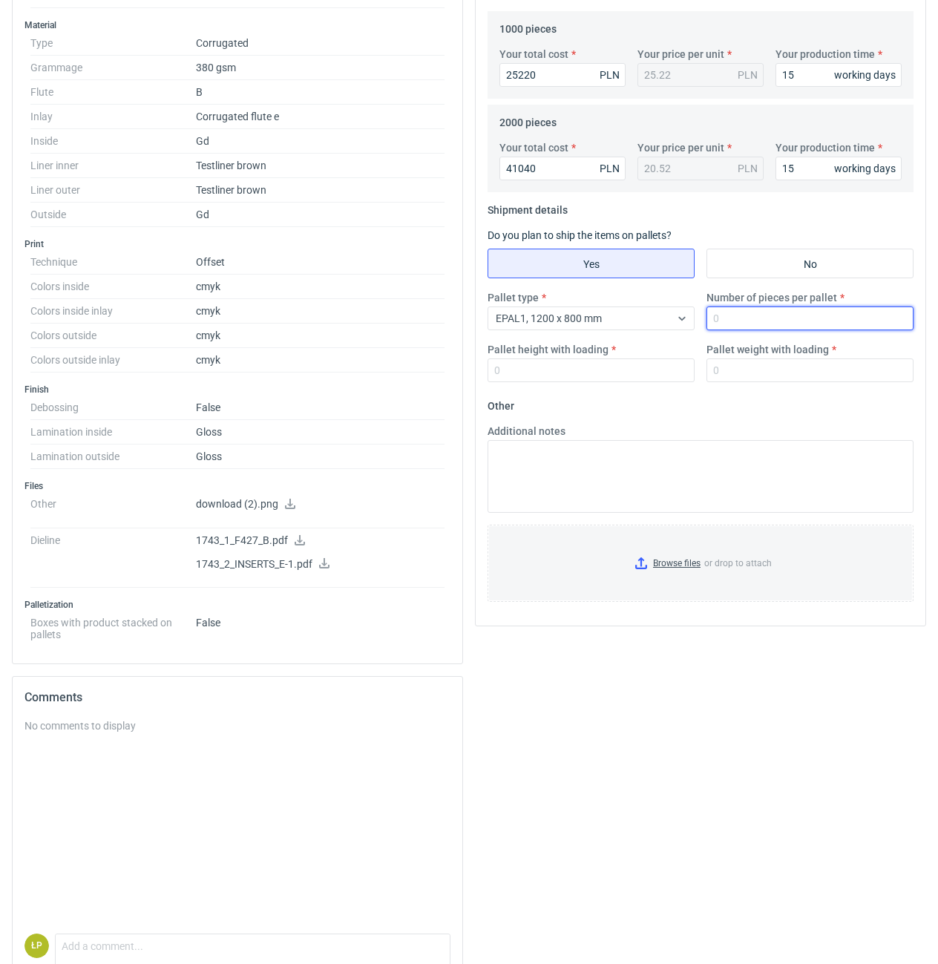
scroll to position [0, 0]
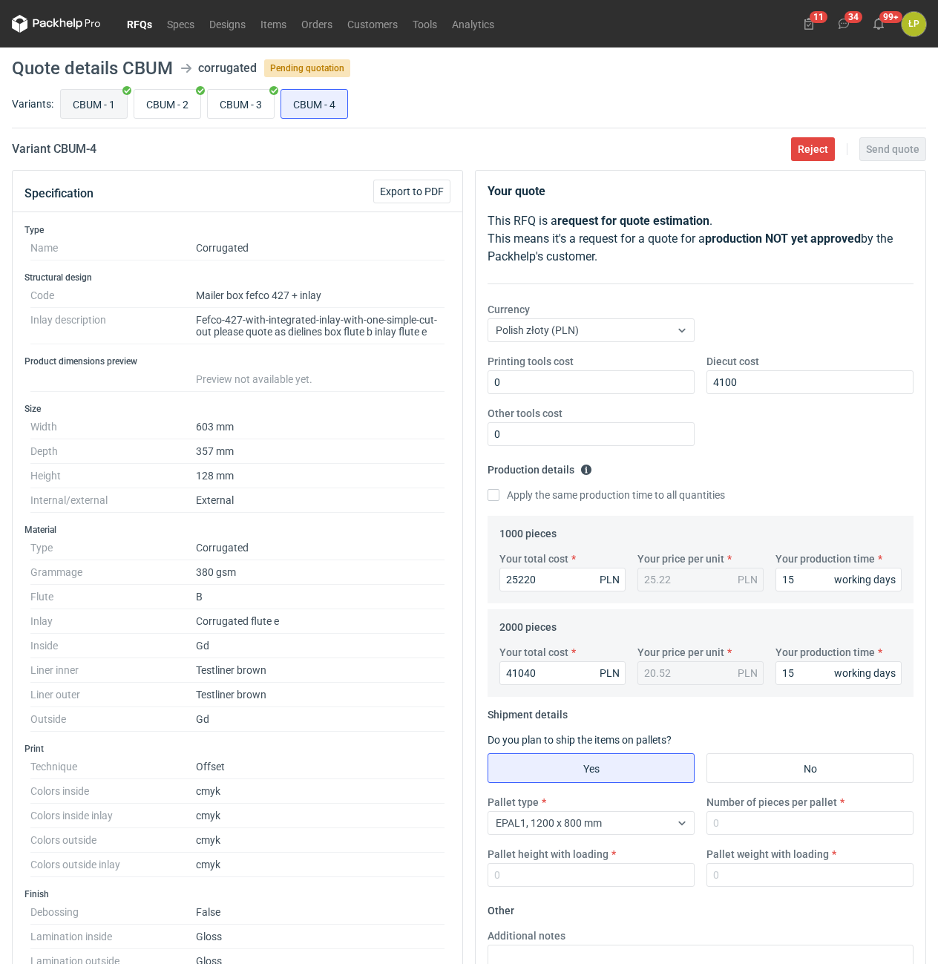
click at [106, 104] on input "CBUM - 1" at bounding box center [94, 104] width 66 height 28
radio input "true"
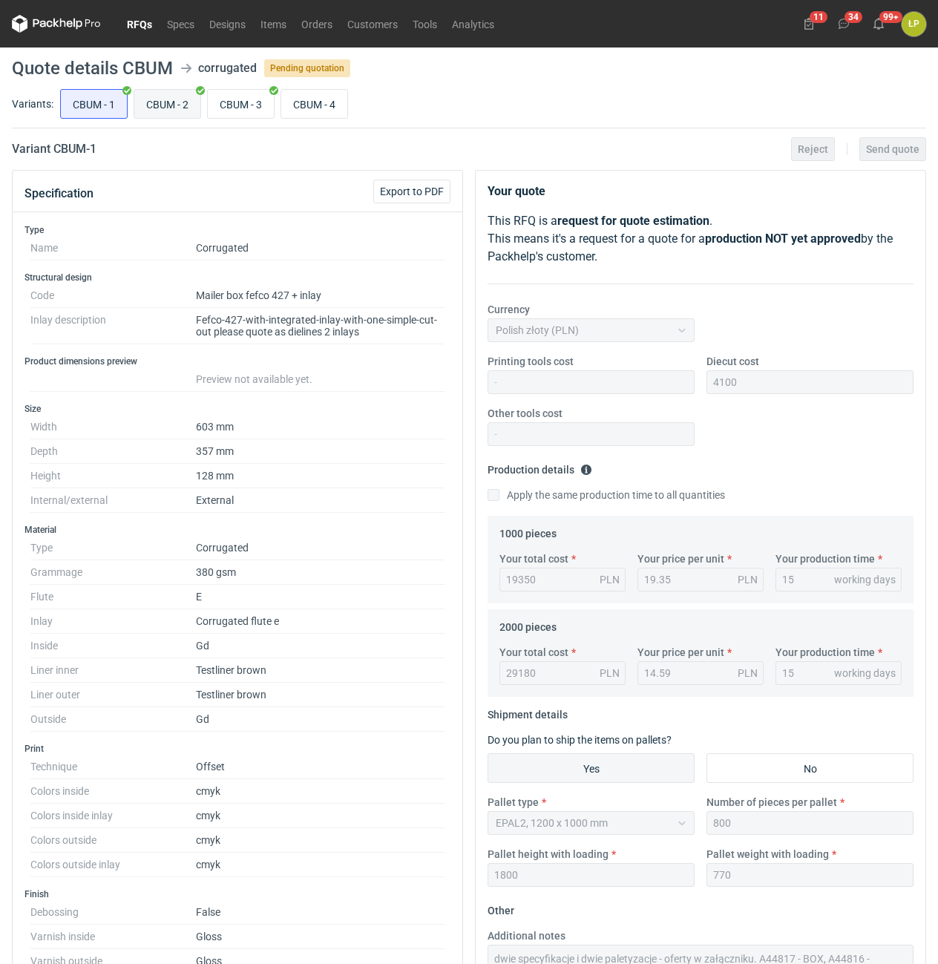
click at [180, 113] on input "CBUM - 2" at bounding box center [167, 104] width 66 height 28
radio input "true"
click at [219, 112] on input "CBUM - 3" at bounding box center [241, 104] width 66 height 28
radio input "true"
click at [290, 109] on input "CBUM - 4" at bounding box center [314, 104] width 66 height 28
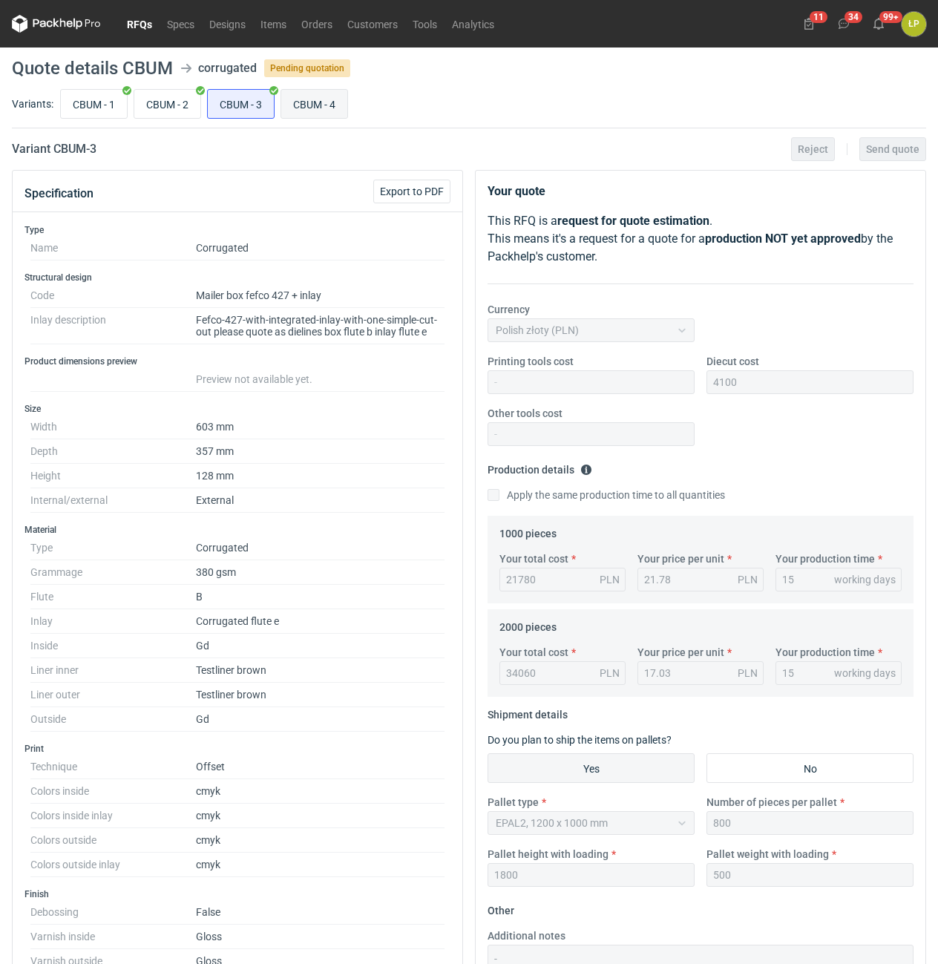
radio input "true"
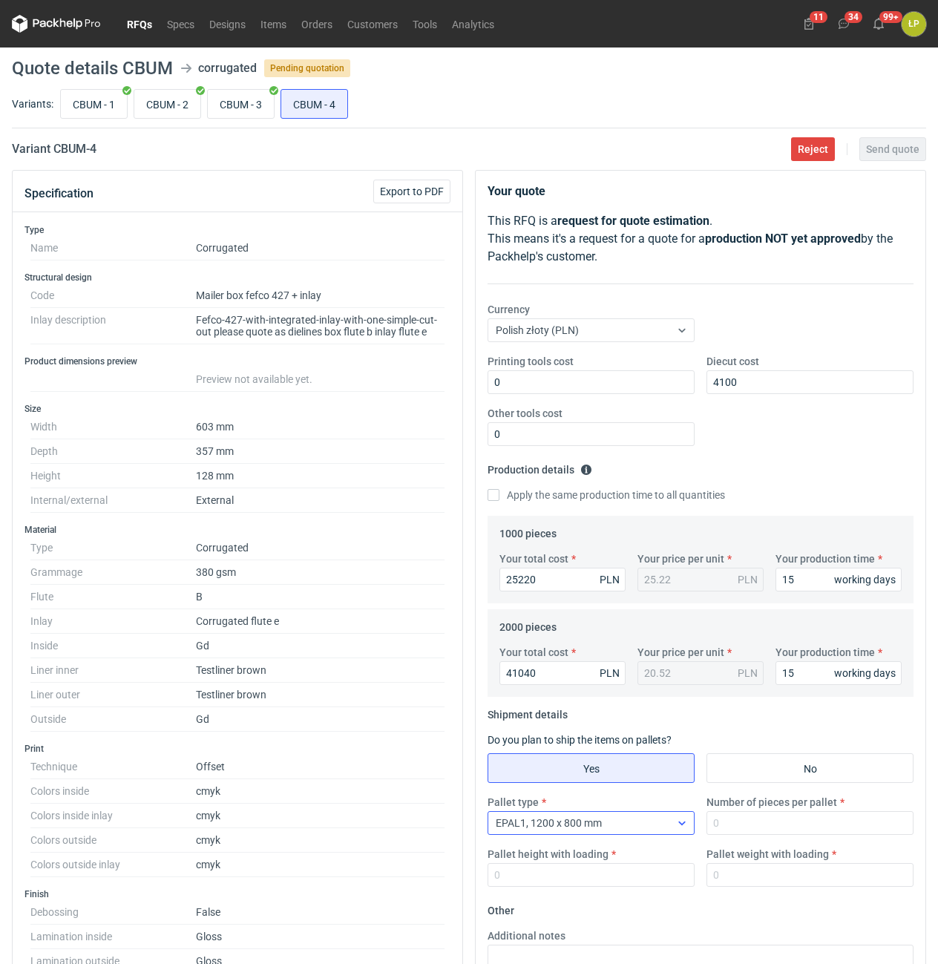
click at [588, 813] on div "EPAL1, 1200 x 800 mm" at bounding box center [591, 823] width 207 height 24
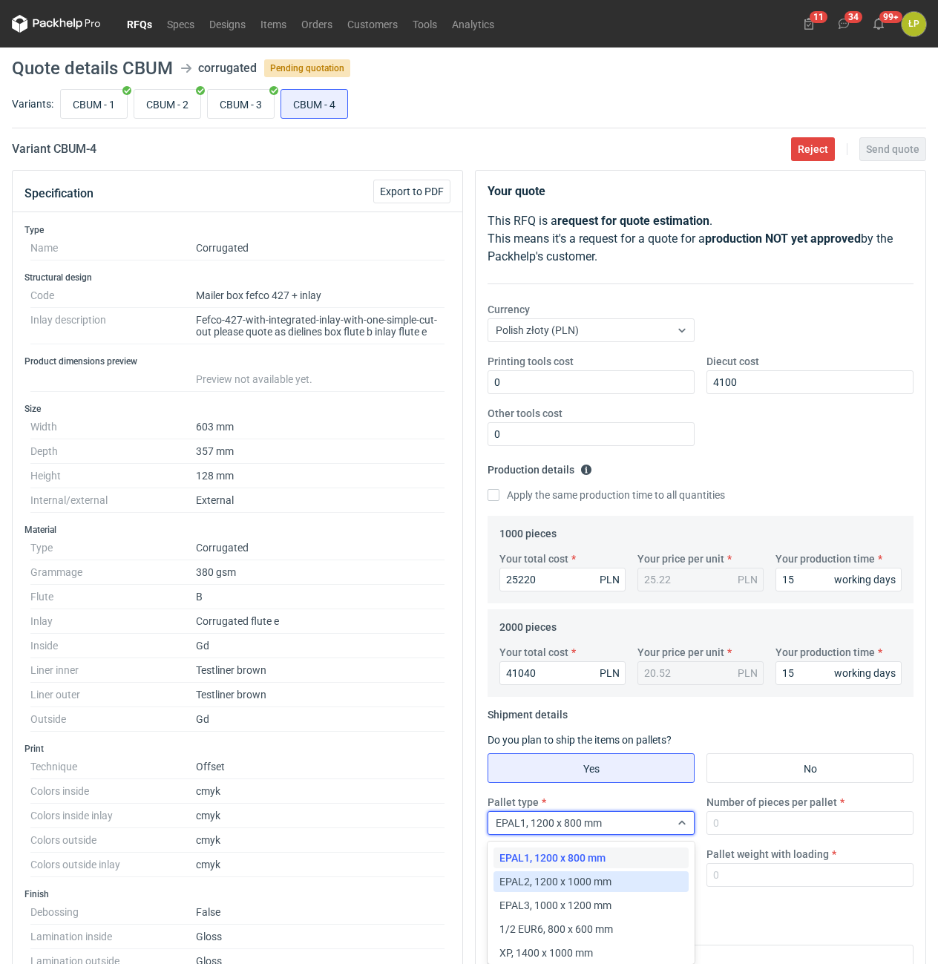
click at [591, 871] on div "EPAL2, 1200 x 1000 mm" at bounding box center [591, 881] width 195 height 21
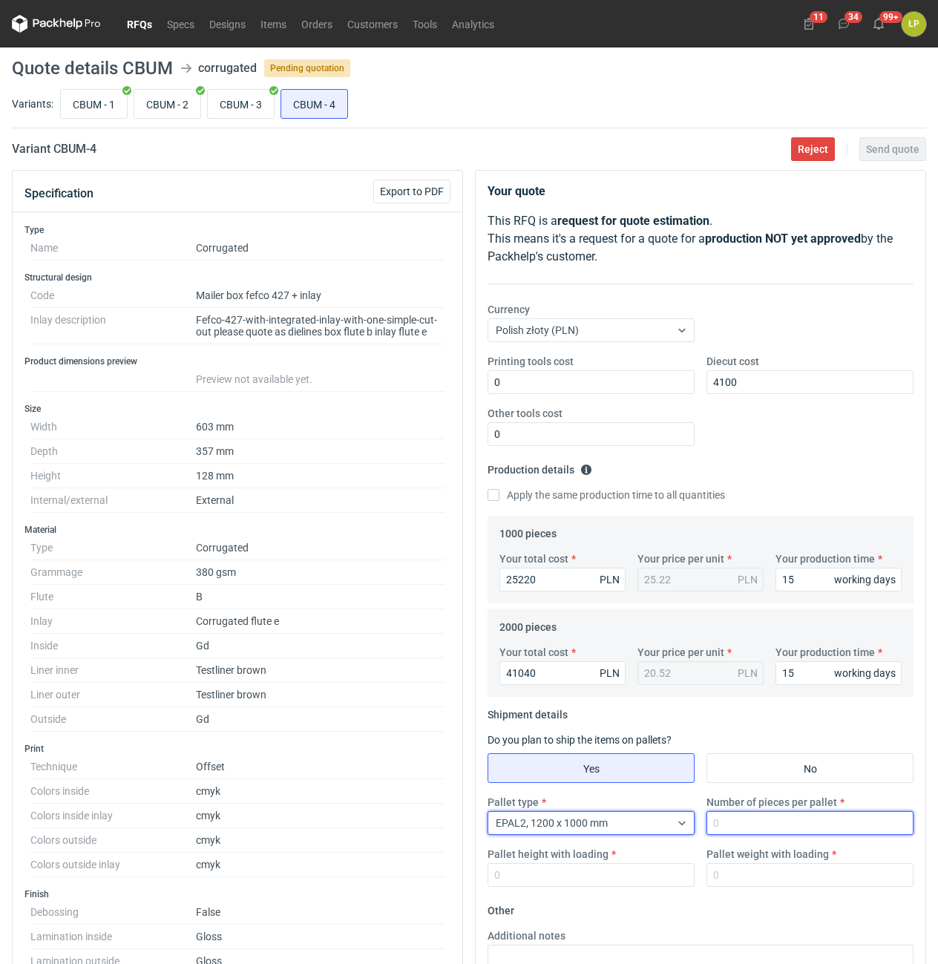
click at [760, 830] on input "Number of pieces per pallet" at bounding box center [810, 823] width 207 height 24
type input "500"
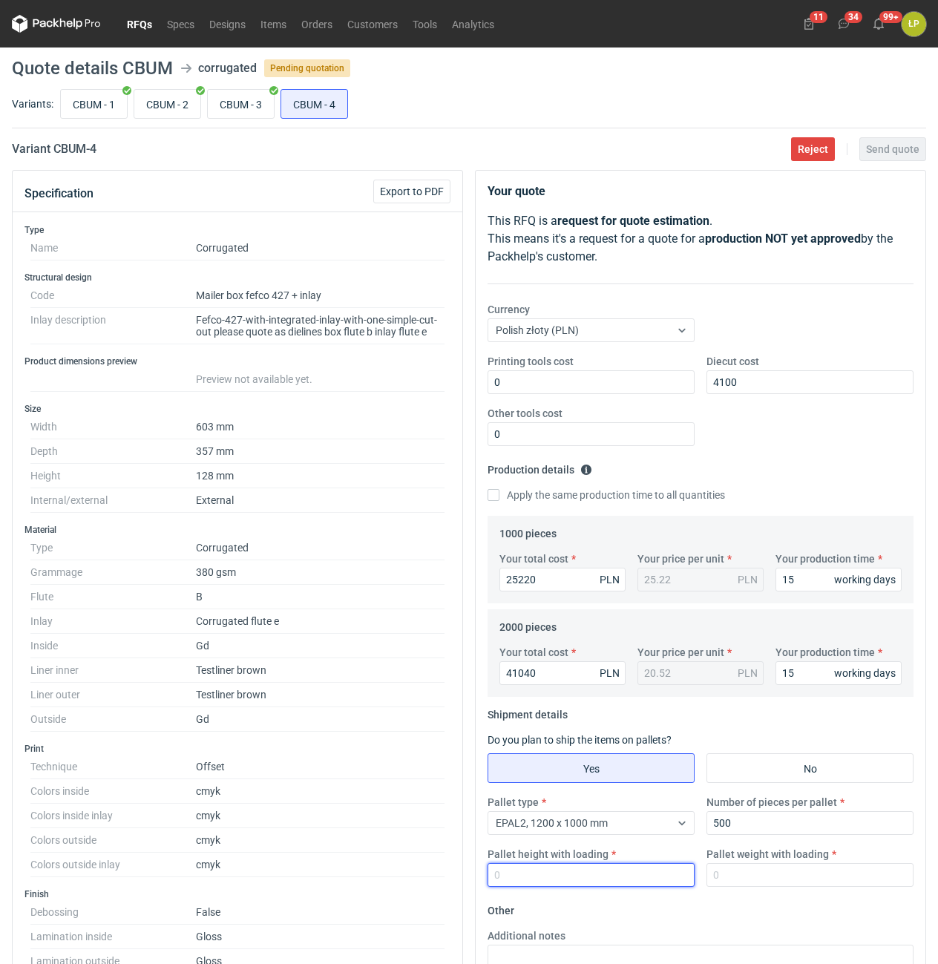
click at [658, 870] on input "Pallet height with loading" at bounding box center [591, 875] width 207 height 24
type input "1800"
click at [802, 871] on input "Pallet weight with loading" at bounding box center [810, 875] width 207 height 24
click at [251, 111] on input "CBUM - 3" at bounding box center [241, 104] width 66 height 28
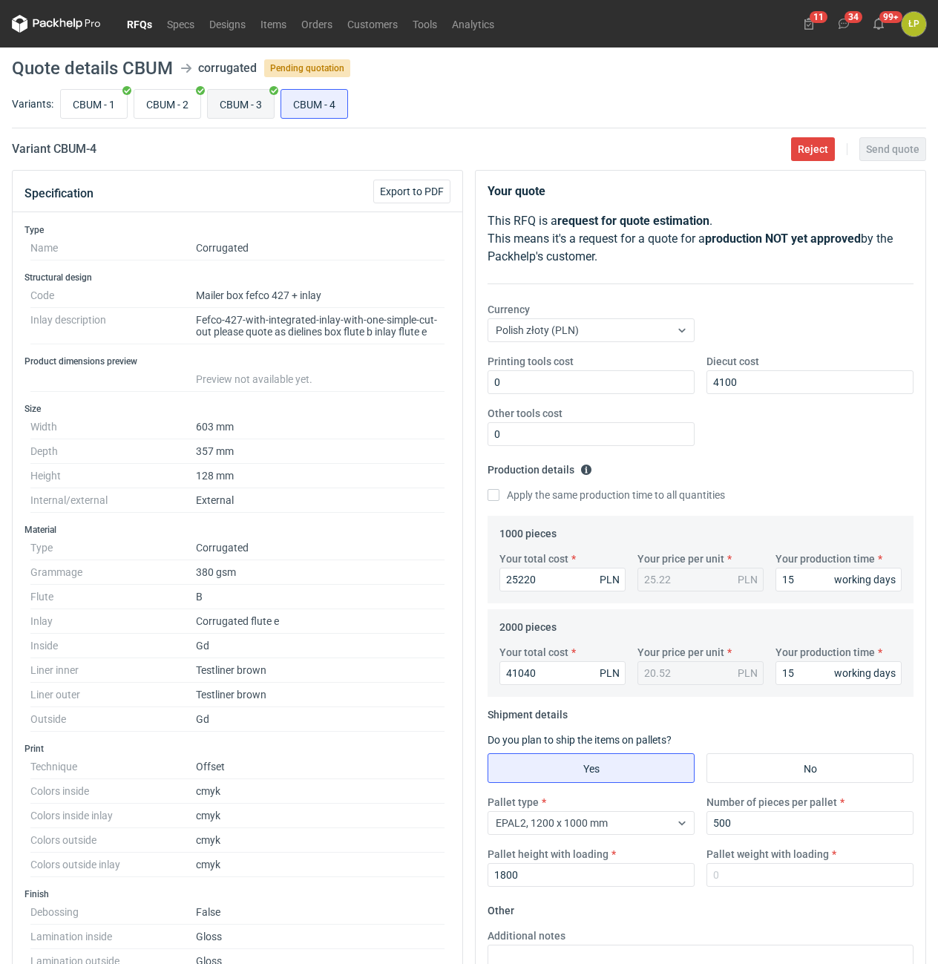
radio input "true"
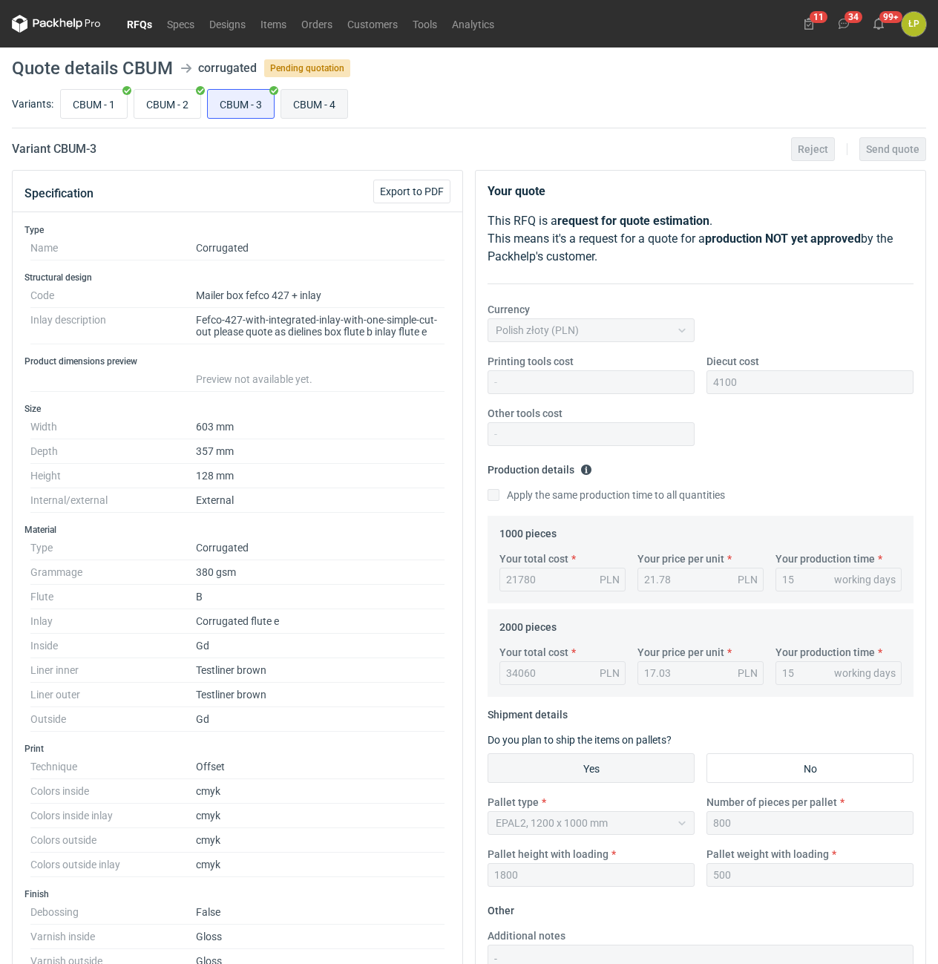
click at [294, 106] on input "CBUM - 4" at bounding box center [314, 104] width 66 height 28
radio input "true"
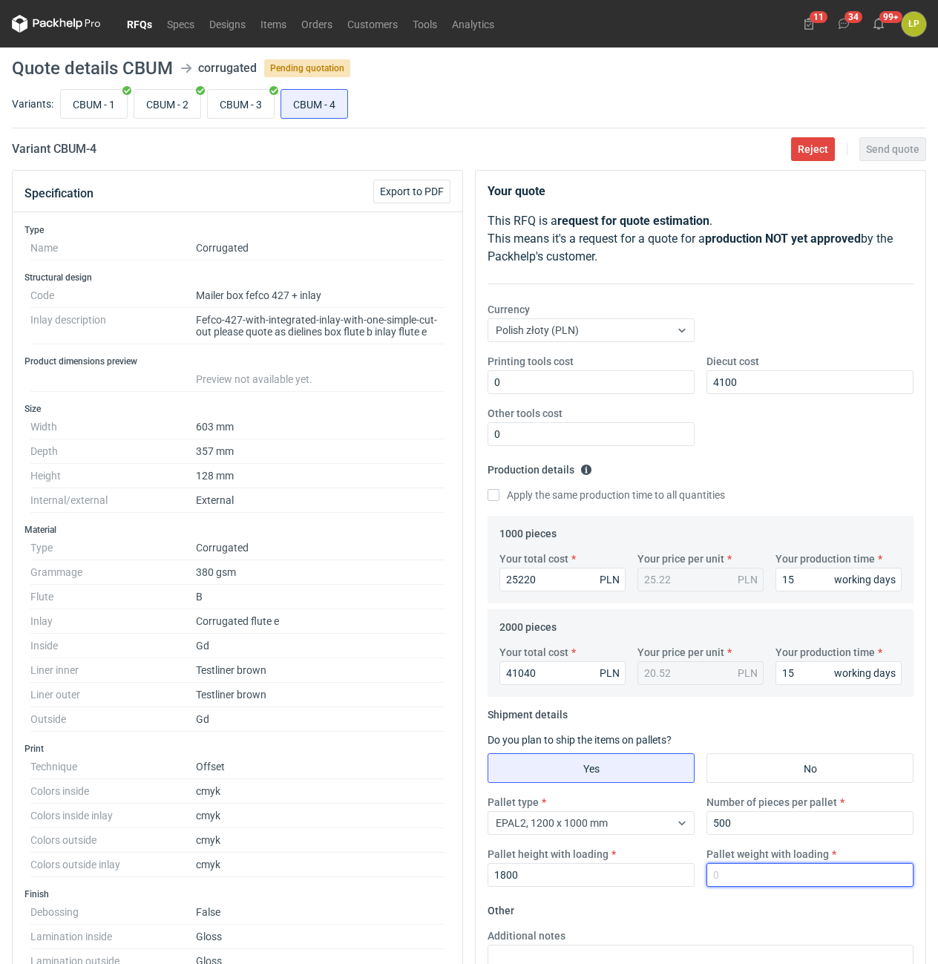
click at [736, 872] on input "Pallet weight with loading" at bounding box center [810, 875] width 207 height 24
type input "500"
click at [887, 146] on span "Send quote" at bounding box center [892, 149] width 53 height 10
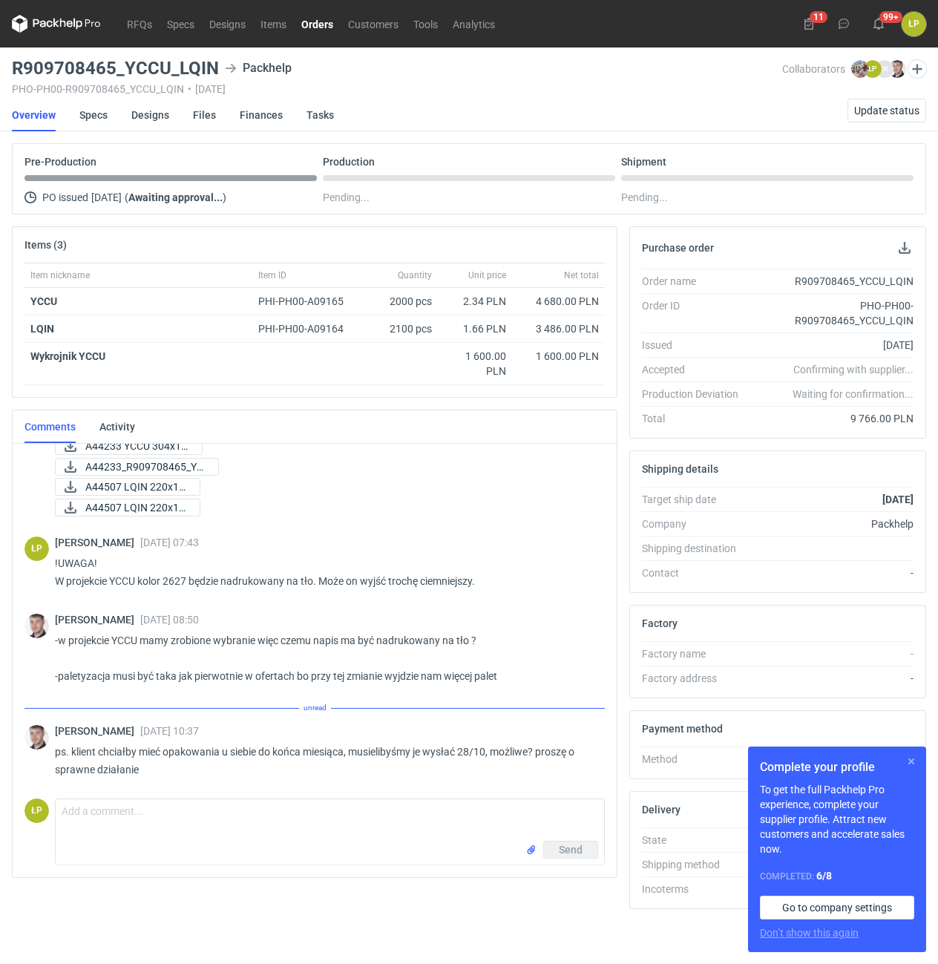
scroll to position [218, 0]
click at [916, 764] on button "button" at bounding box center [912, 762] width 18 height 18
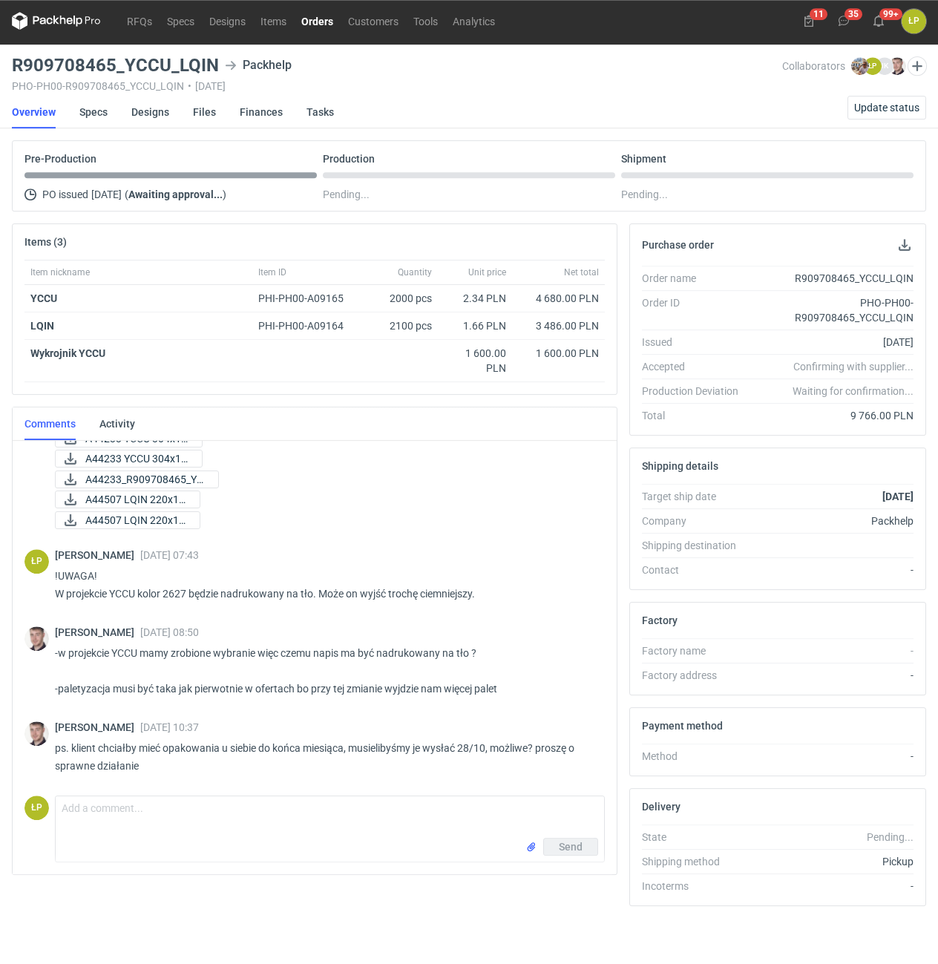
scroll to position [4, 0]
